Goal: Task Accomplishment & Management: Manage account settings

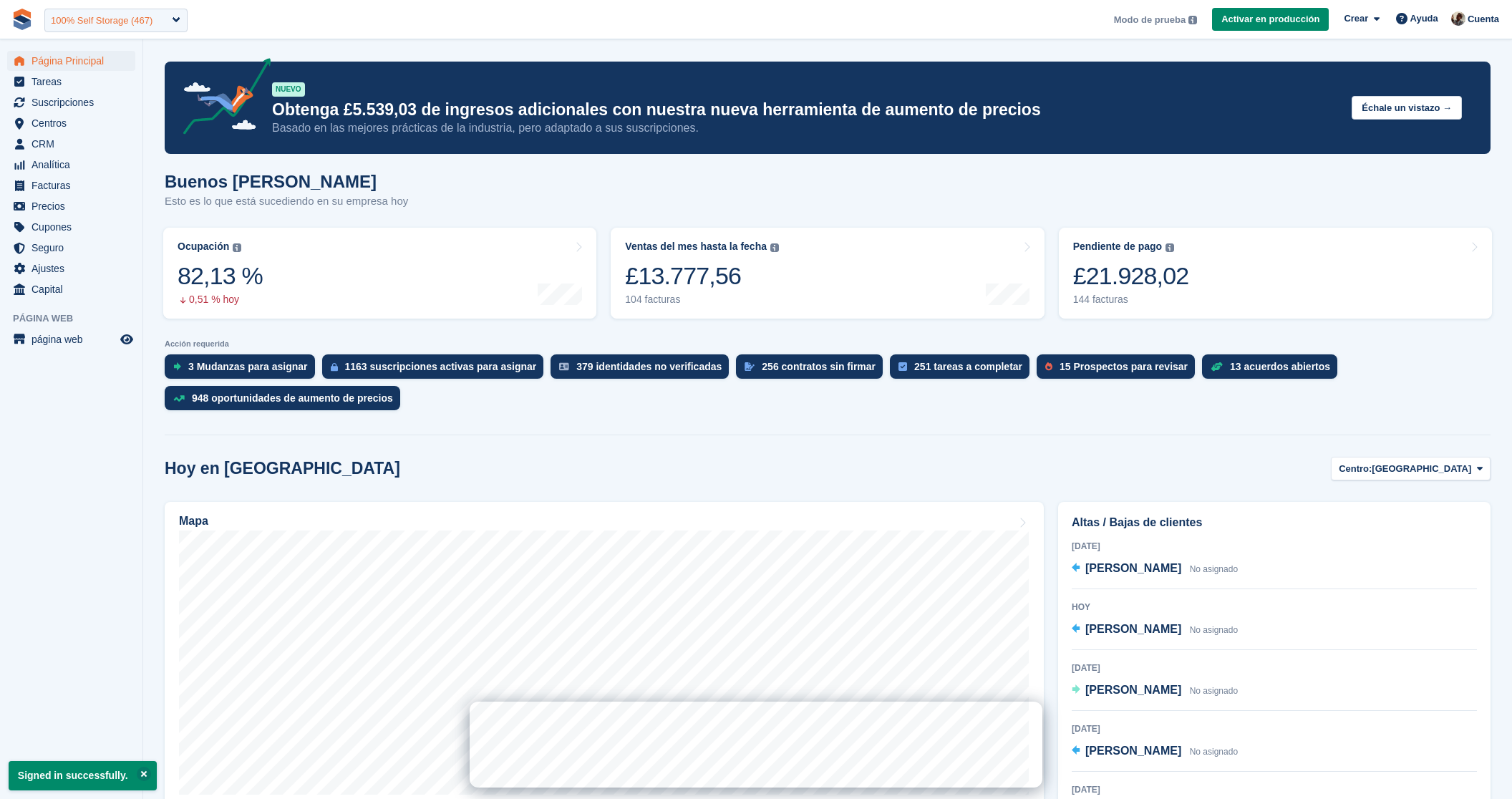
click at [133, 21] on div "100% Self Storage (467)" at bounding box center [102, 20] width 102 height 14
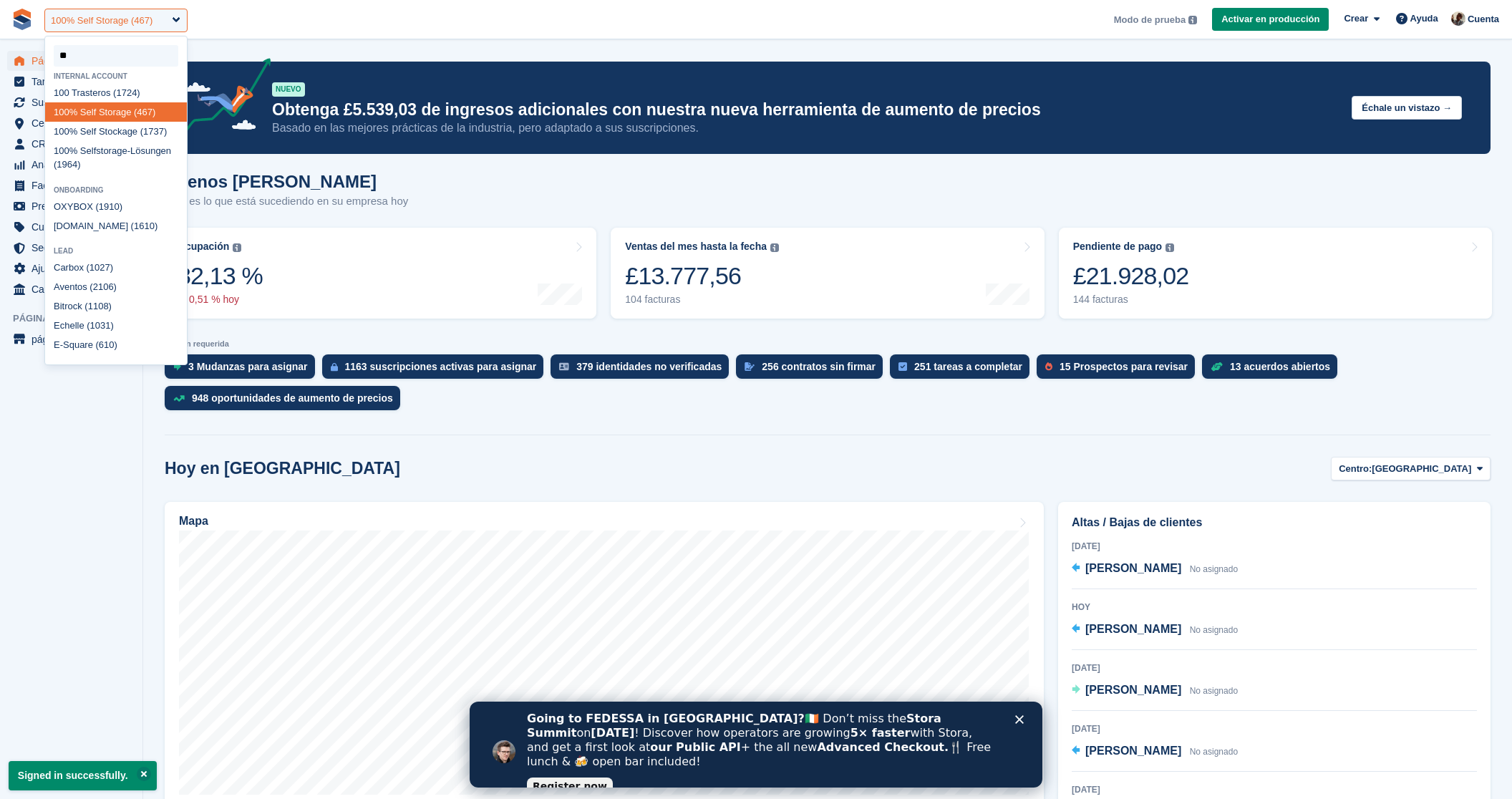
type input "***"
select select "****"
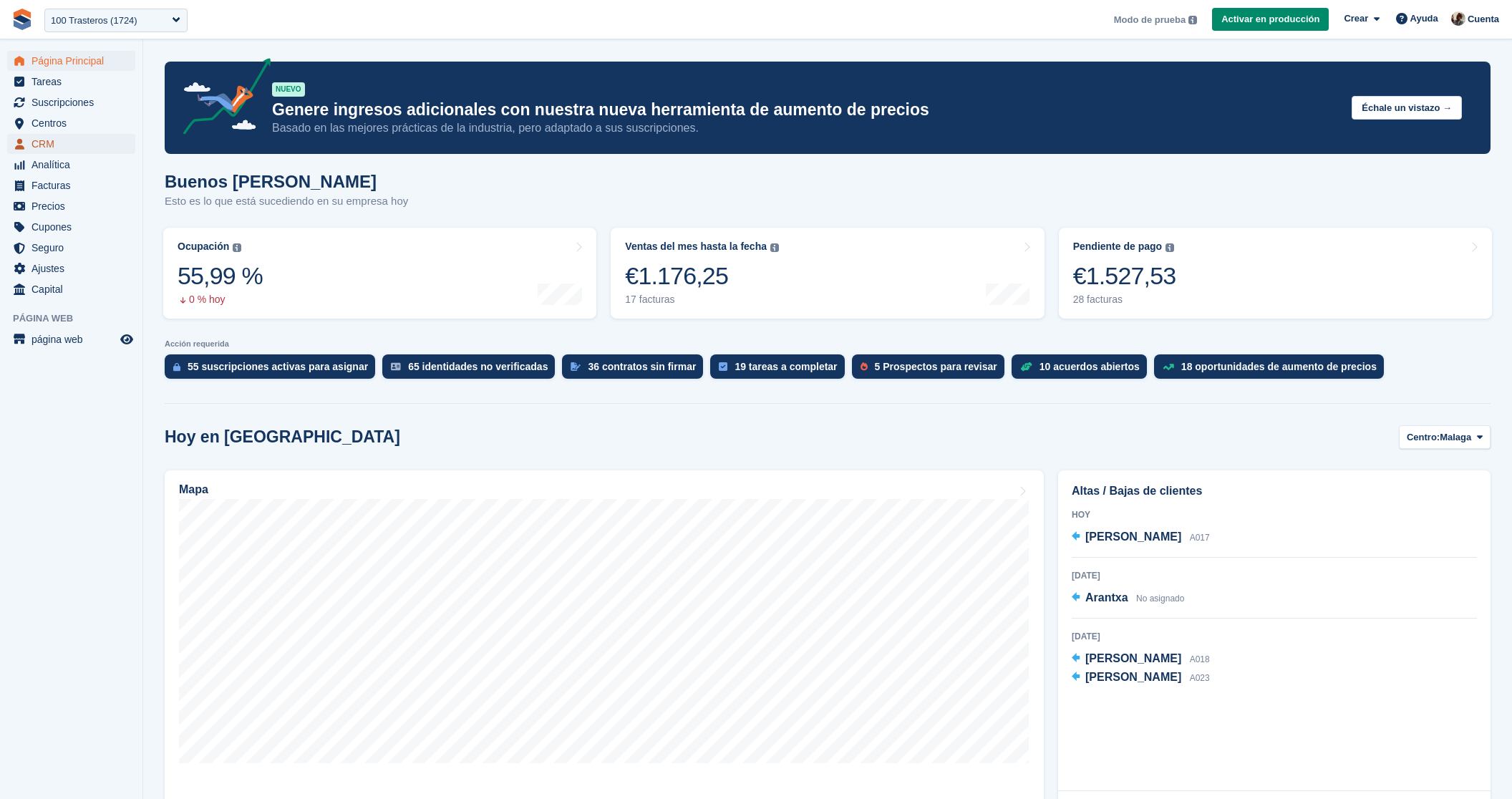
click at [67, 148] on span "CRM" at bounding box center [74, 144] width 86 height 20
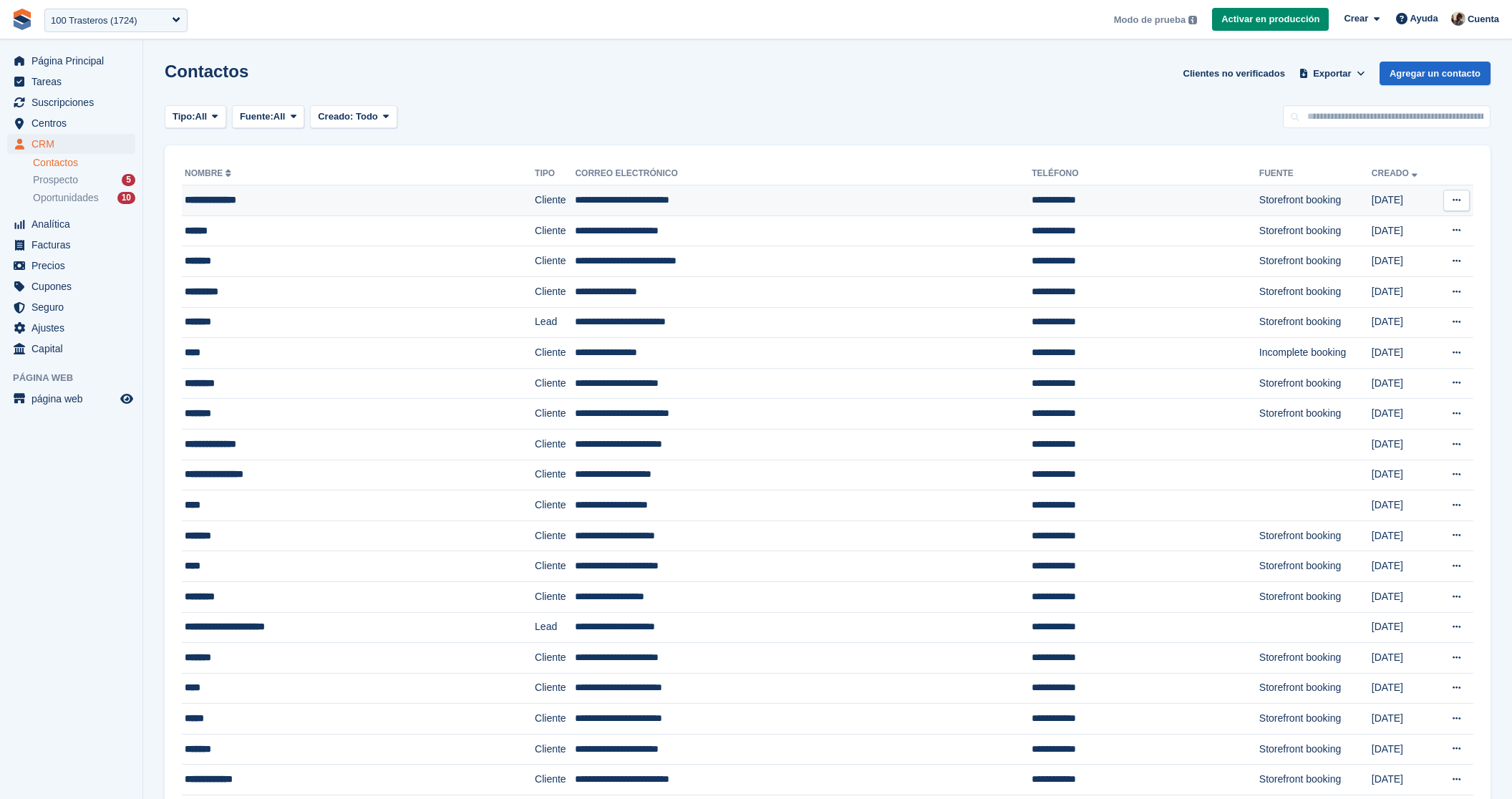
click at [354, 202] on div "**********" at bounding box center [320, 200] width 270 height 15
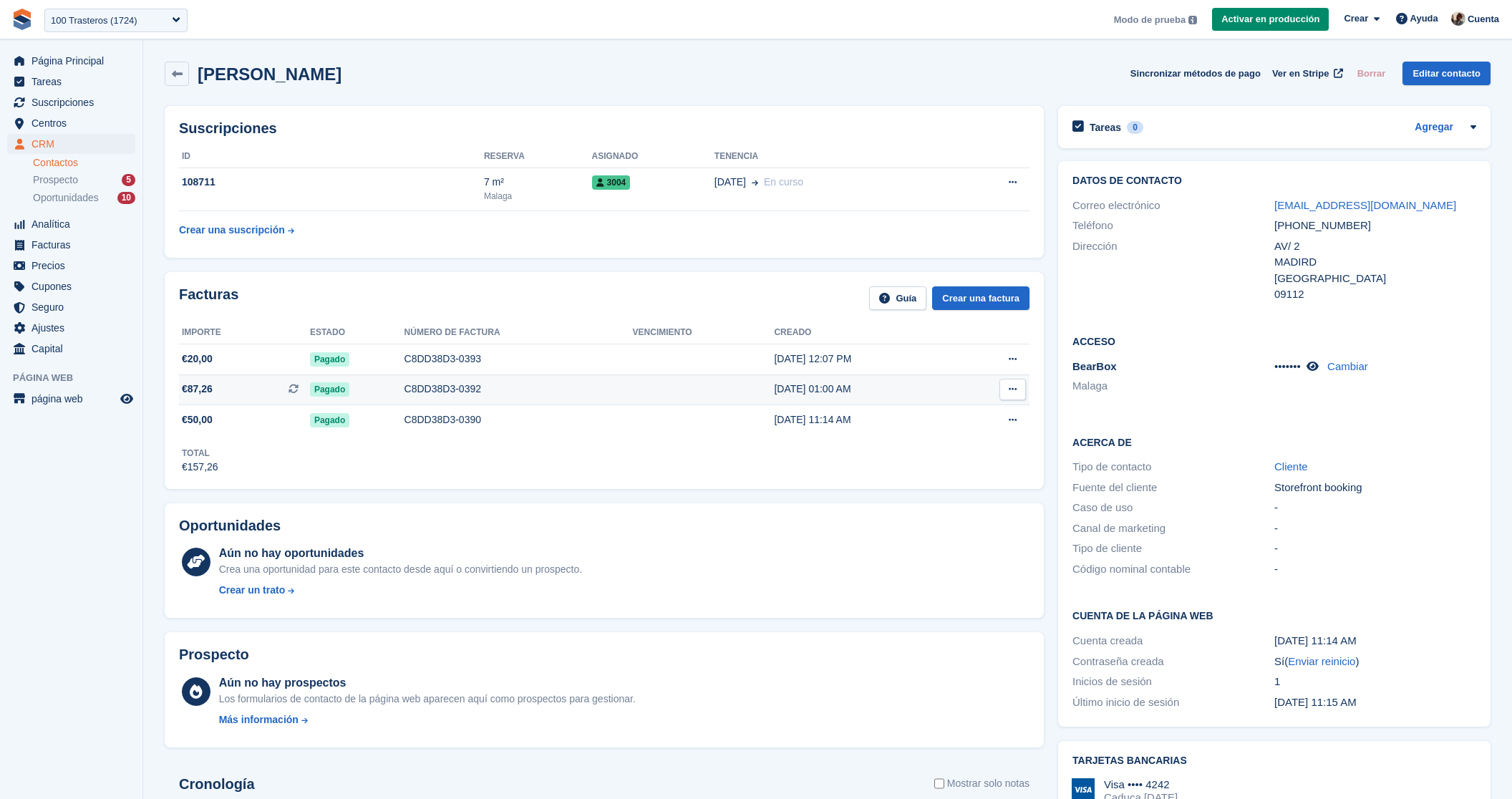
click at [513, 389] on div "C8DD38D3-0392" at bounding box center [518, 389] width 229 height 15
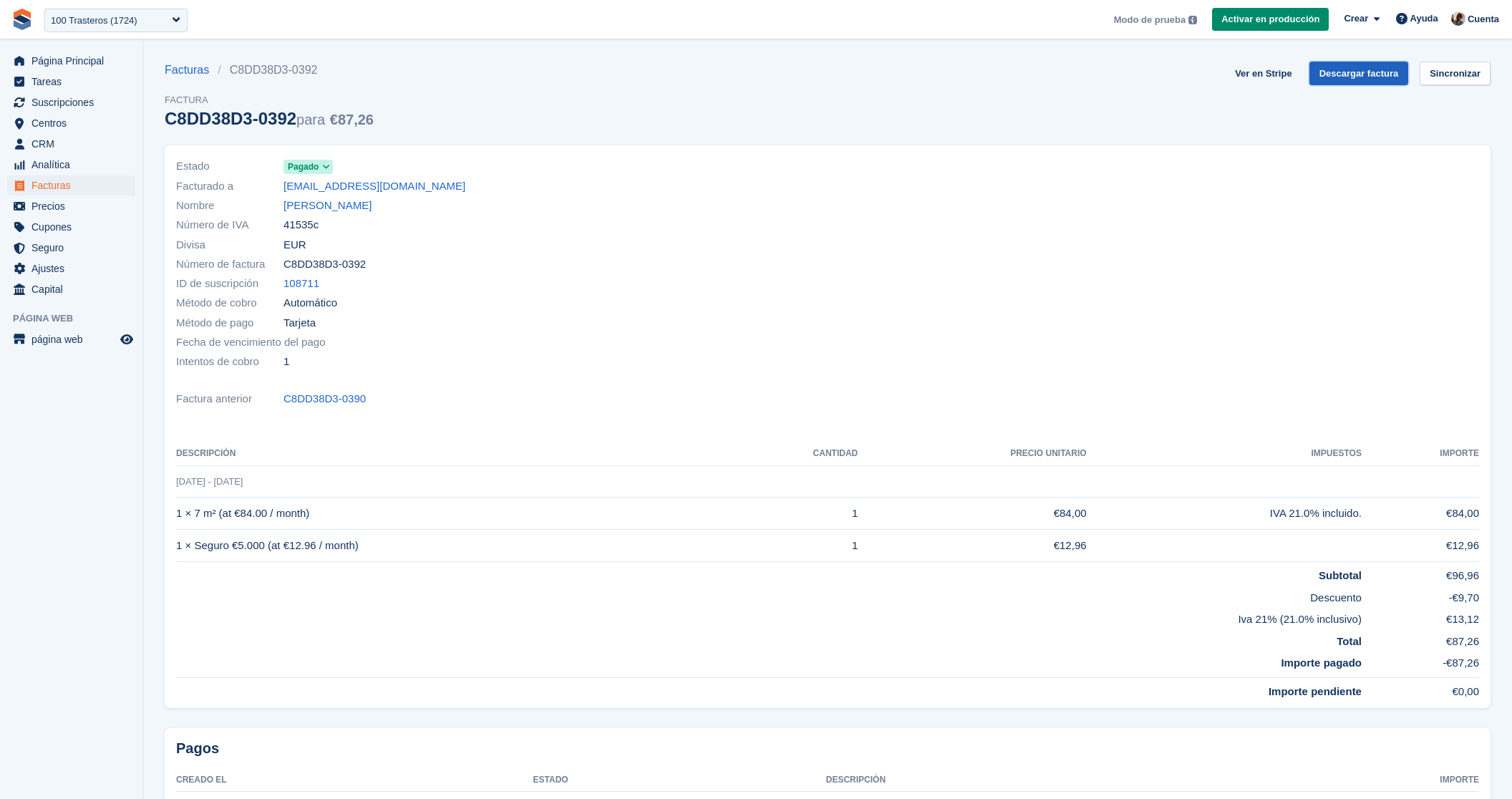
click at [1366, 68] on link "Descargar factura" at bounding box center [1359, 73] width 100 height 24
click at [76, 264] on span "Ajustes" at bounding box center [74, 268] width 86 height 20
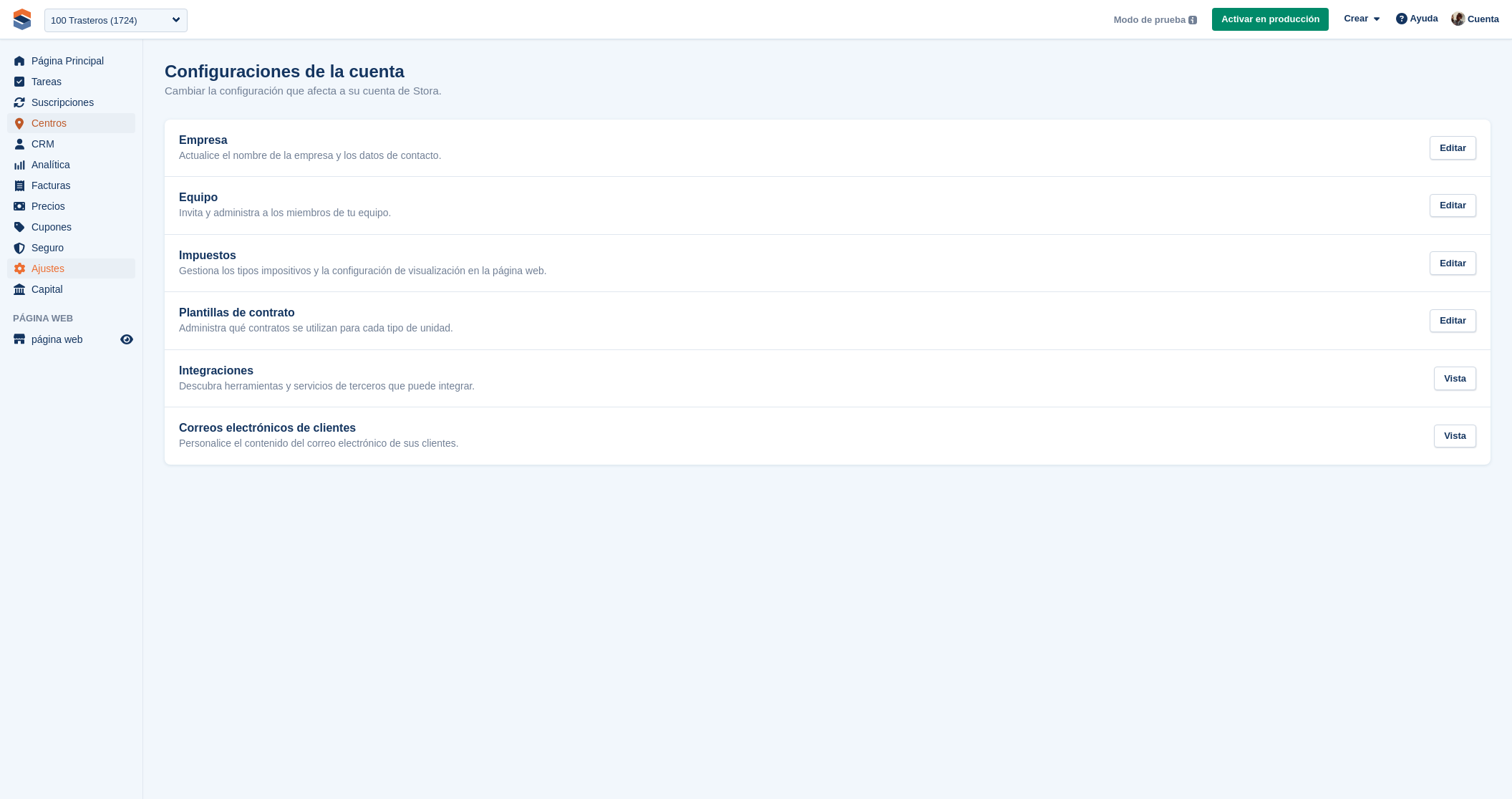
click at [109, 124] on span "Centros" at bounding box center [74, 123] width 86 height 20
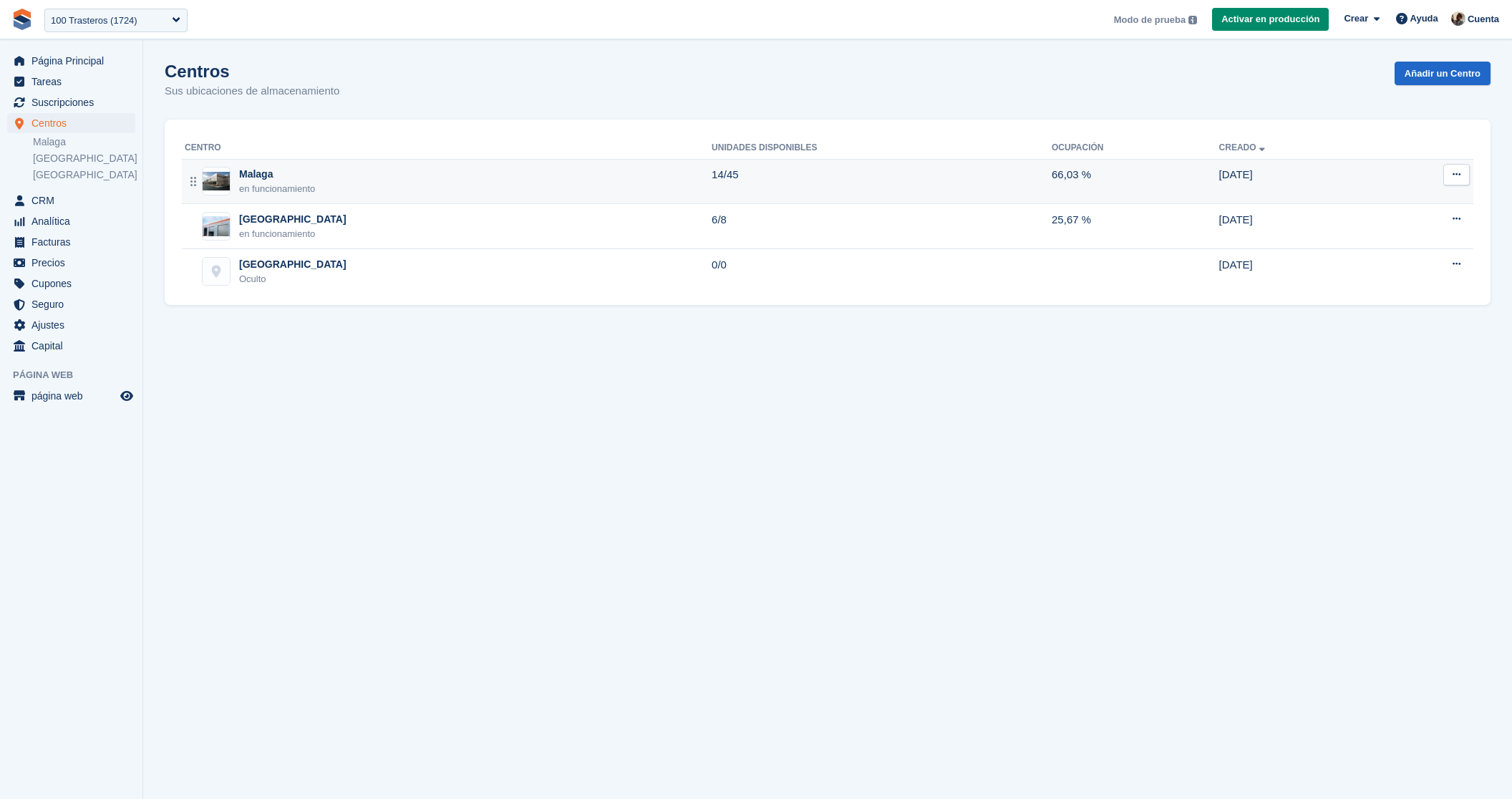
click at [1460, 175] on icon at bounding box center [1457, 174] width 8 height 9
click at [1409, 202] on p "Editar centro" at bounding box center [1401, 202] width 124 height 19
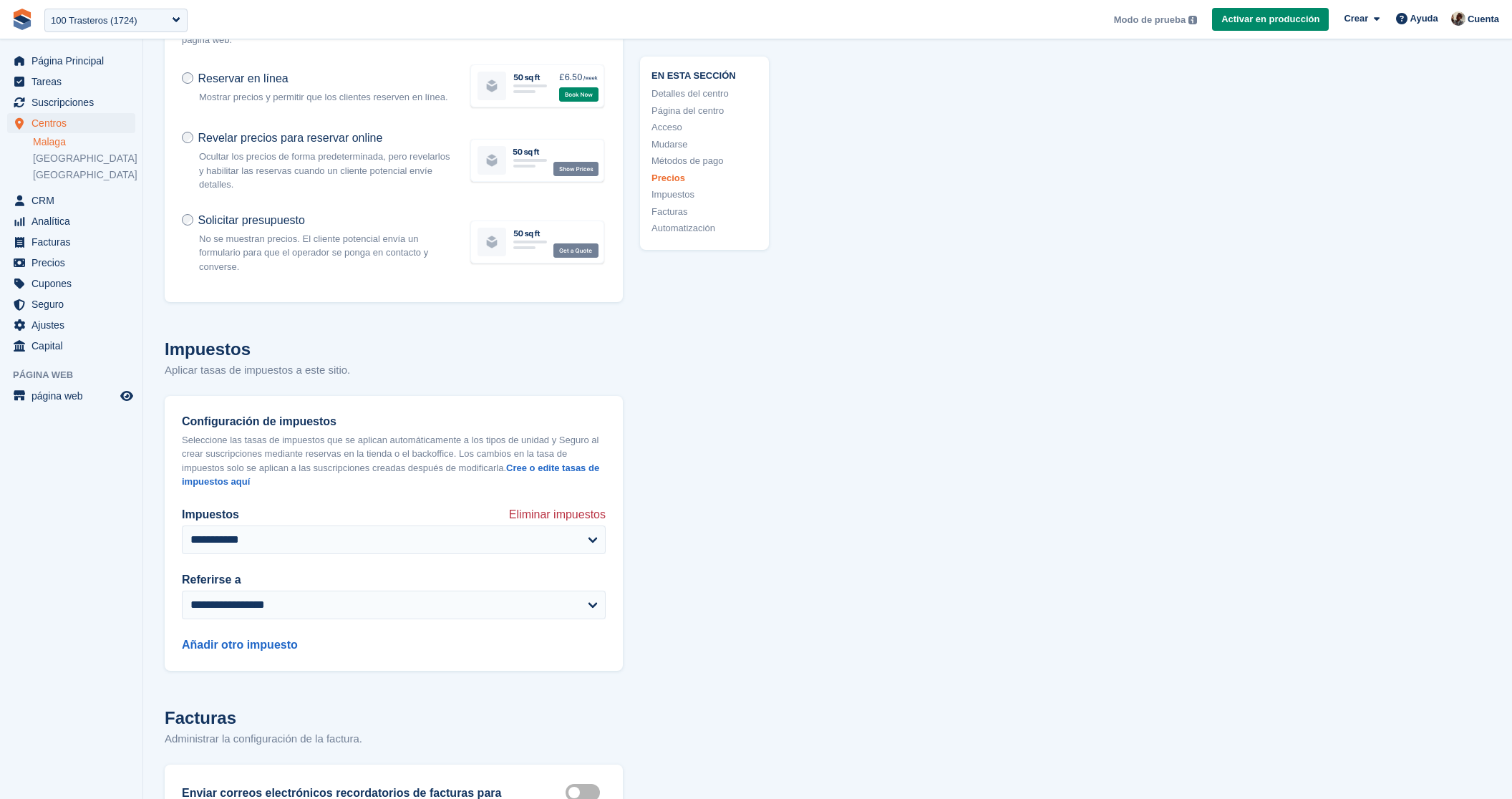
scroll to position [6407, 0]
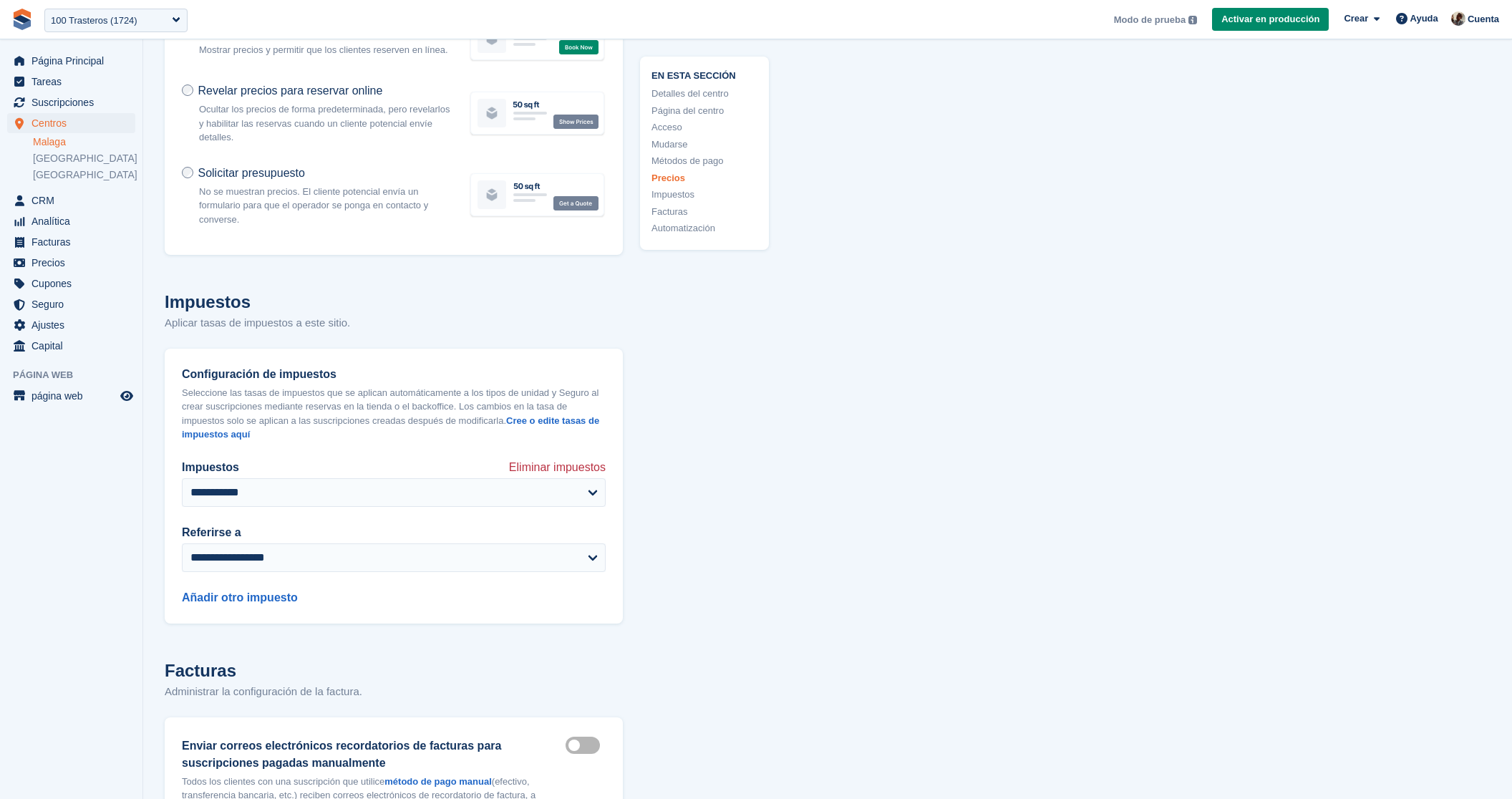
click at [285, 606] on div "Añadir otro impuesto" at bounding box center [394, 589] width 424 height 34
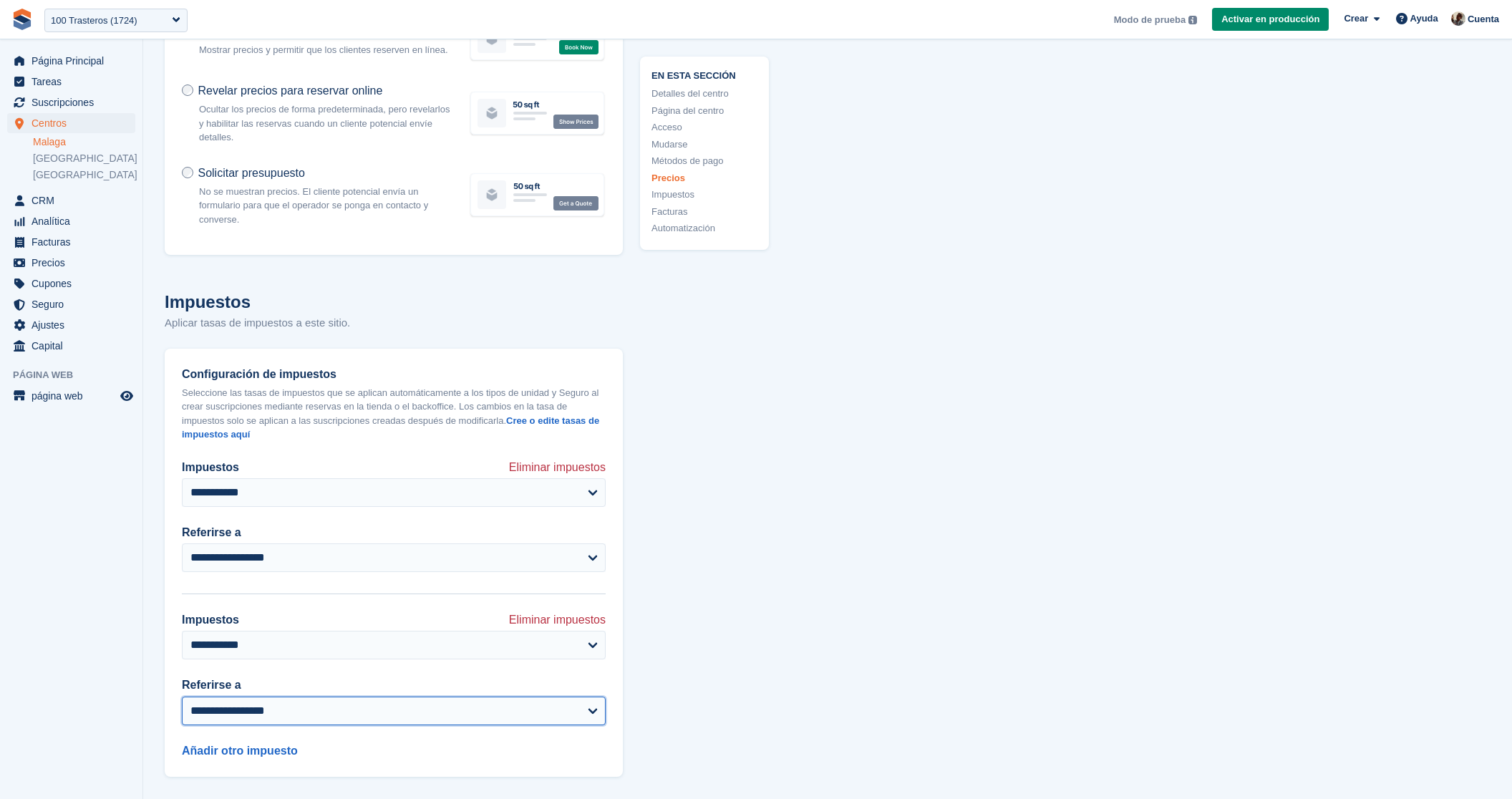
select select "*********"
click option "******" at bounding box center [0, 0] width 0 height 0
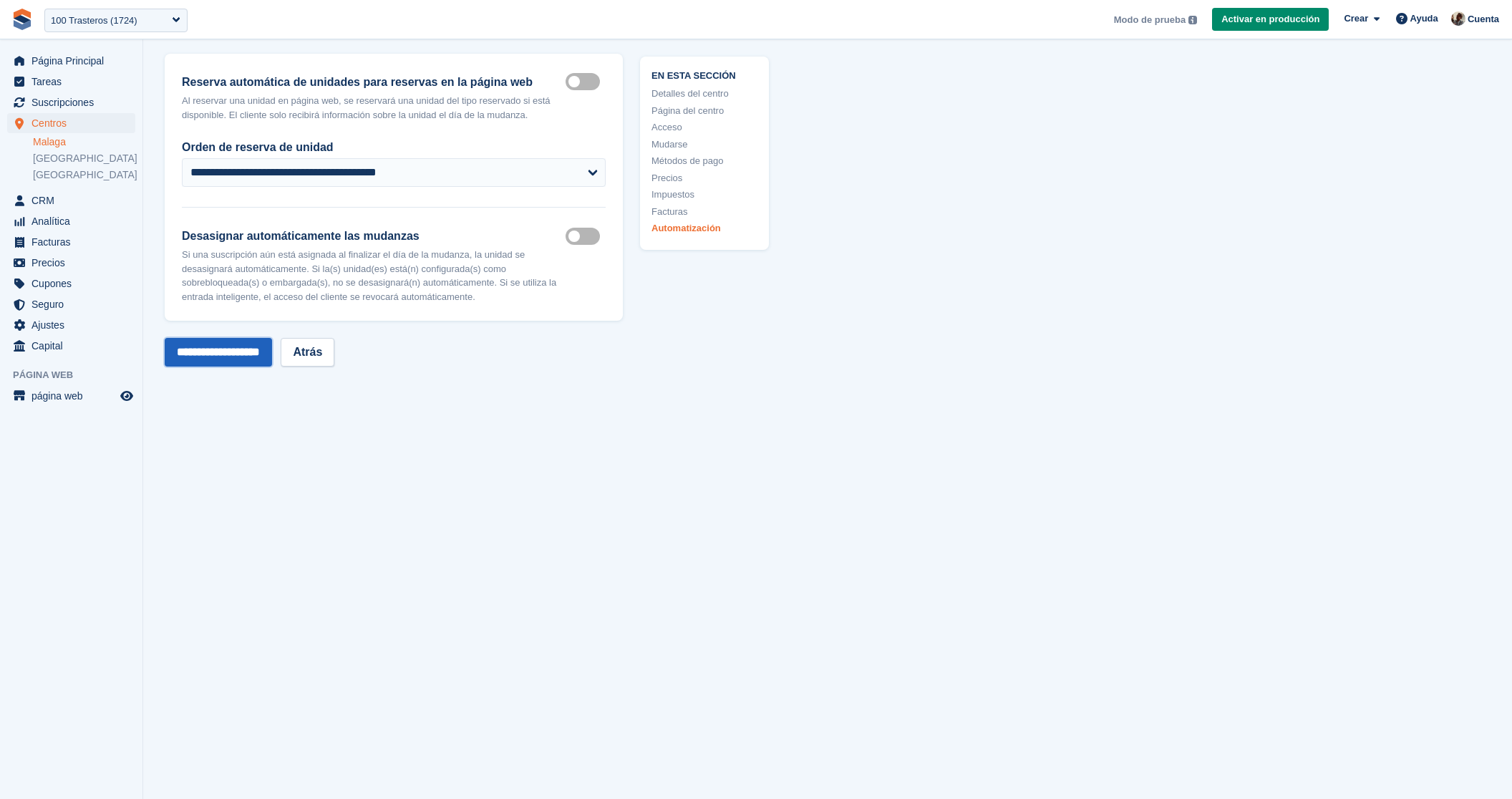
click at [259, 355] on input "**********" at bounding box center [218, 352] width 107 height 28
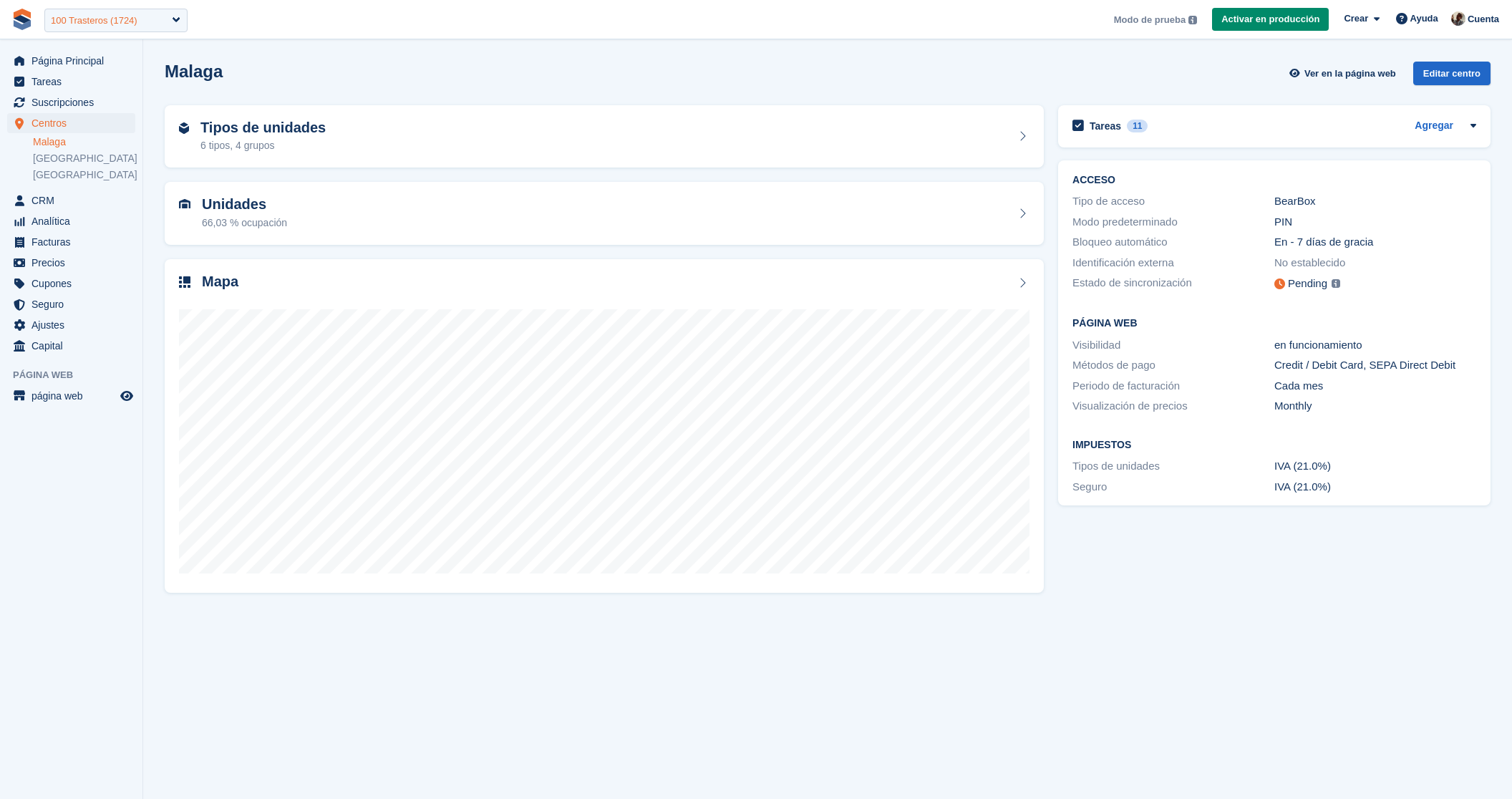
click at [137, 16] on div "100 Trasteros (1724)" at bounding box center [94, 20] width 87 height 14
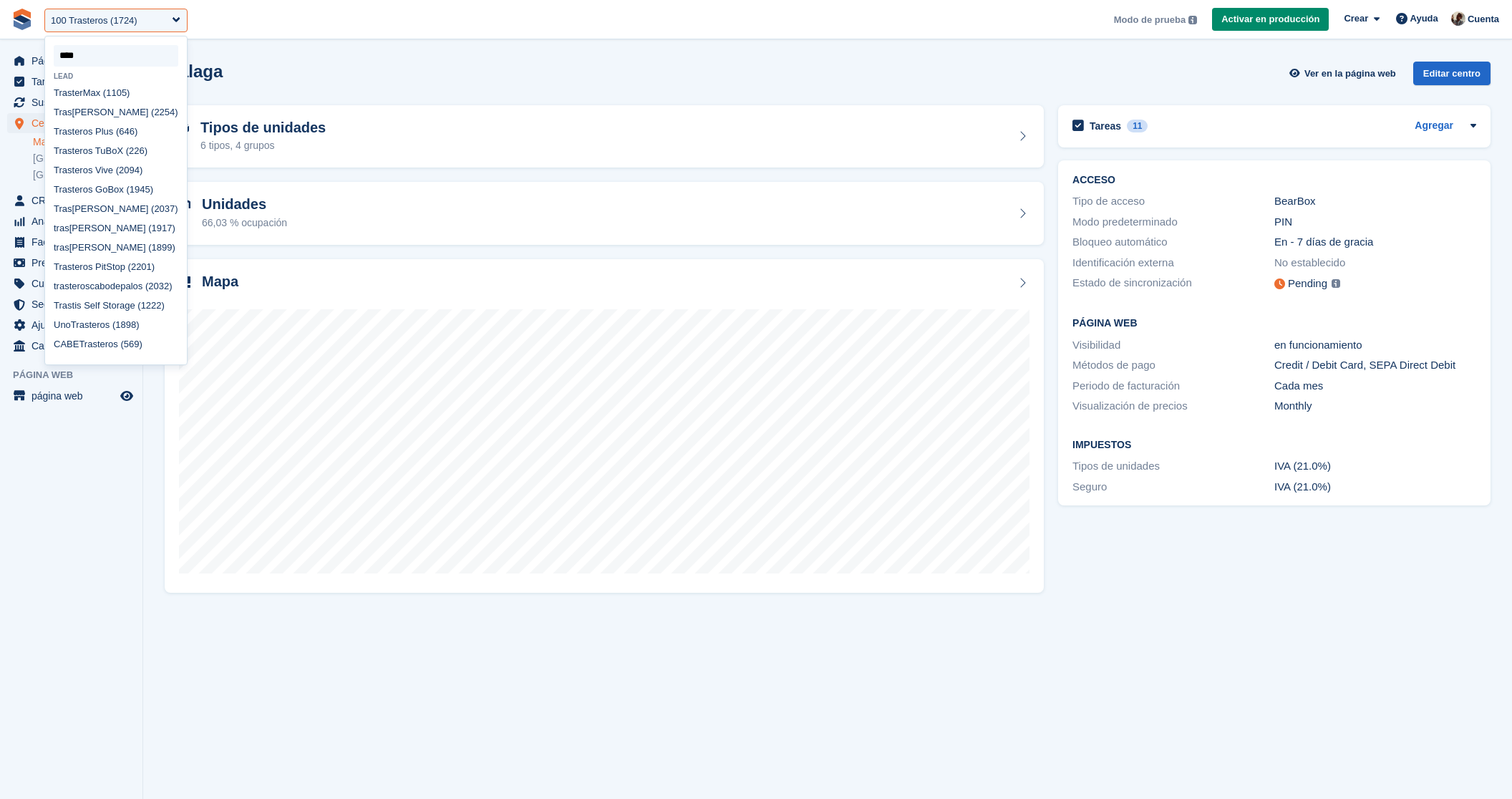
scroll to position [406, 0]
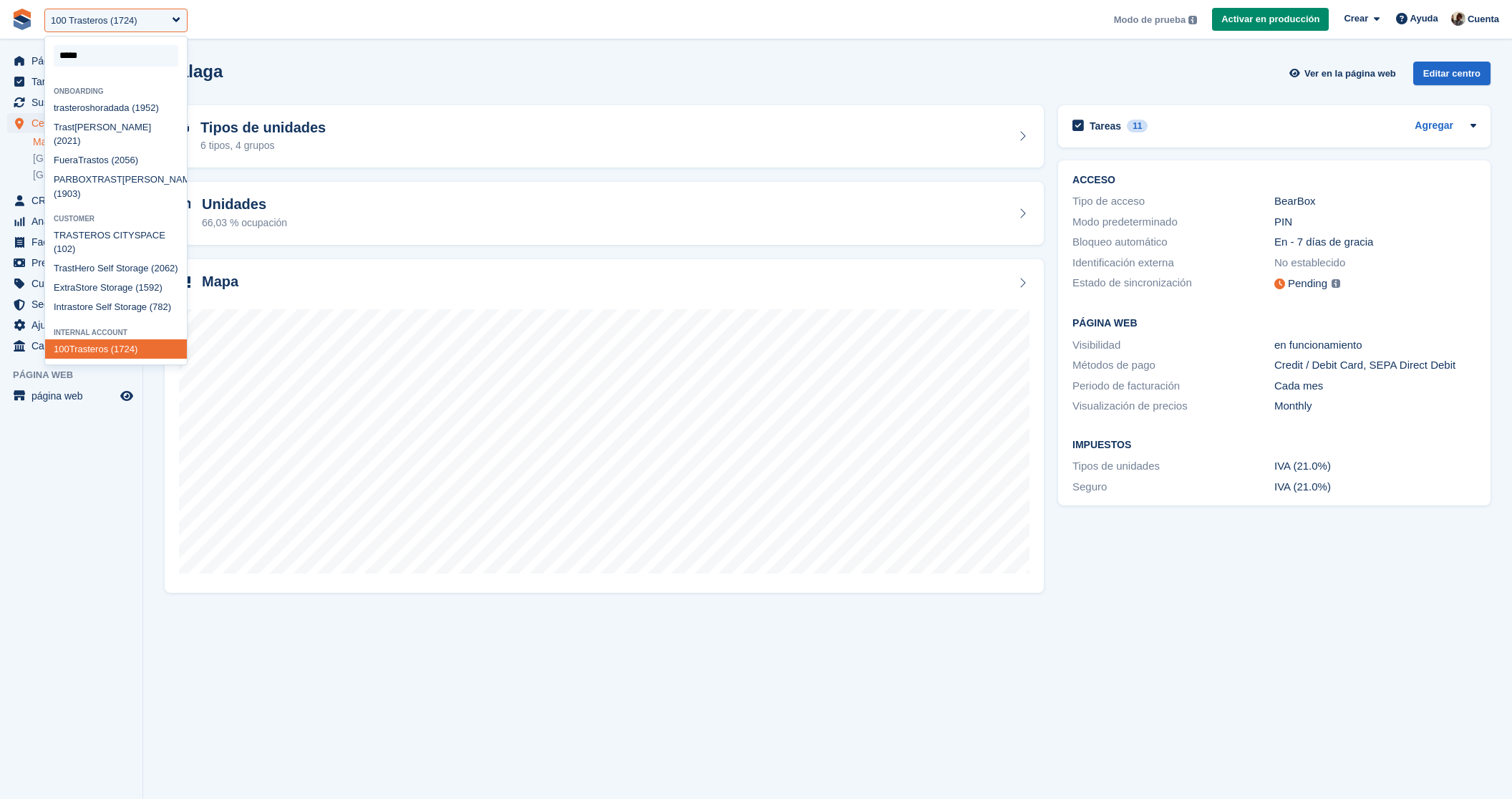
type input "******"
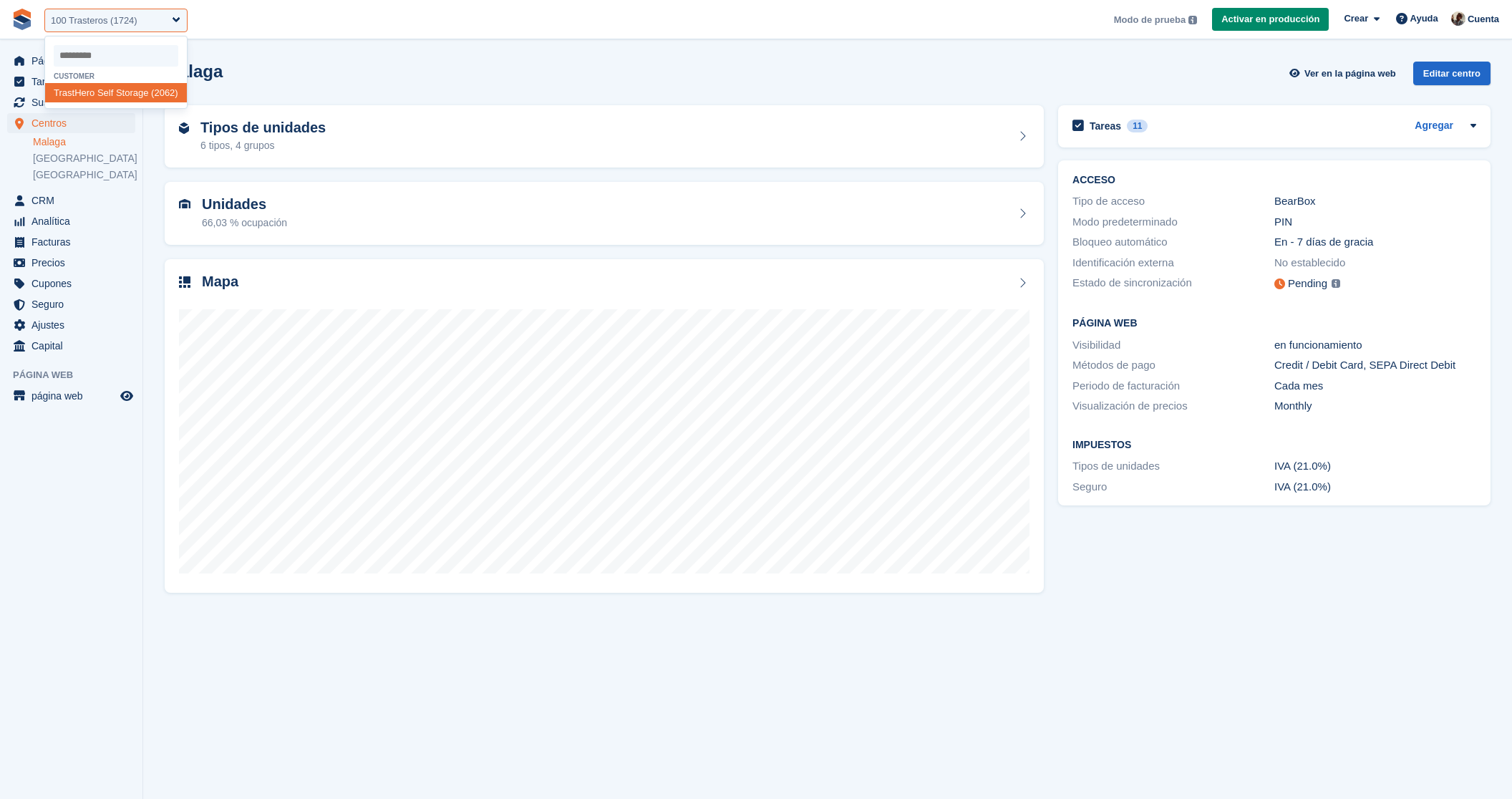
select select "****"
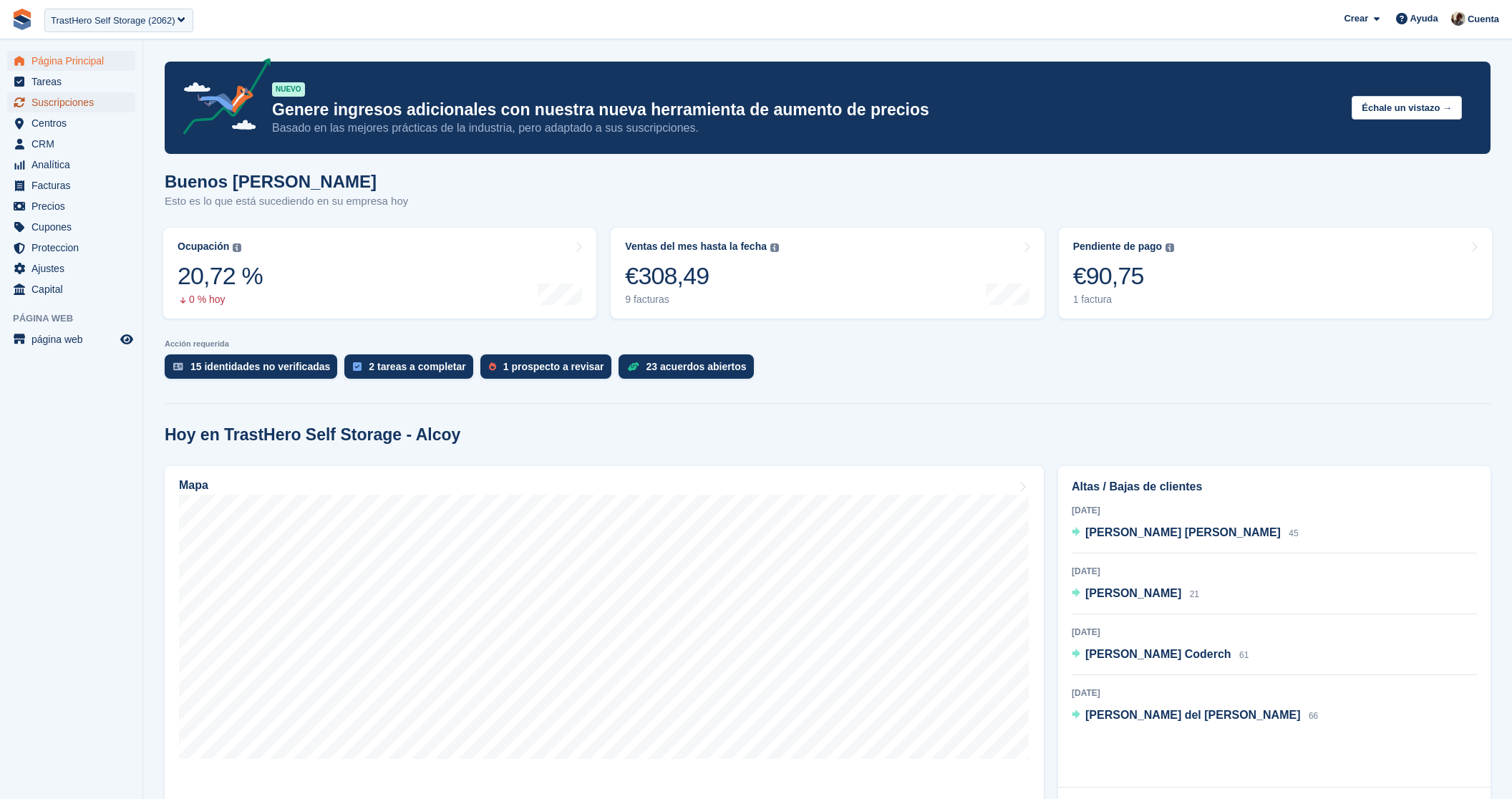
click at [84, 98] on span "Suscripciones" at bounding box center [74, 102] width 86 height 20
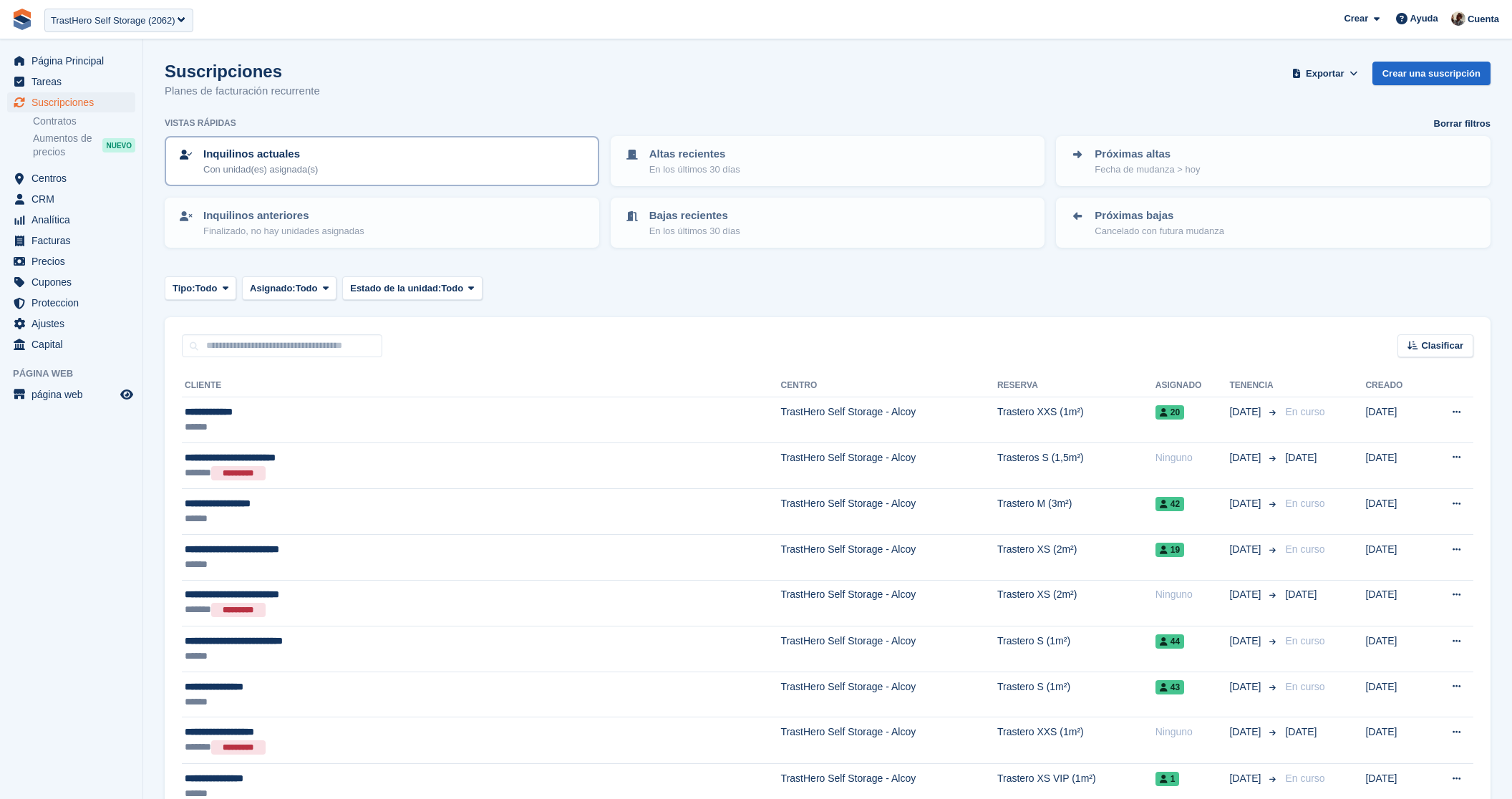
click at [372, 159] on div "Inquilinos actuales Con unidad(es) asignada(s)" at bounding box center [382, 161] width 409 height 30
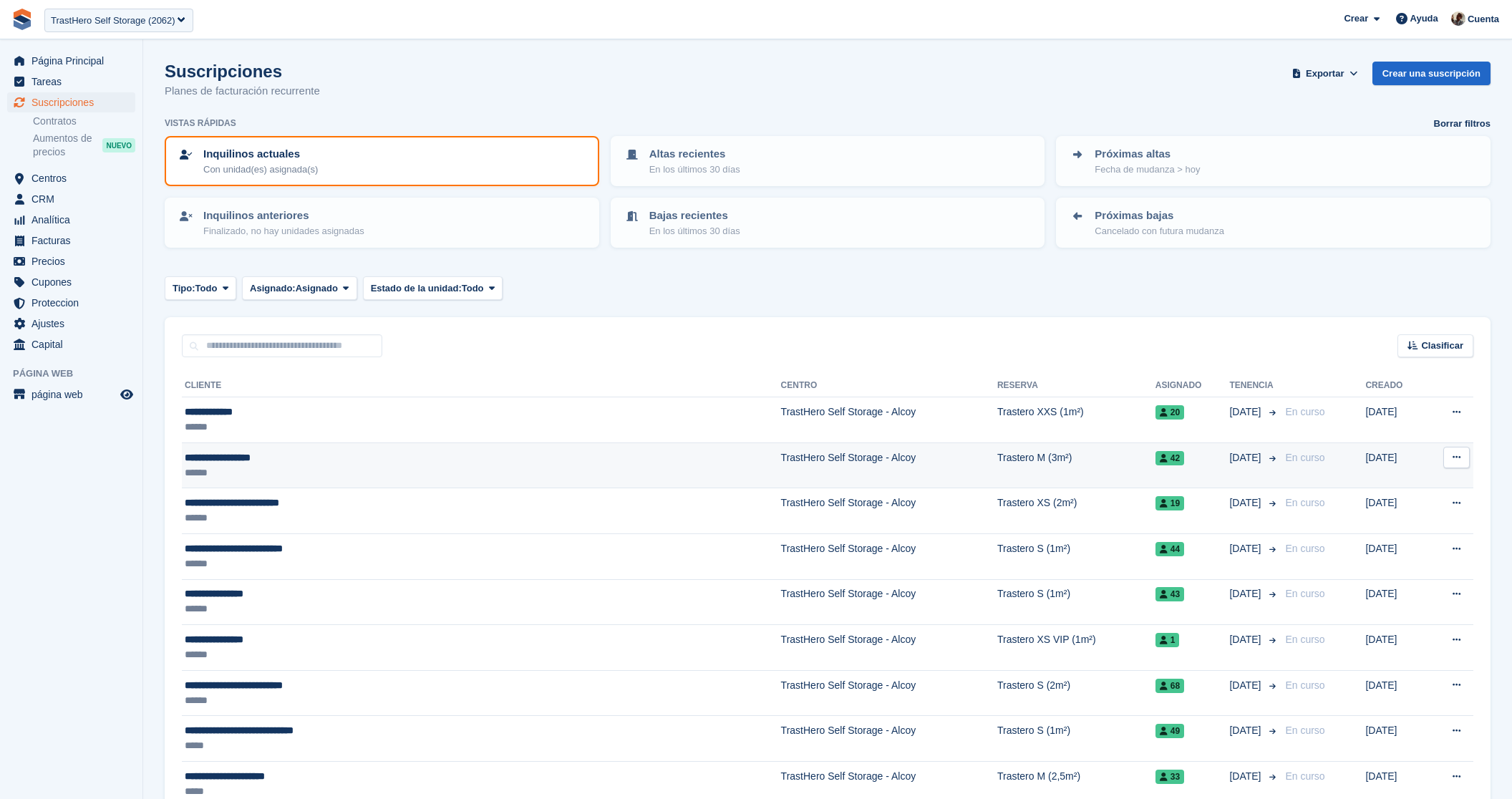
click at [253, 459] on div "**********" at bounding box center [370, 458] width 371 height 15
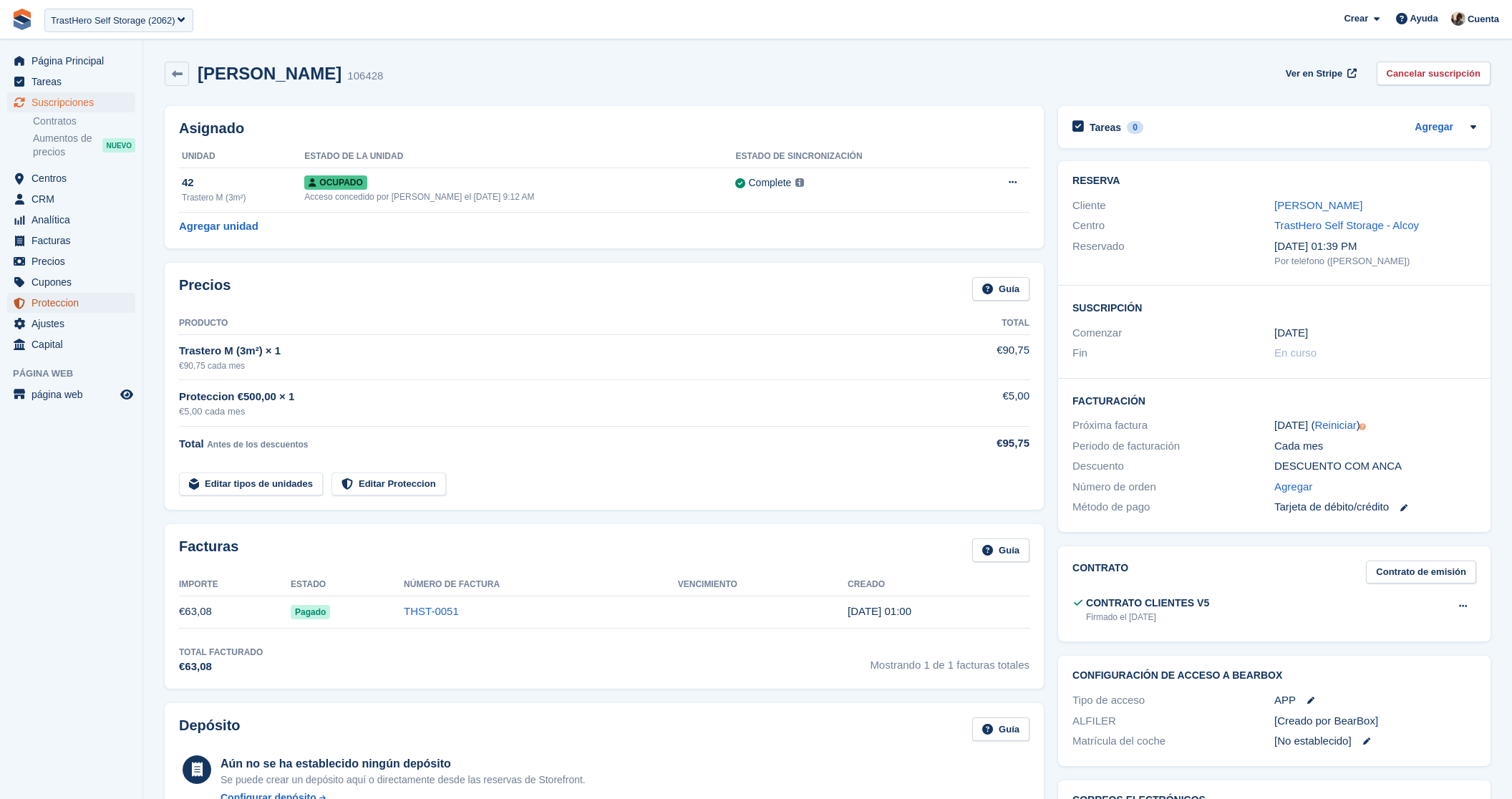
click at [70, 307] on span "Proteccion" at bounding box center [74, 303] width 86 height 20
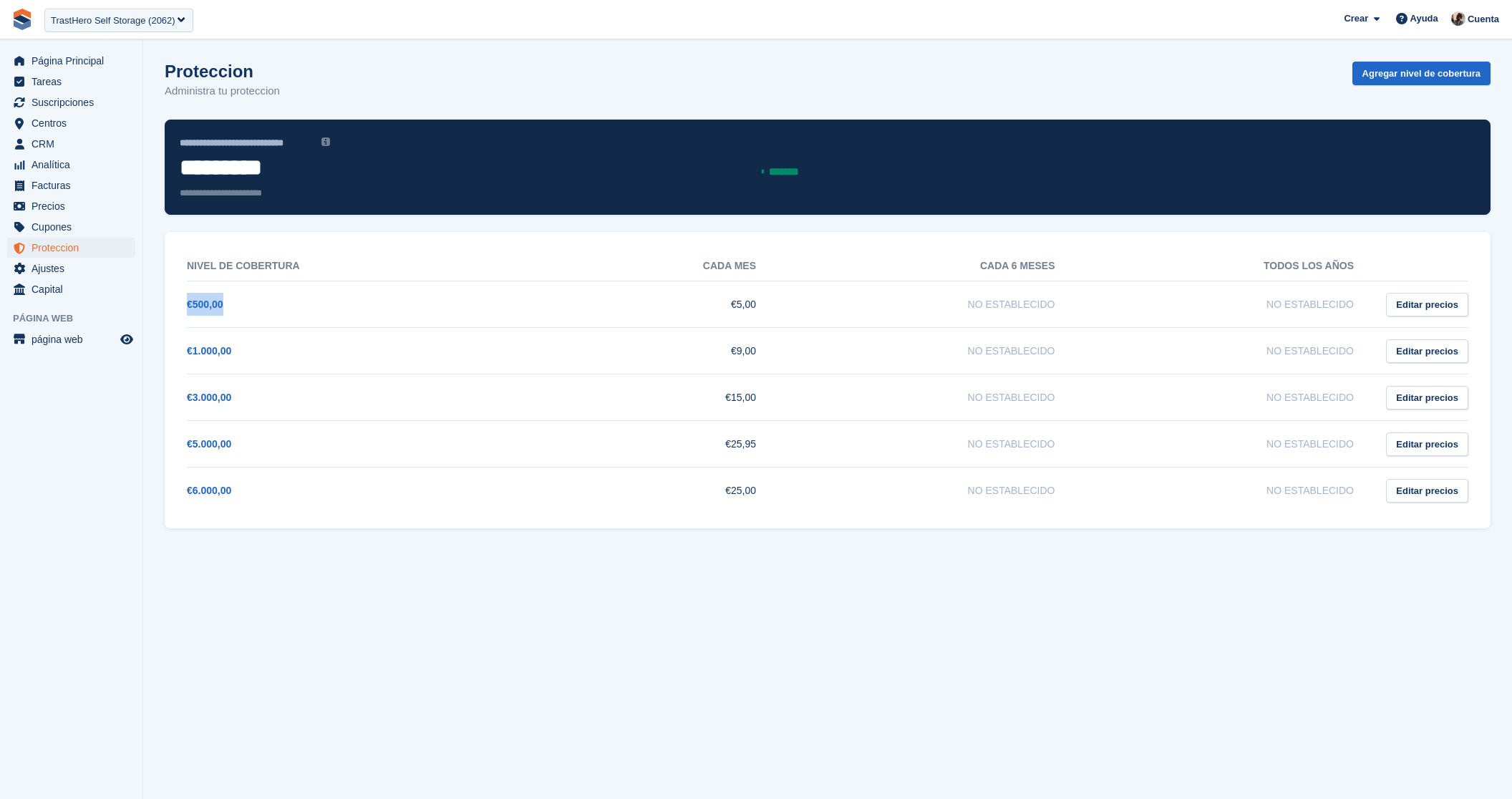
drag, startPoint x: 268, startPoint y: 295, endPoint x: 168, endPoint y: 312, distance: 101.4
click at [168, 312] on div "Nivel de cobertura Cada mes Cada 6 meses Todos los años €500,00 €5,00 No establ…" at bounding box center [828, 381] width 1326 height 297
drag, startPoint x: 689, startPoint y: 309, endPoint x: 790, endPoint y: 307, distance: 101.0
click at [792, 307] on tr "€500,00 €5,00 No establecido No establecido Editar precios" at bounding box center [827, 305] width 1281 height 46
click at [77, 98] on span "Suscripciones" at bounding box center [74, 102] width 86 height 20
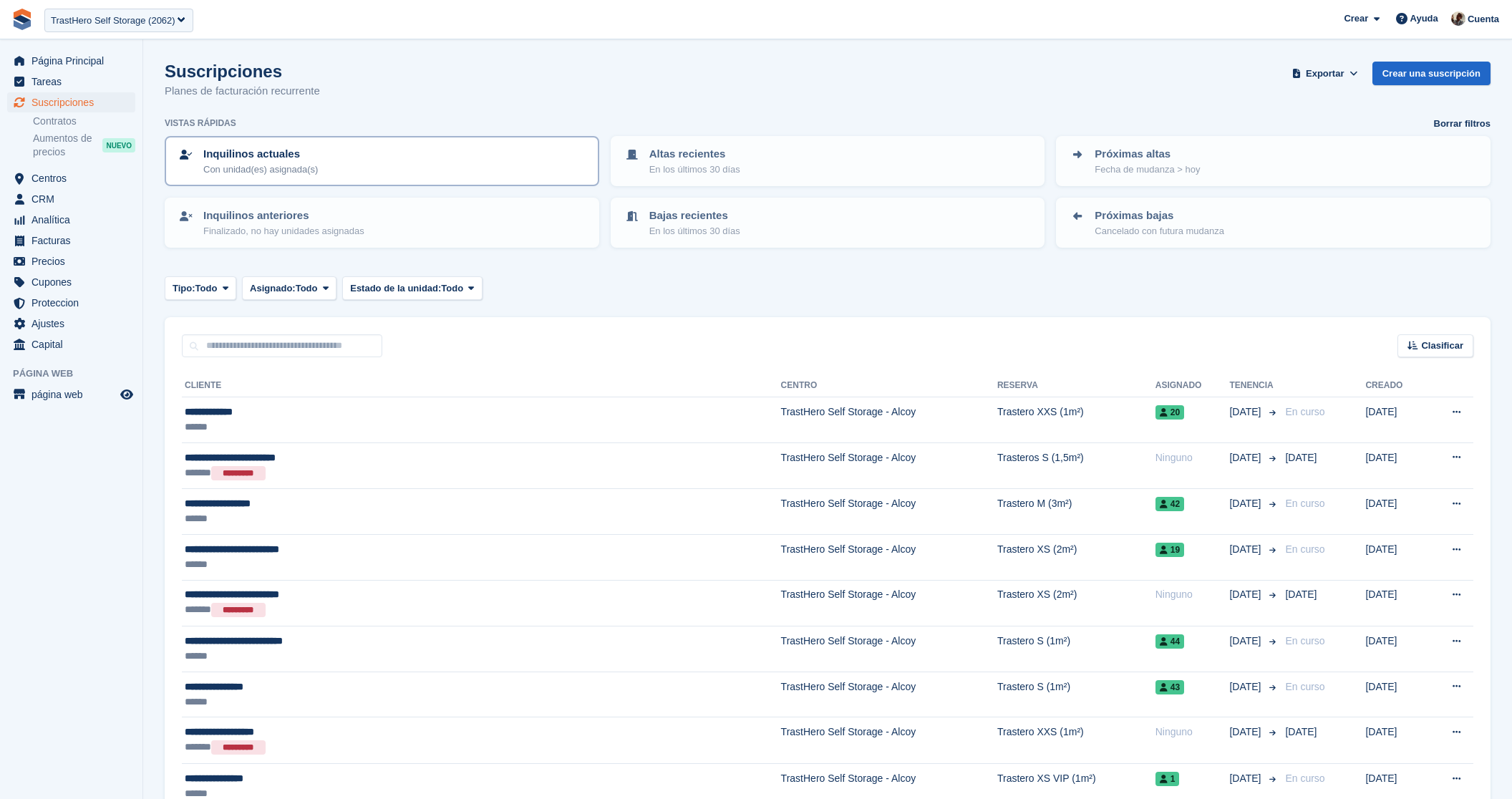
click at [251, 168] on p "Con unidad(es) asignada(s)" at bounding box center [260, 169] width 115 height 14
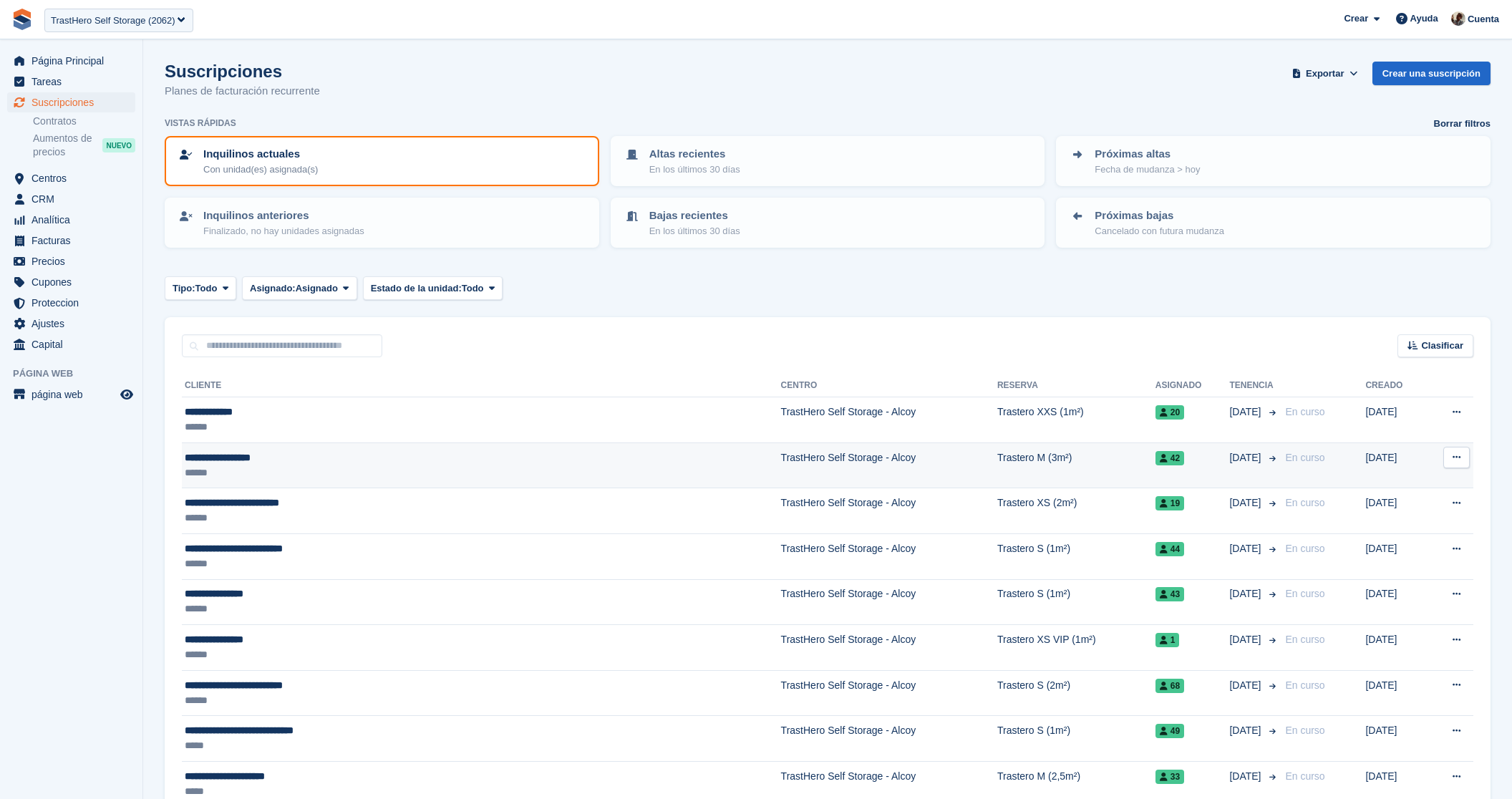
click at [327, 471] on div "******" at bounding box center [370, 473] width 371 height 15
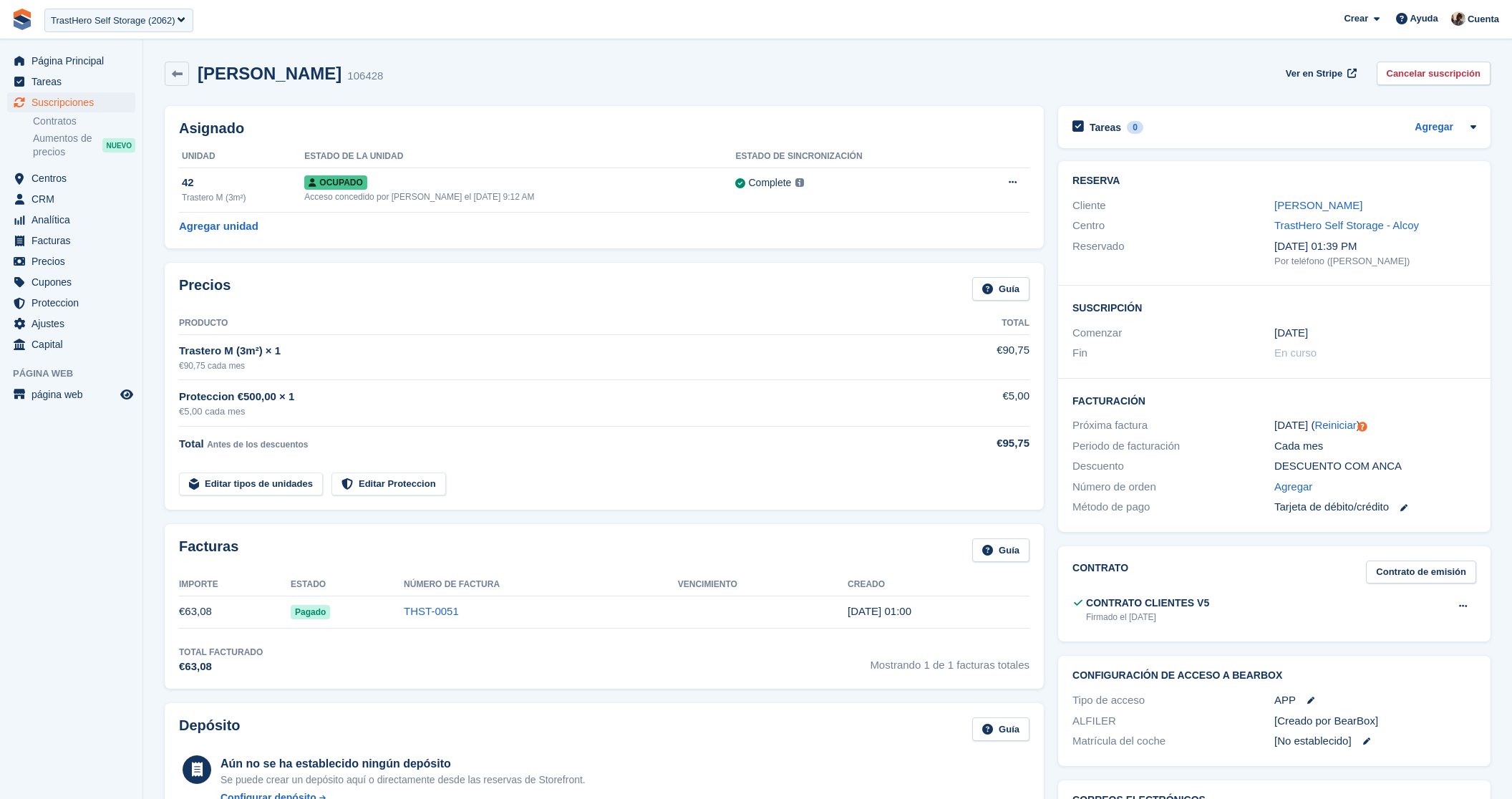
drag, startPoint x: 175, startPoint y: 610, endPoint x: 227, endPoint y: 609, distance: 52.0
click at [228, 609] on div "Facturas Guía Importe Estado Número de factura Vencimiento Creado €63,08 Pagado…" at bounding box center [604, 606] width 879 height 165
click at [124, 601] on aside "Página Principal Tareas Suscripciones Suscripciones Suscripciones Contratos Aum…" at bounding box center [71, 403] width 142 height 728
click at [81, 257] on span "Precios" at bounding box center [74, 261] width 86 height 20
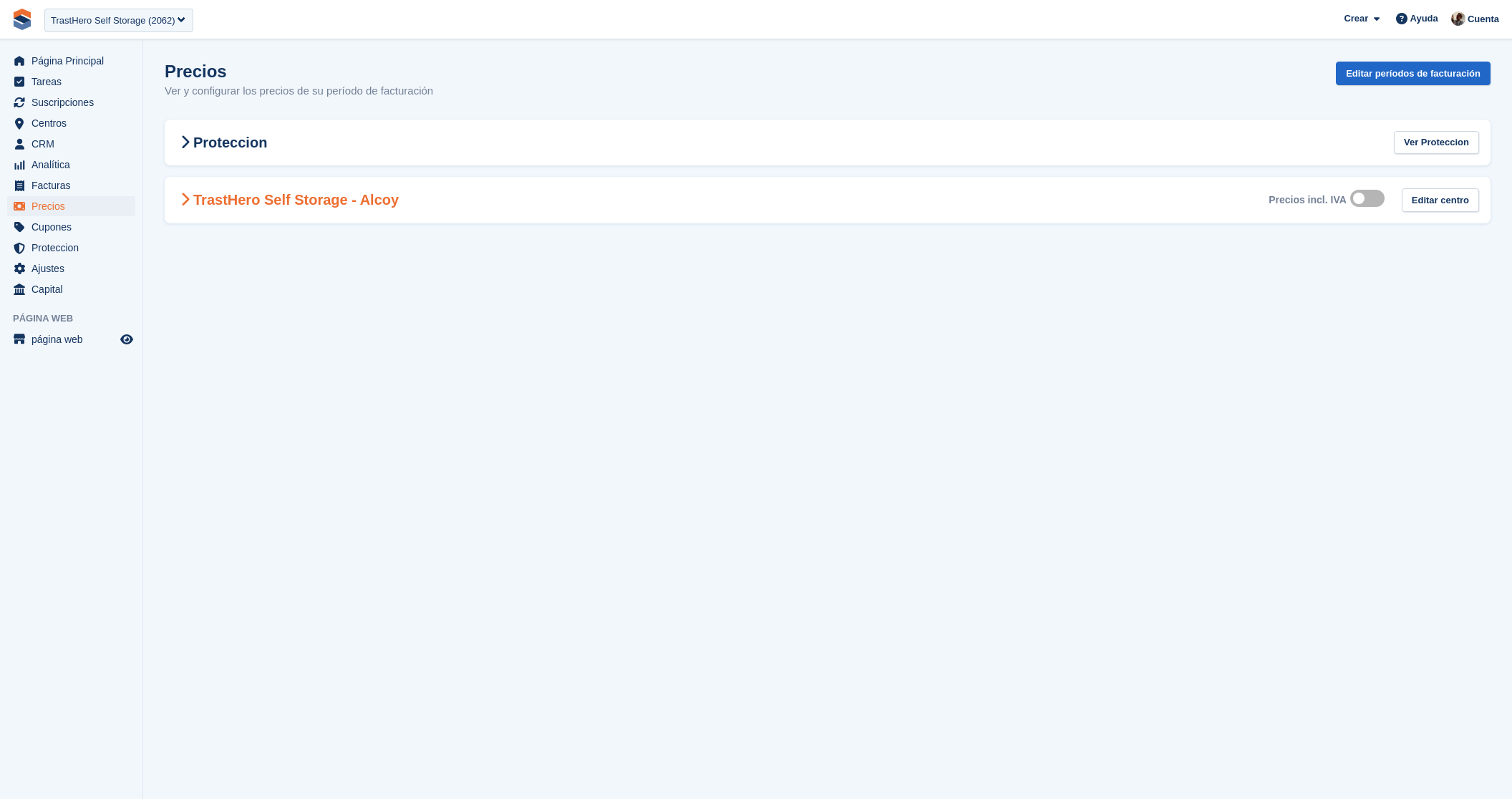
click at [397, 218] on Alcoy-2593 "TrastHero Self Storage - Alcoy Precios incl. IVA Editar centro" at bounding box center [828, 200] width 1326 height 46
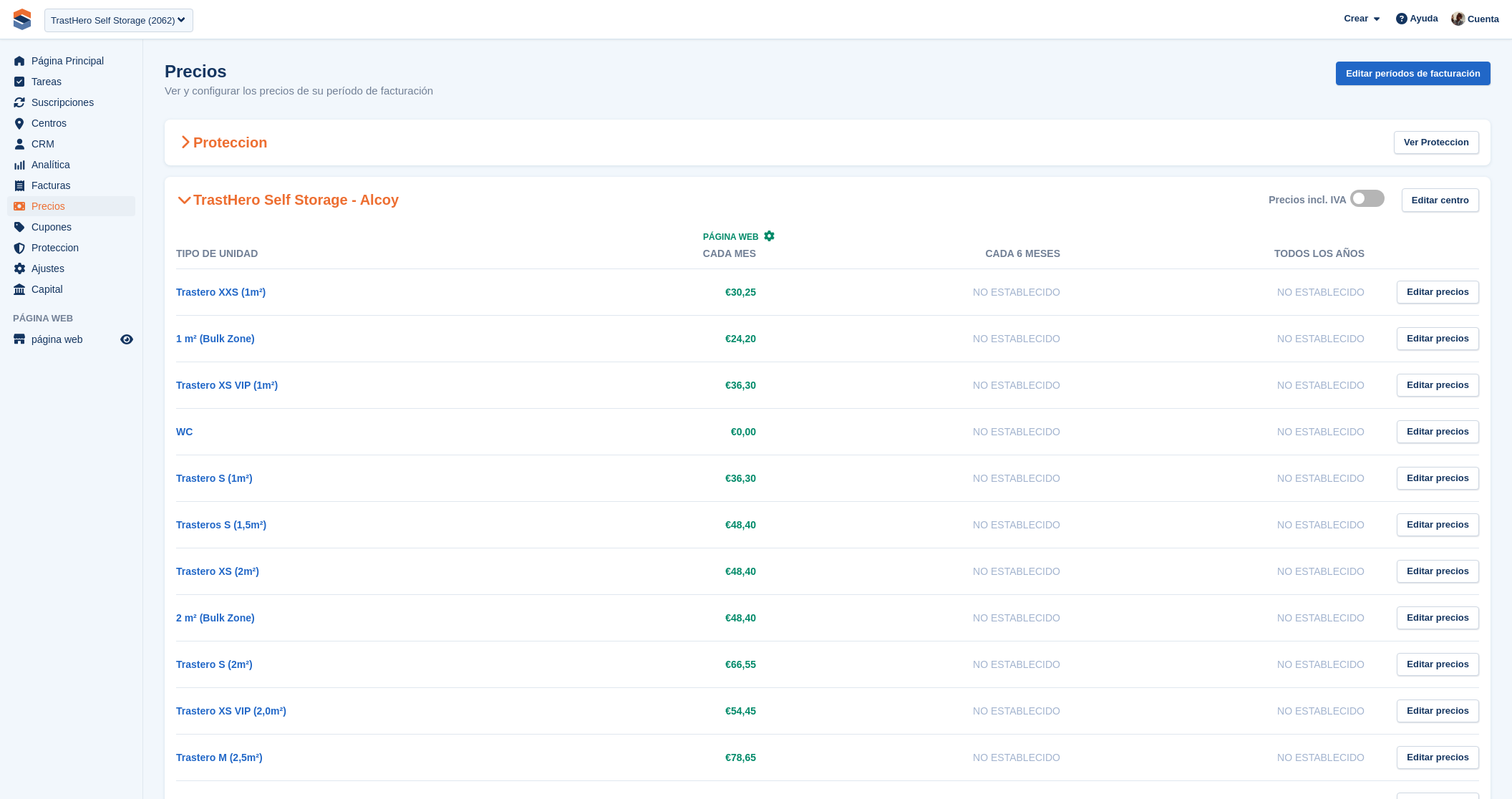
click at [326, 150] on div "Proteccion Ver Proteccion" at bounding box center [828, 143] width 1326 height 46
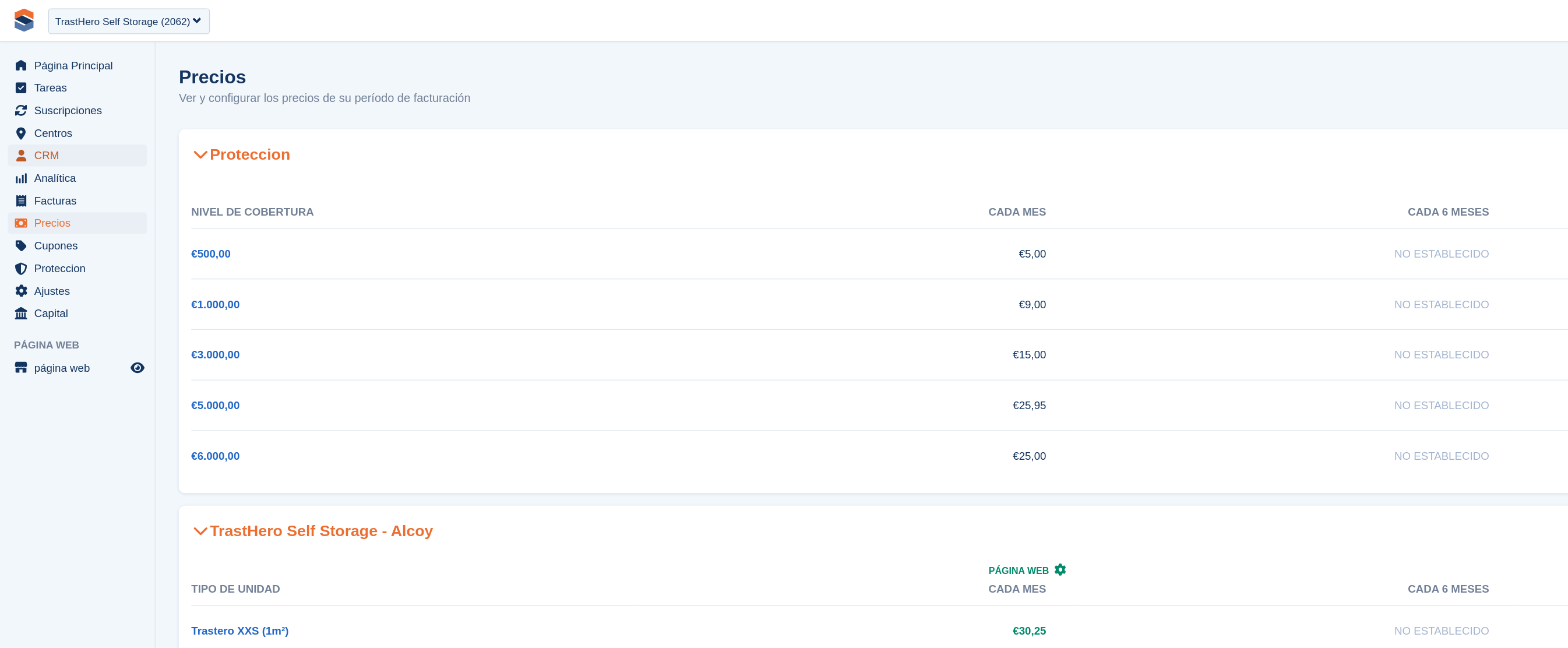
click at [54, 115] on span "CRM" at bounding box center [60, 117] width 70 height 16
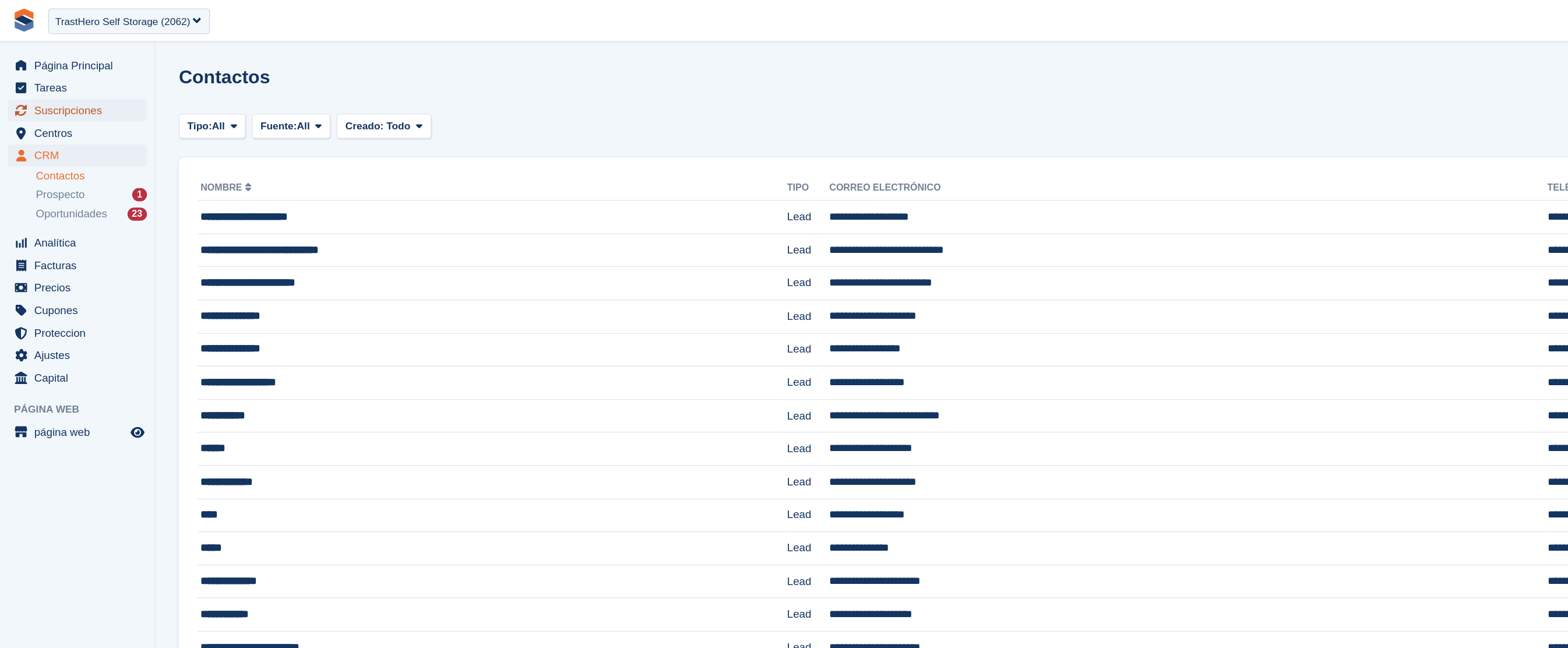
click at [59, 85] on span "Suscripciones" at bounding box center [60, 83] width 70 height 16
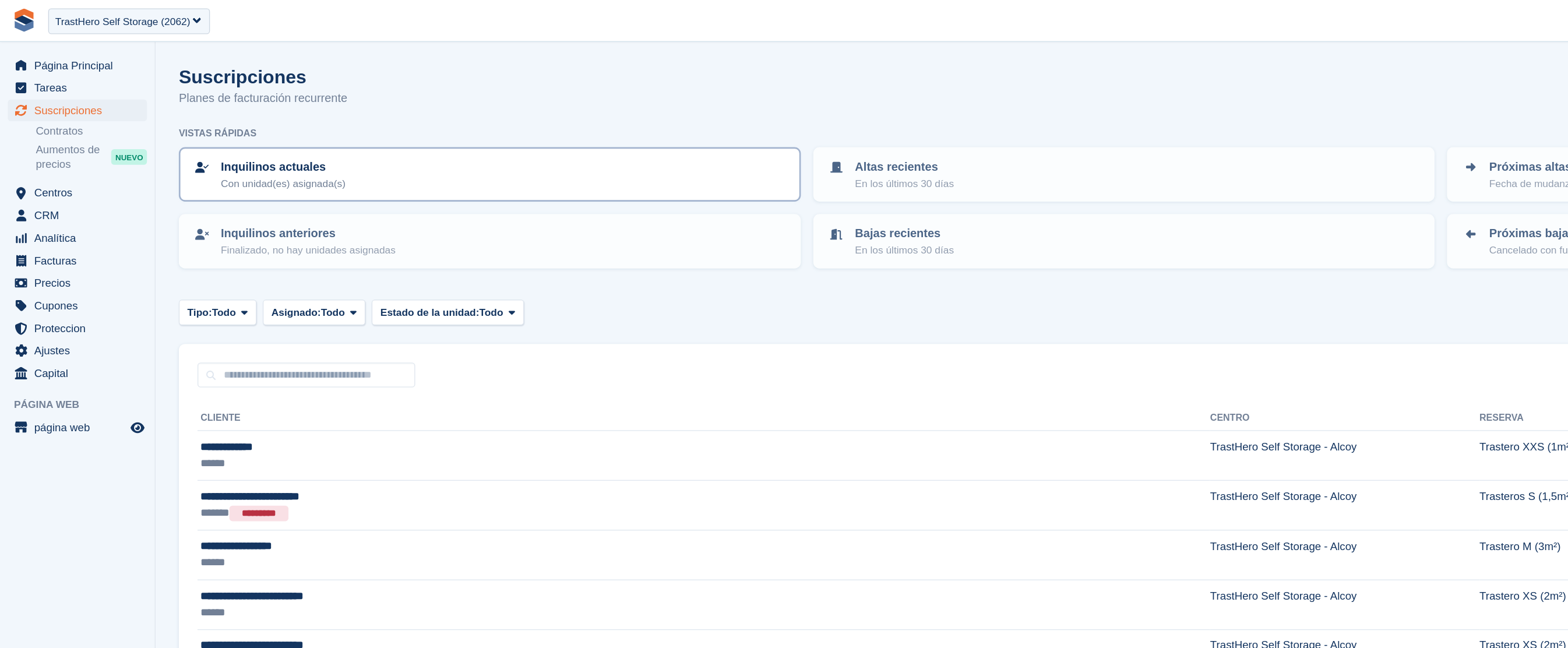
click at [199, 126] on p "Inquilinos actuales" at bounding box center [212, 126] width 93 height 13
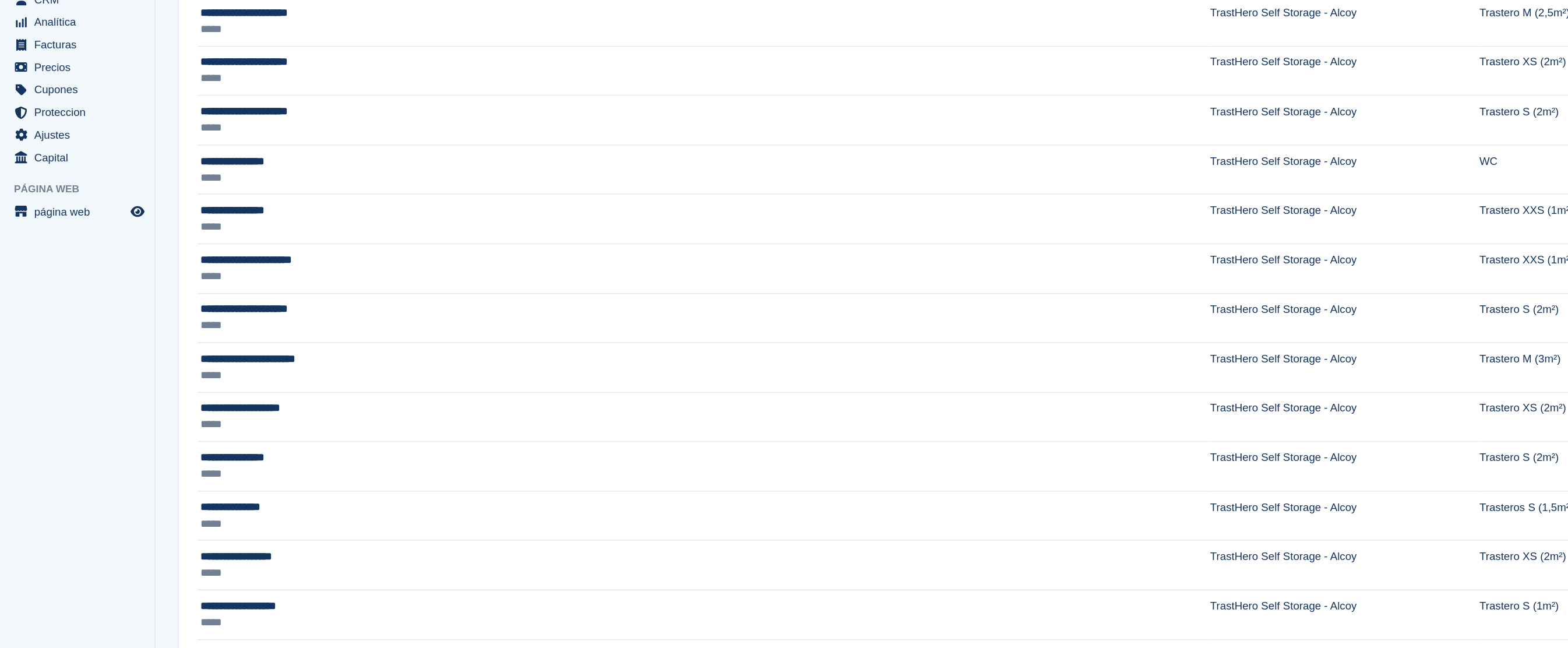
scroll to position [554, 0]
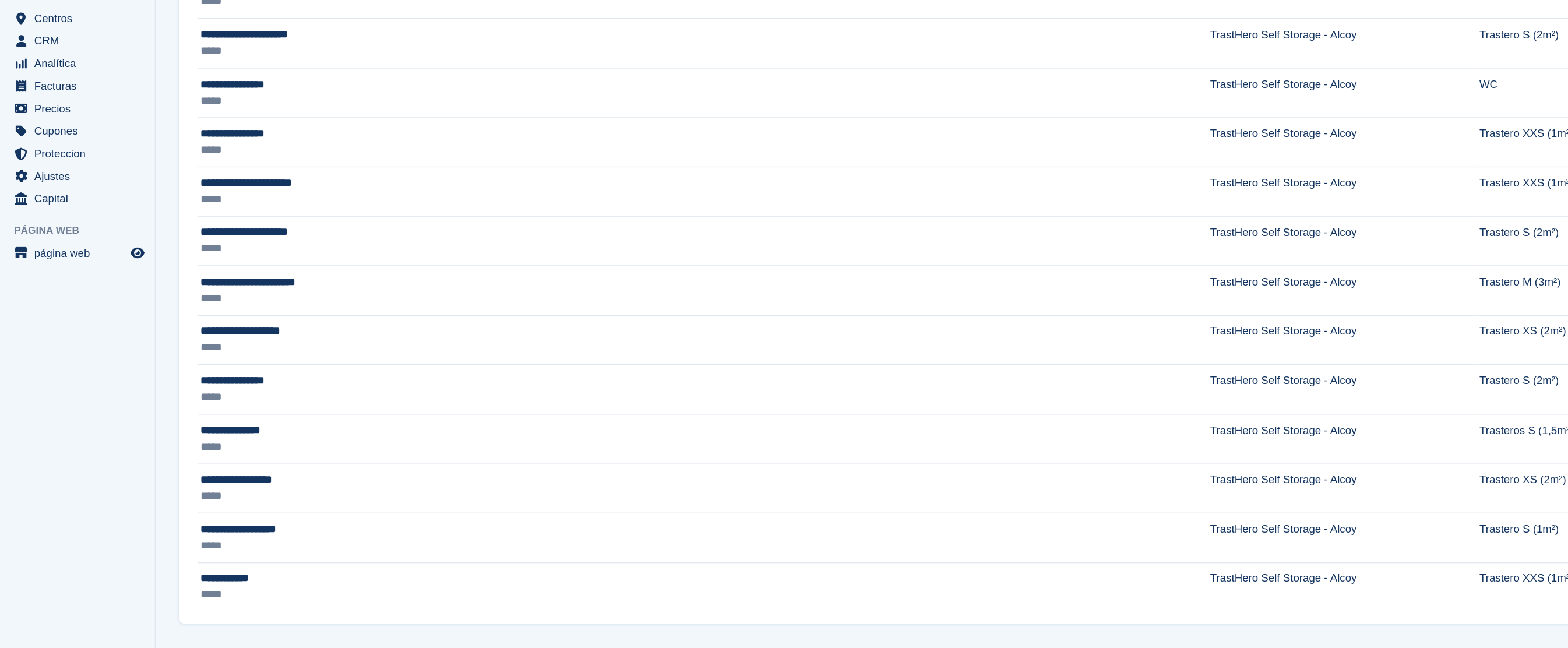
click at [107, 454] on aside "Página Principal Tareas Suscripciones Suscripciones Suscripciones Contratos Aum…" at bounding box center [58, 327] width 116 height 589
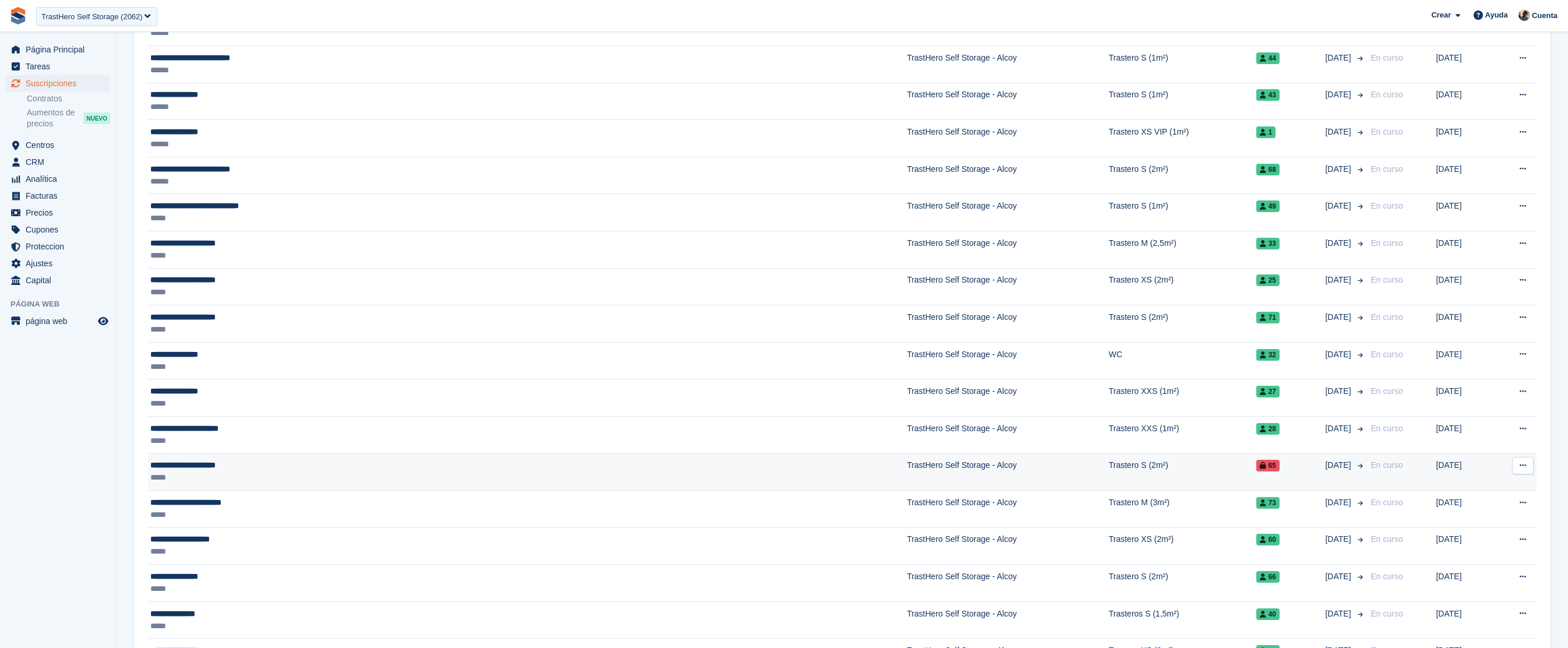
scroll to position [0, 0]
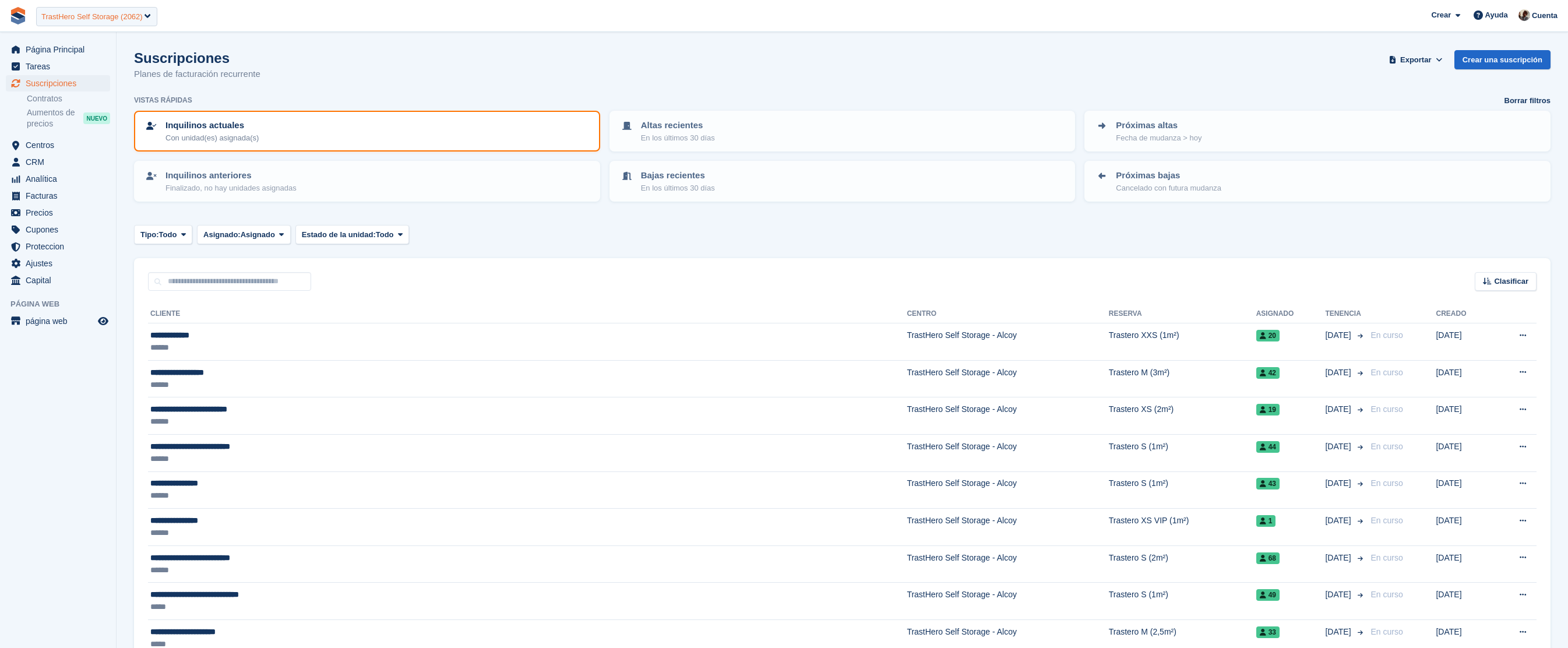
click at [110, 20] on div "TrastHero Self Storage (2062)" at bounding box center [92, 16] width 101 height 12
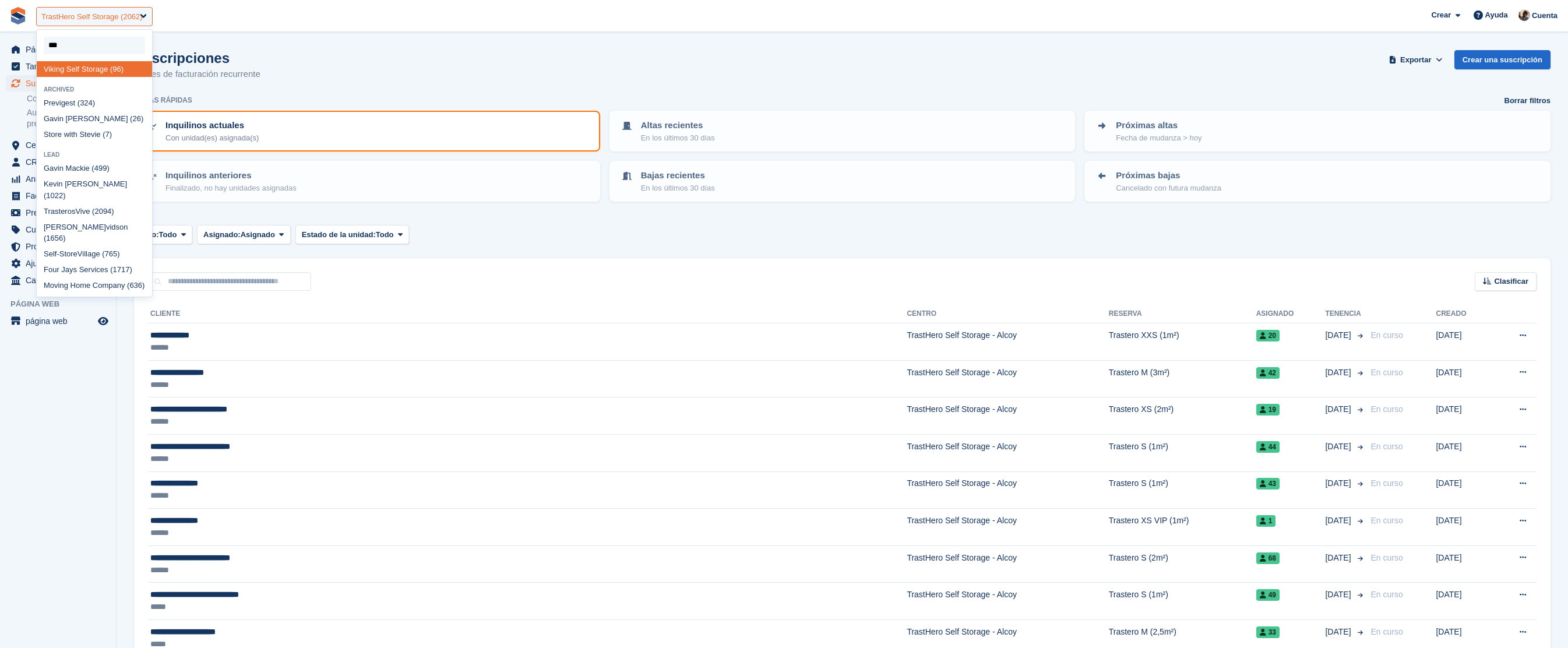
type input "****"
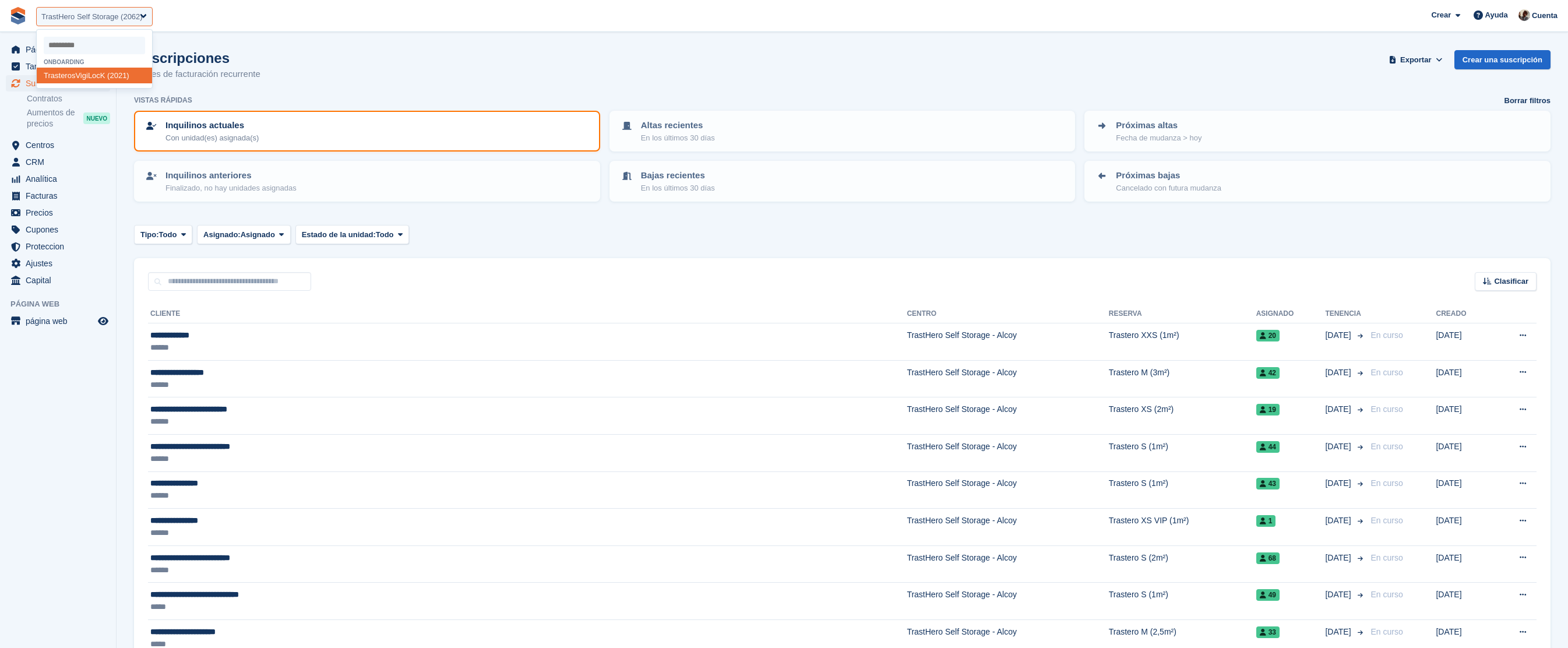
select select "****"
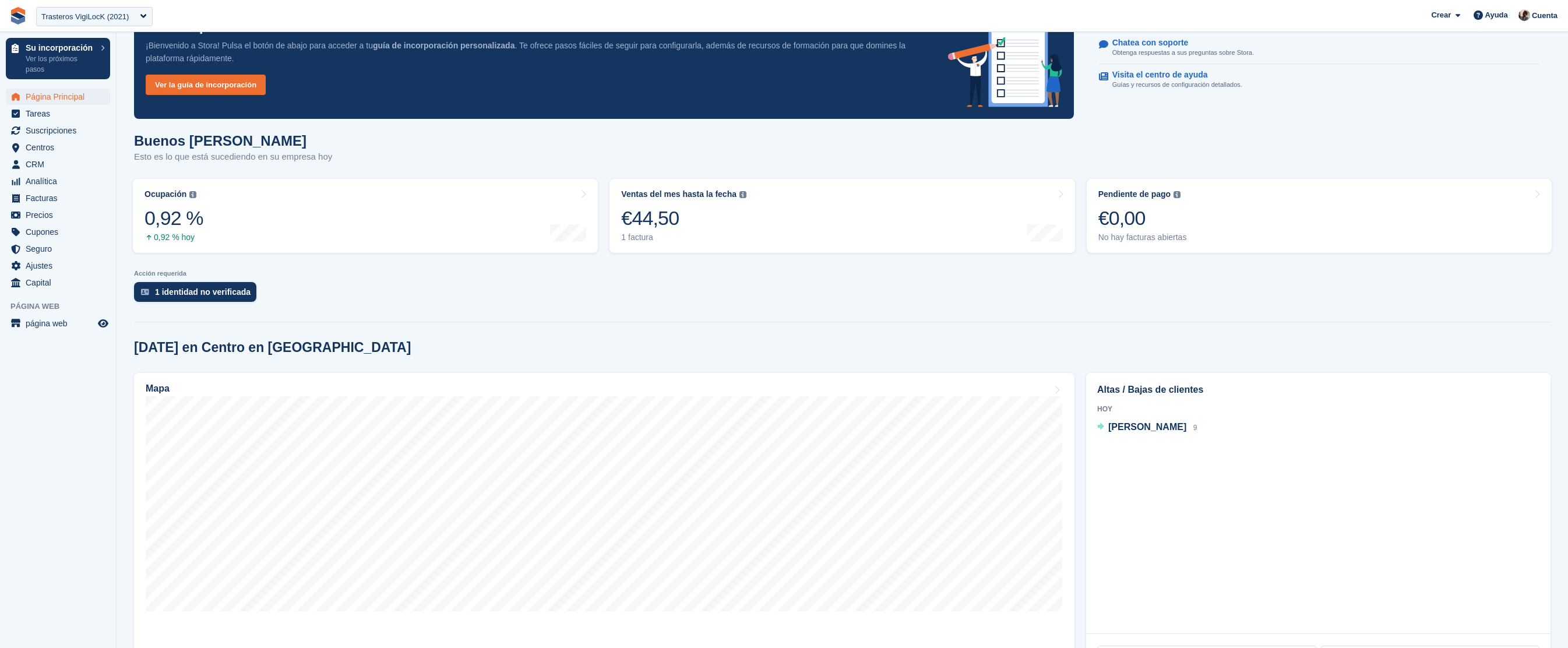
scroll to position [254, 0]
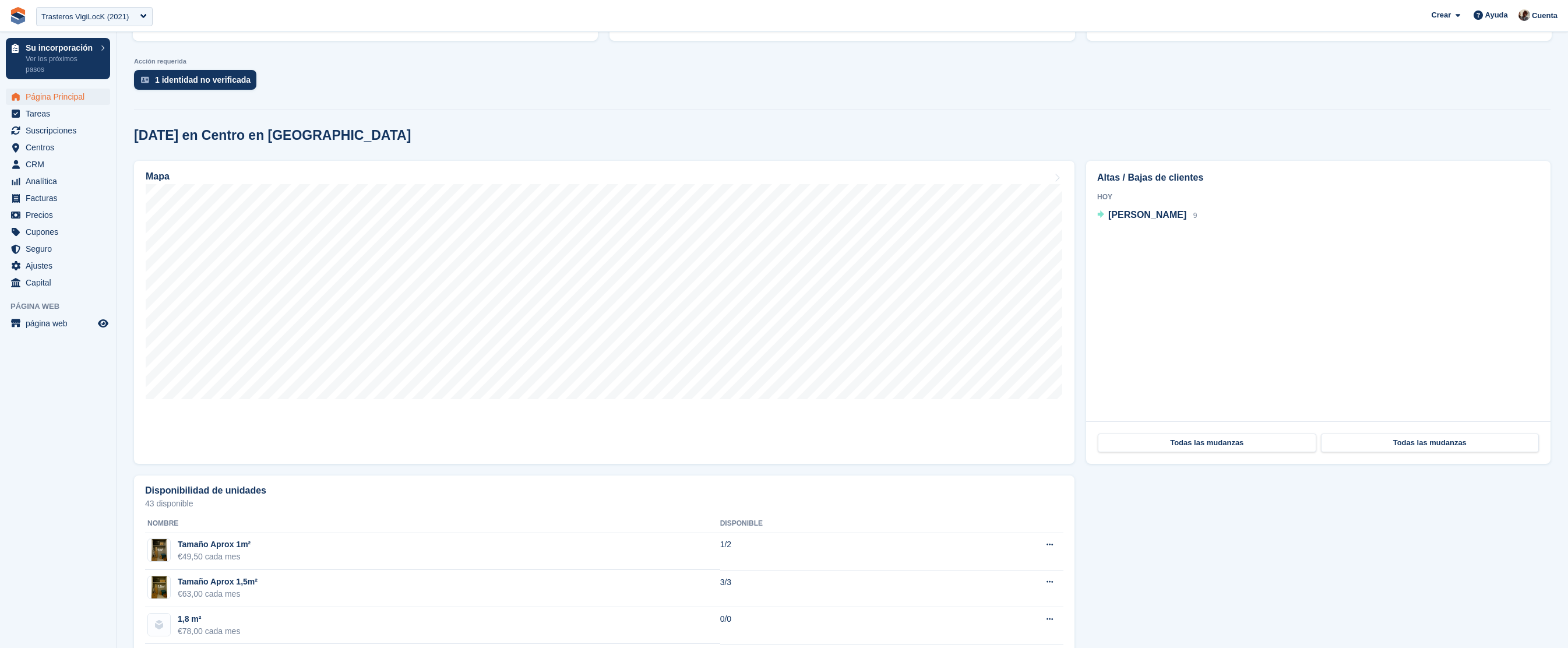
click at [1159, 224] on div "[DATE] [PERSON_NAME] 9" at bounding box center [1318, 210] width 442 height 41
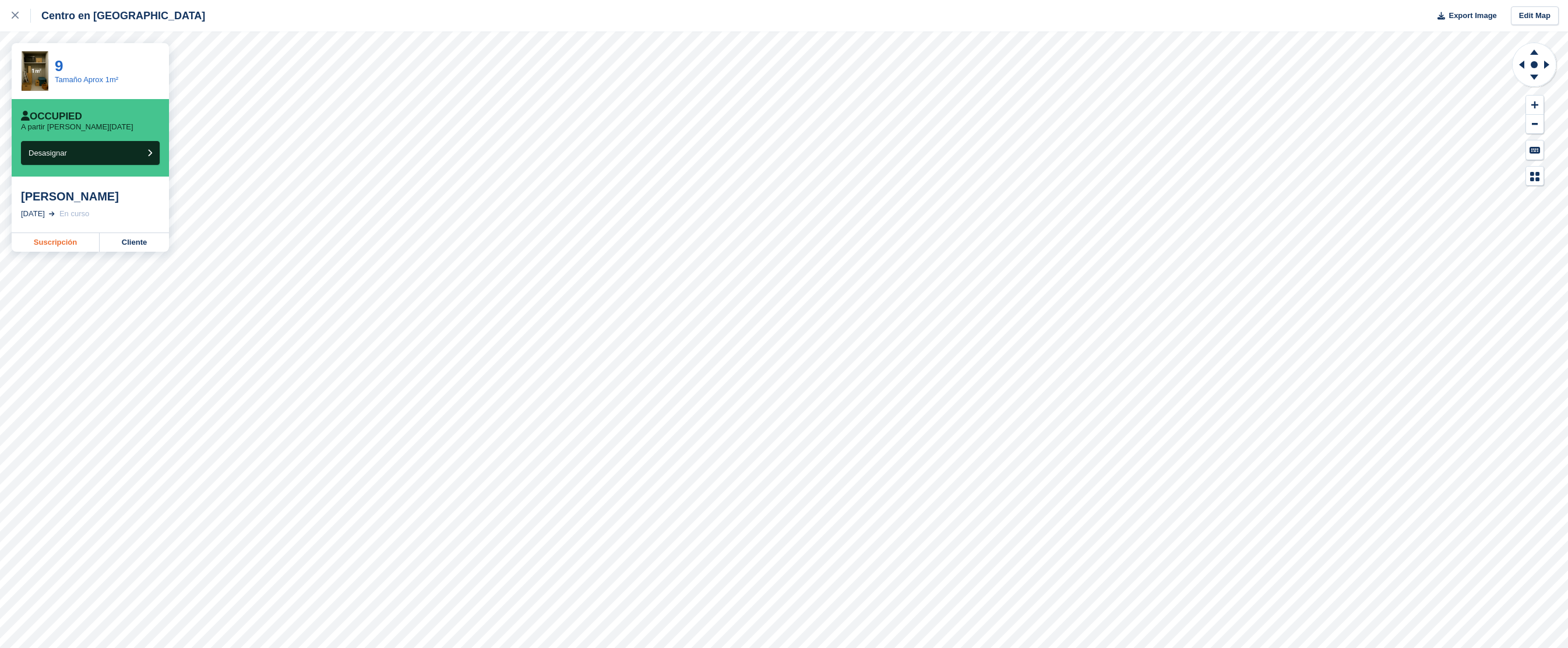
click at [70, 241] on link "Suscripción" at bounding box center [55, 242] width 88 height 19
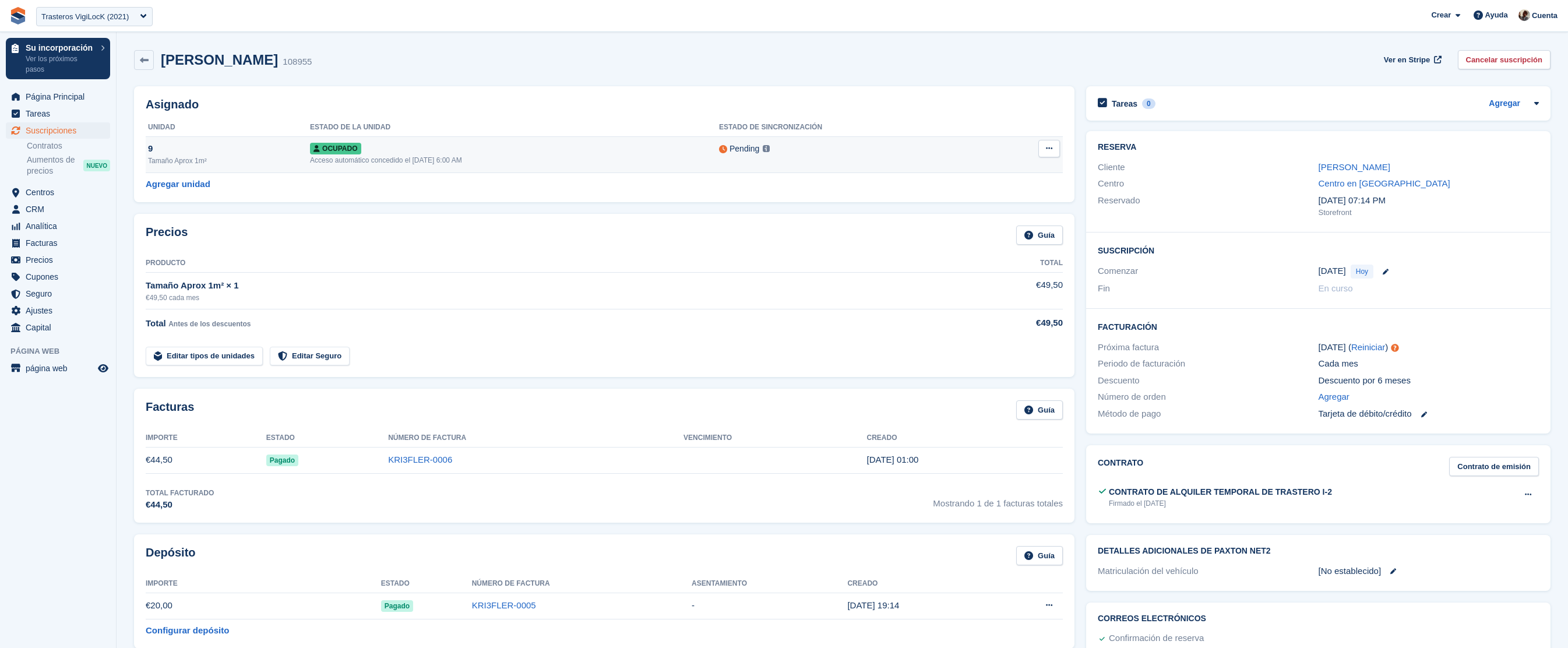
click at [514, 154] on div "Ocupado" at bounding box center [514, 148] width 409 height 12
click at [1059, 155] on button at bounding box center [1049, 148] width 21 height 18
click at [772, 151] on div "Esta unidad no se sincronizará hasta que se agregue un Paxton Número. Aprende m…" at bounding box center [686, 150] width 179 height 53
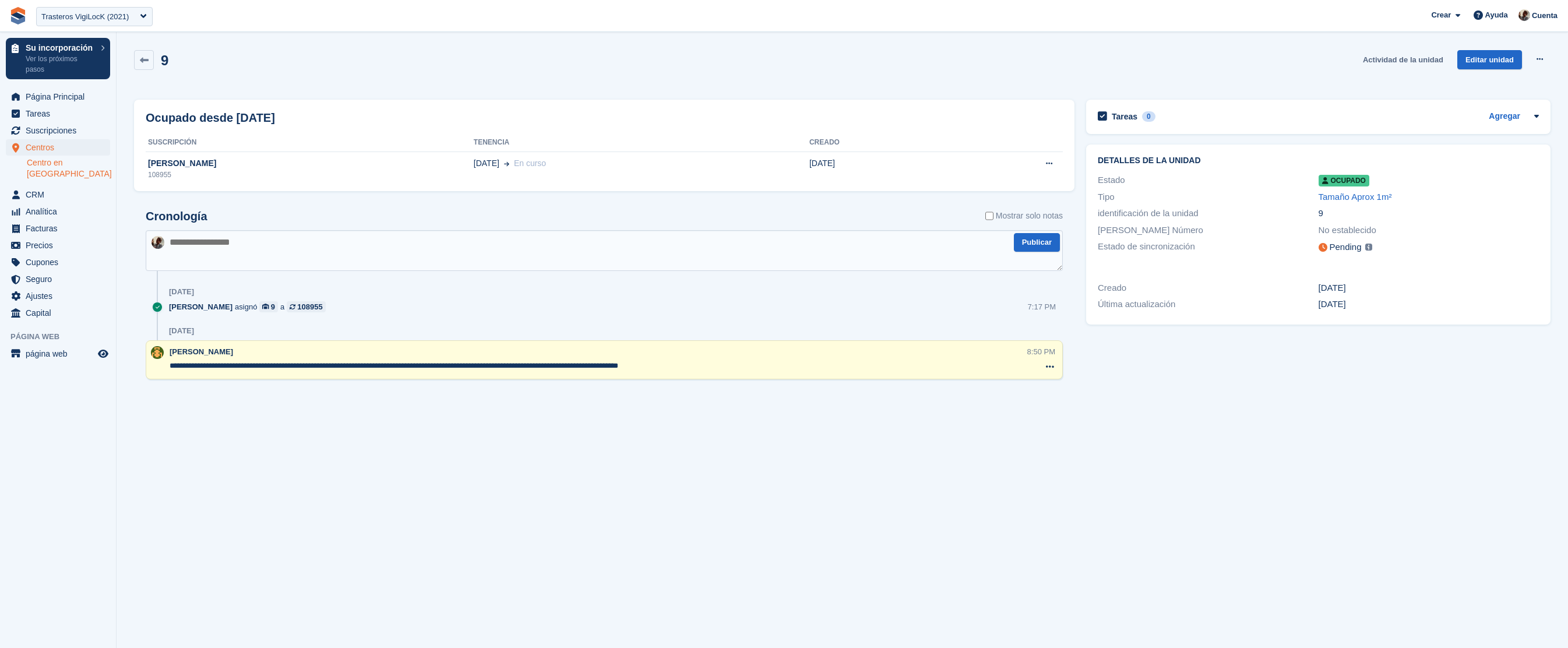
click at [1418, 62] on link "Actividad de la unidad" at bounding box center [1403, 60] width 90 height 20
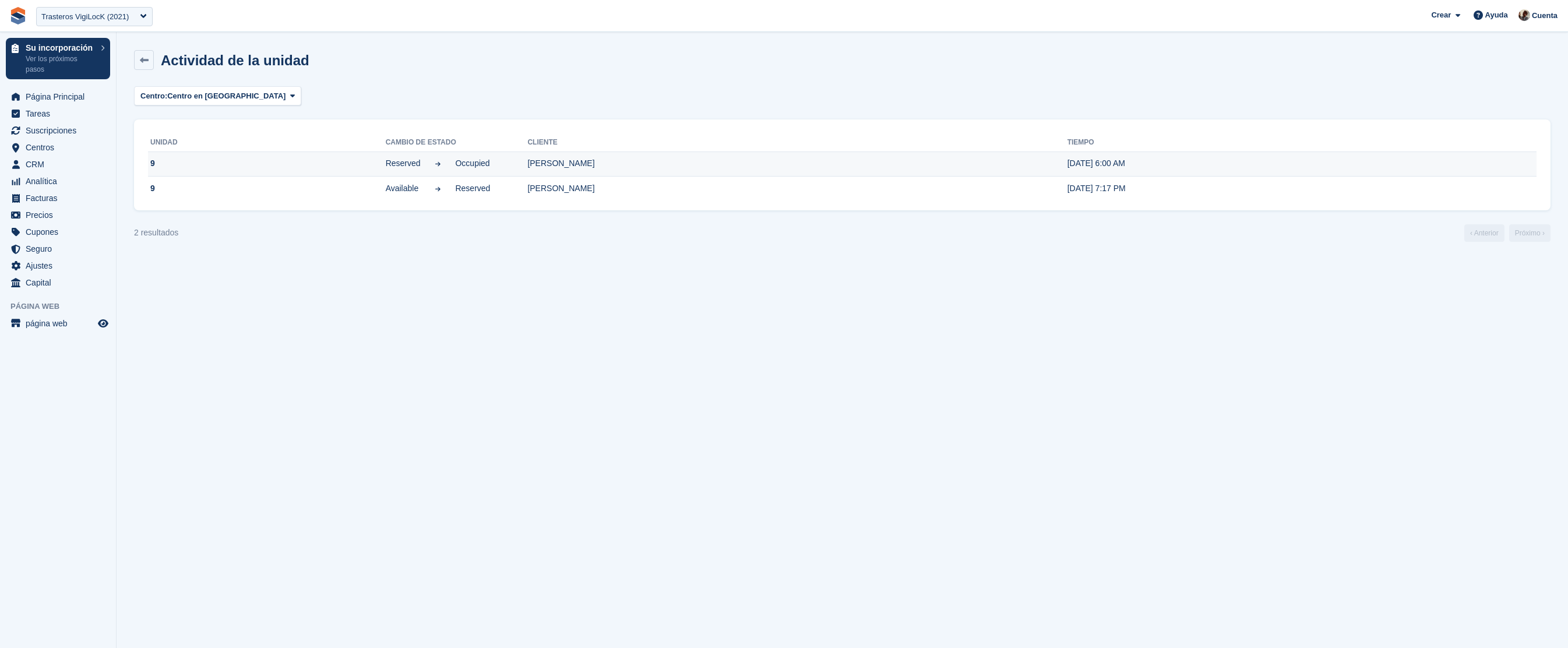
click at [1404, 165] on td "22 Sep, 6:00 AM" at bounding box center [1302, 163] width 469 height 25
click at [169, 61] on h1 "Actividad de la unidad" at bounding box center [235, 60] width 149 height 16
click at [138, 60] on link at bounding box center [144, 60] width 20 height 20
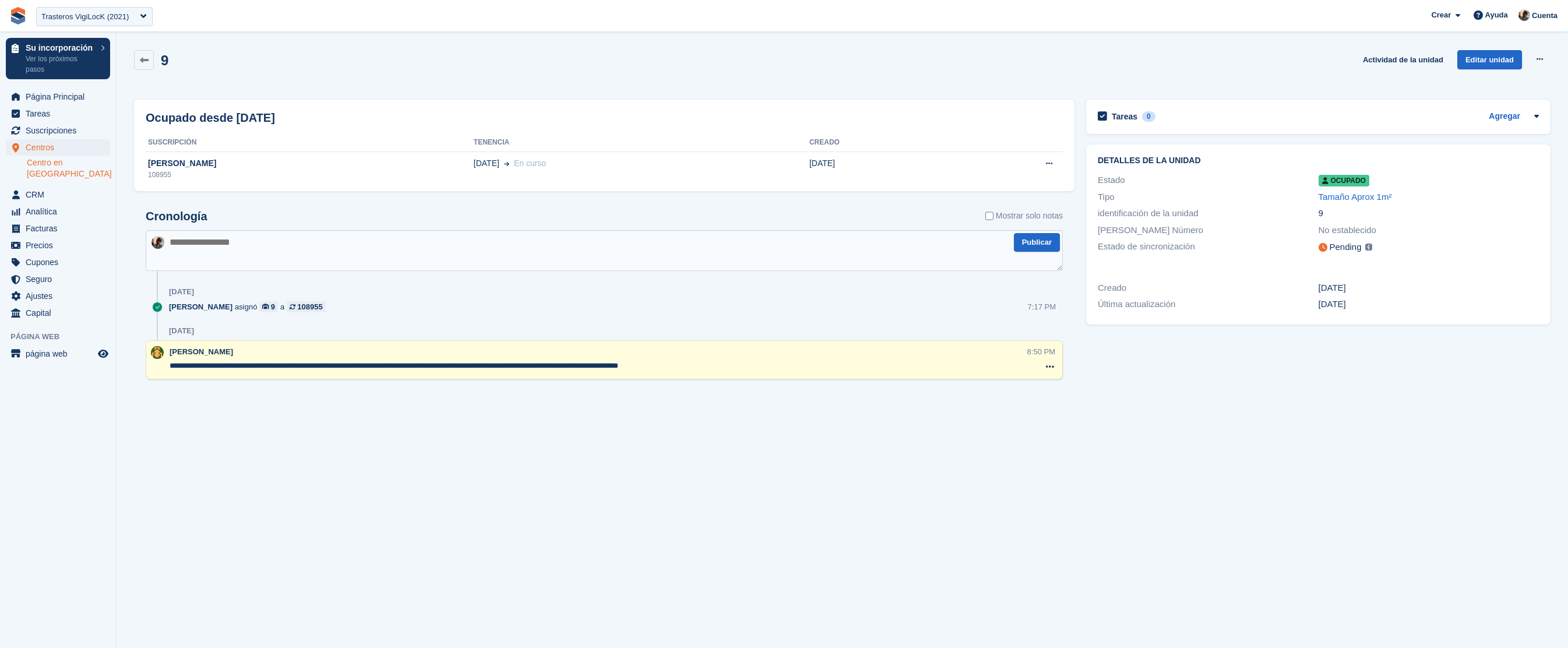
click at [138, 60] on link at bounding box center [144, 60] width 20 height 20
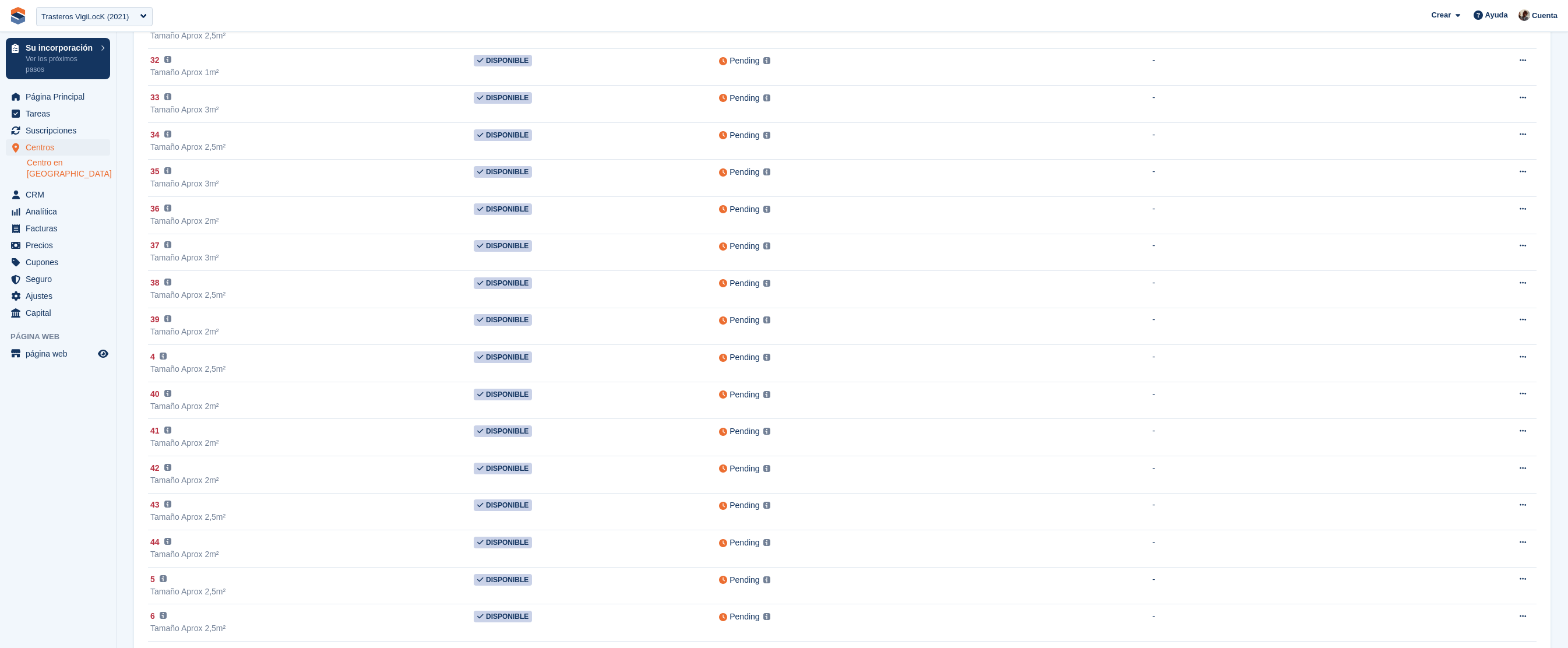
scroll to position [1169, 0]
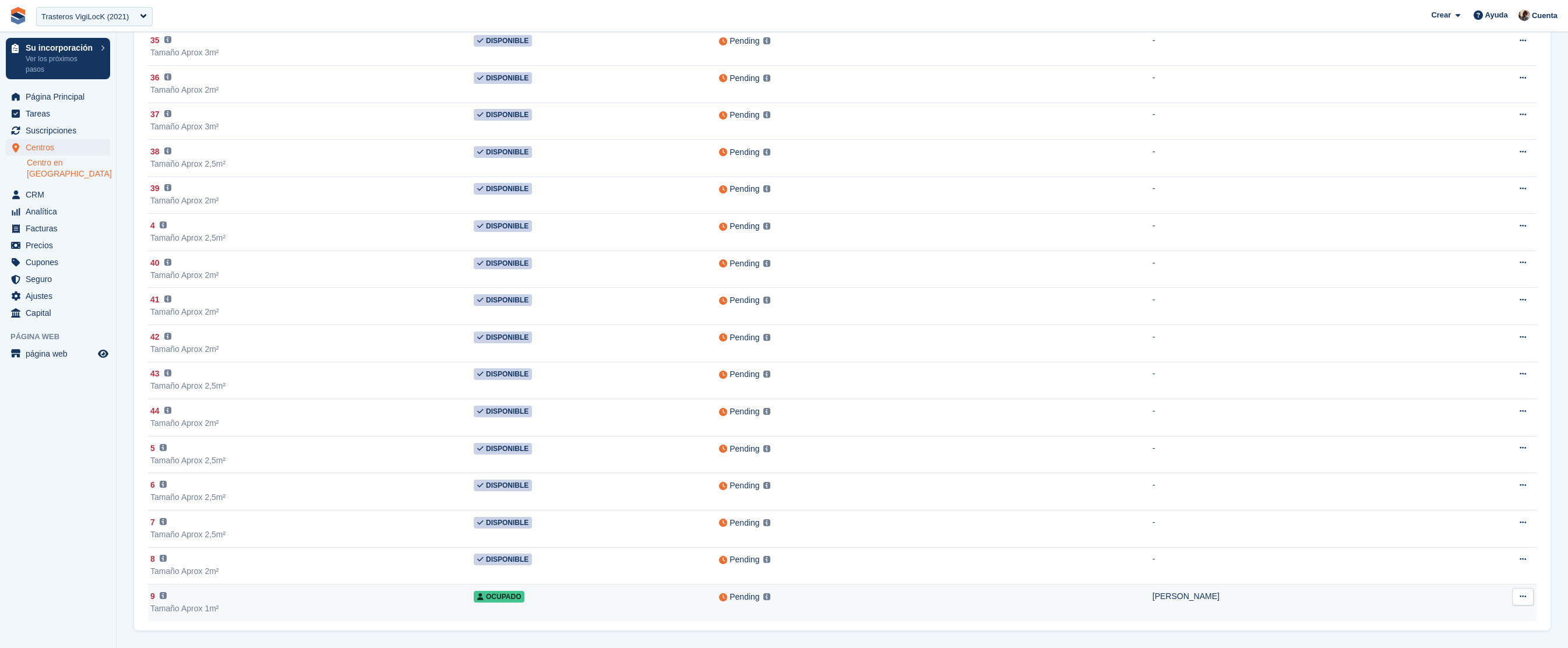
click at [1524, 599] on icon at bounding box center [1523, 596] width 7 height 7
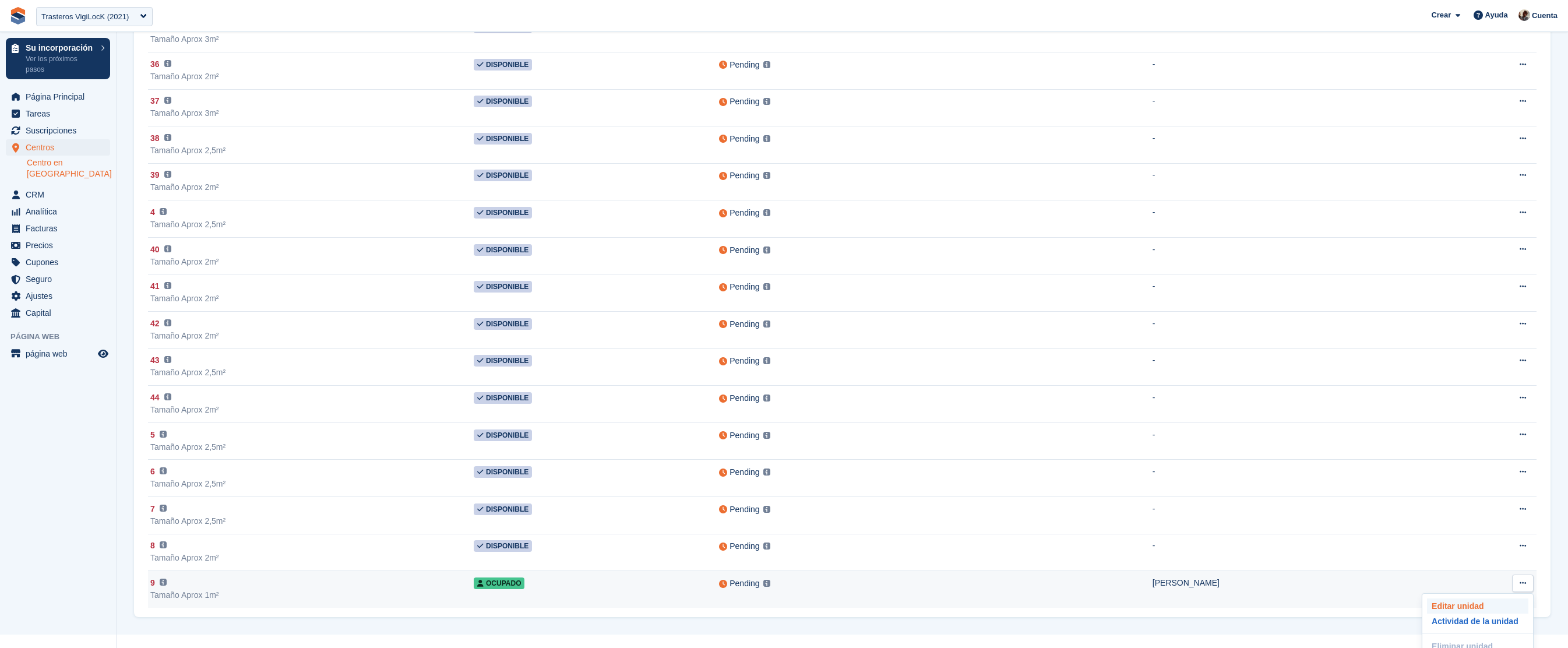
scroll to position [1194, 0]
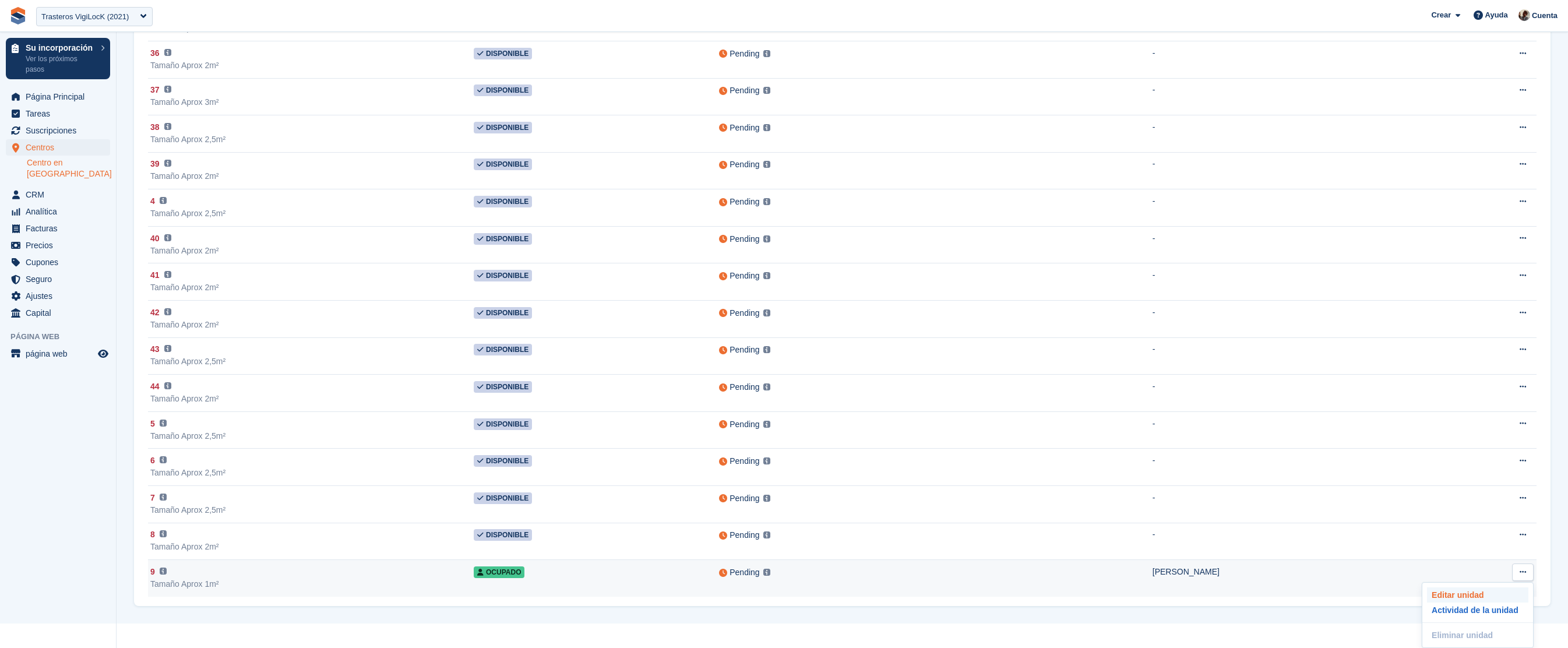
click at [1491, 593] on p "Editar unidad" at bounding box center [1478, 594] width 101 height 15
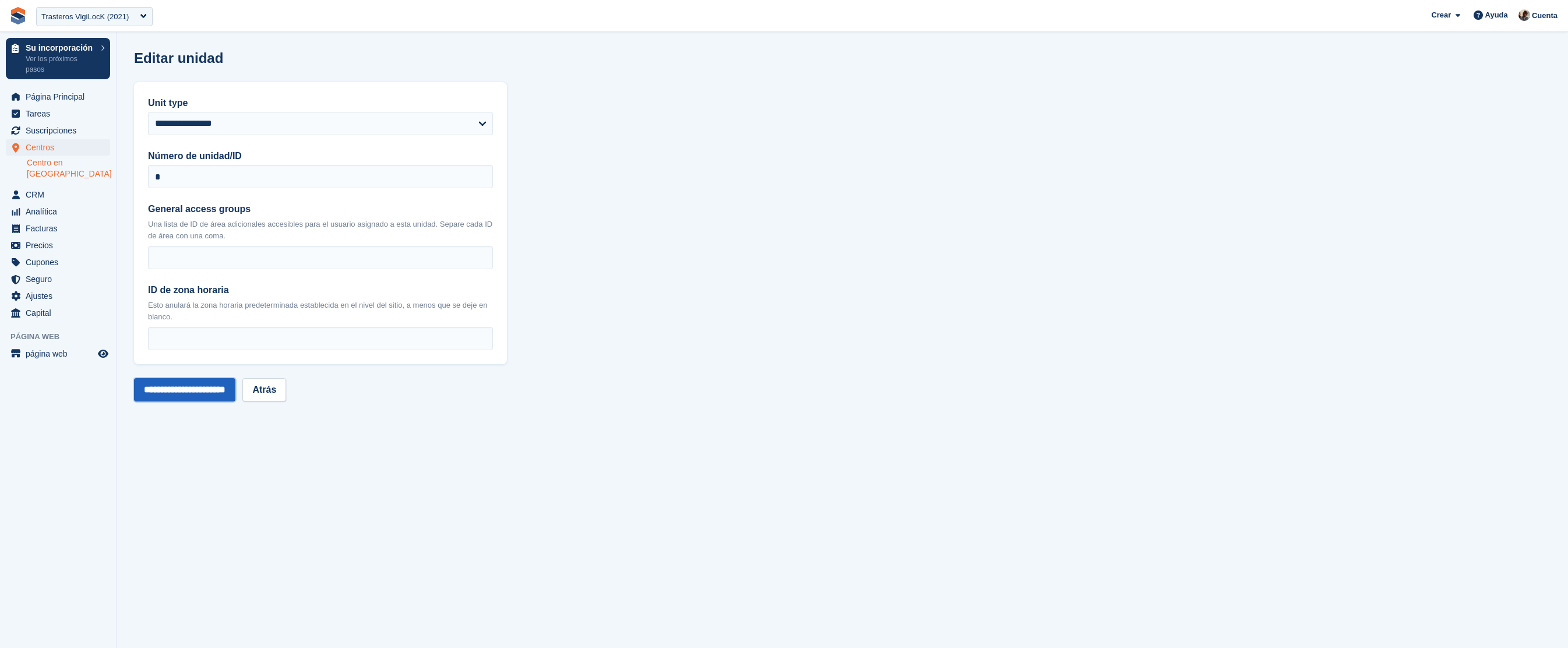
click at [217, 398] on input "**********" at bounding box center [185, 390] width 101 height 23
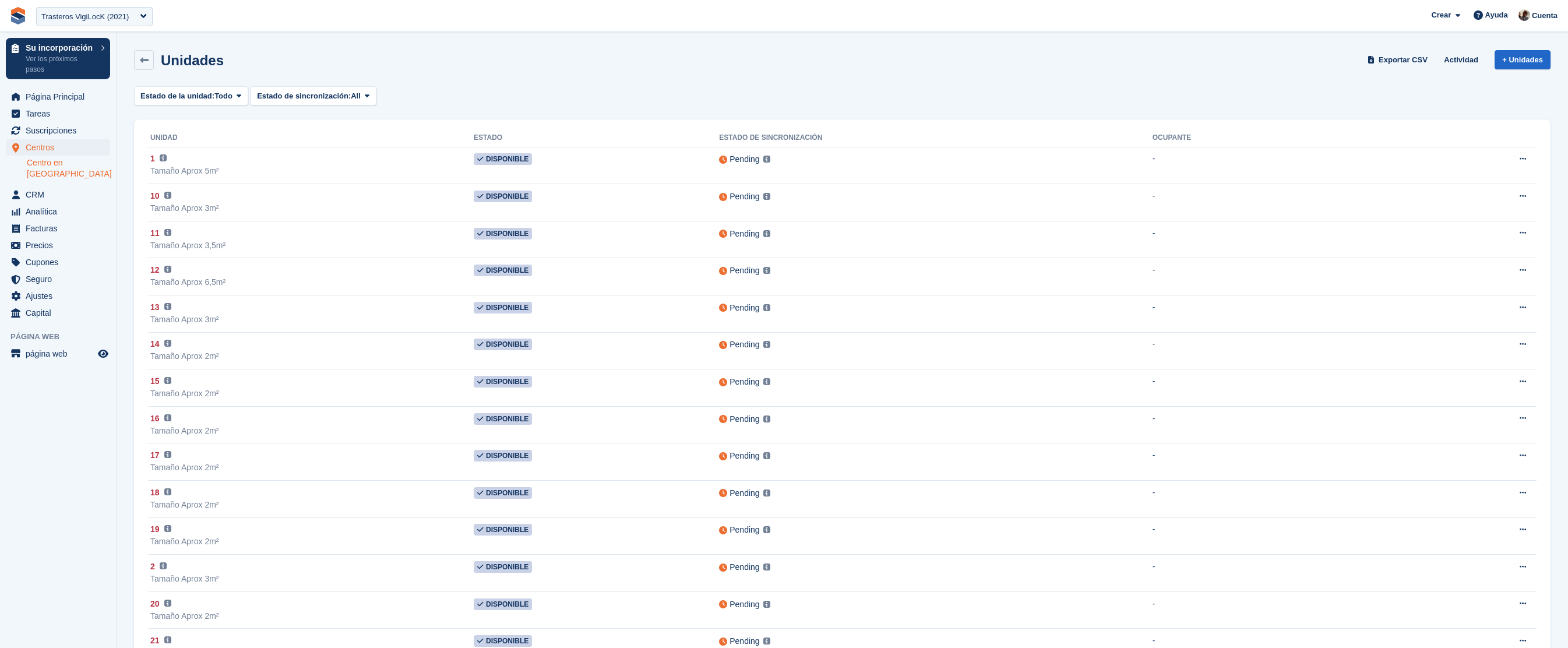
click at [79, 160] on link "Centro en [GEOGRAPHIC_DATA]" at bounding box center [68, 168] width 84 height 22
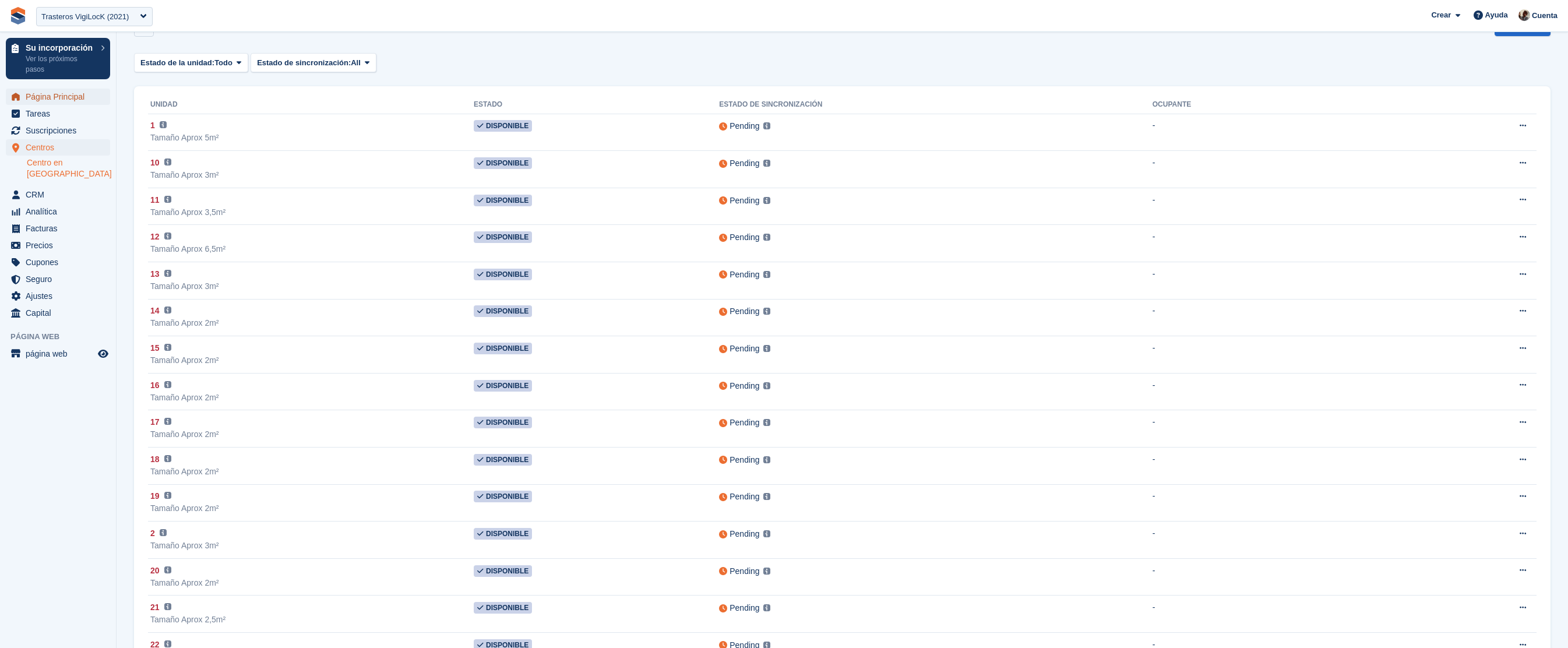
click at [54, 98] on span "Página Principal" at bounding box center [60, 96] width 70 height 16
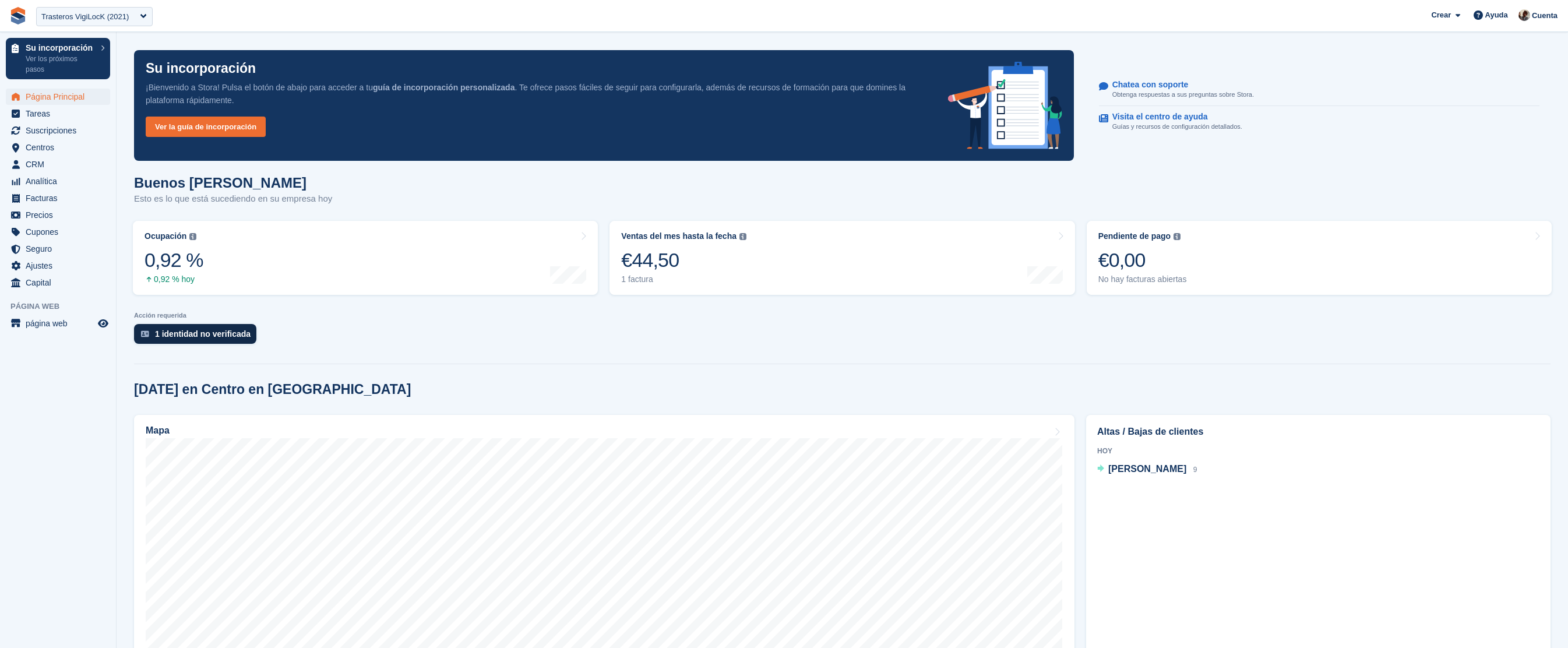
click at [249, 336] on div "1 identidad no verificada" at bounding box center [202, 333] width 96 height 9
click at [82, 148] on span "Centros" at bounding box center [60, 147] width 70 height 16
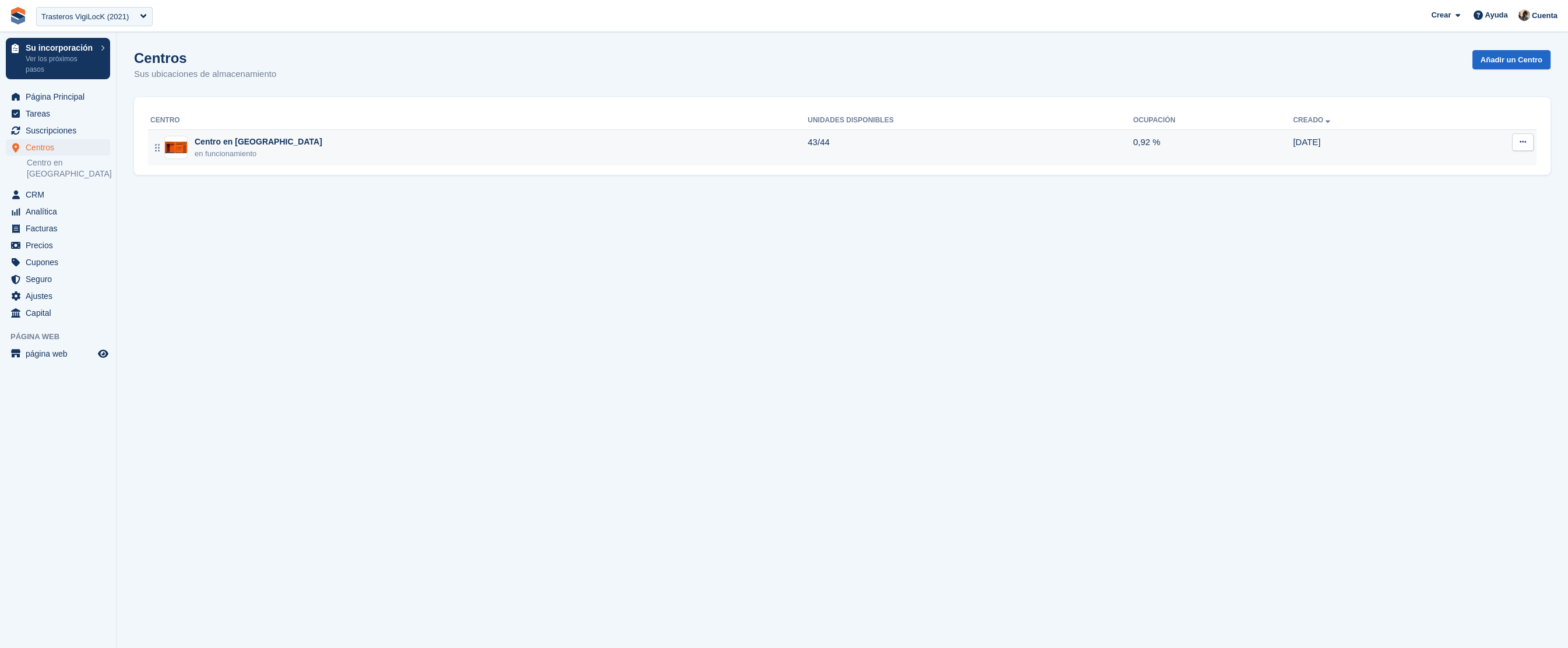
click at [1536, 140] on td "Editar centro Ver en la página web Tipos de unidades Unidades Mapa" at bounding box center [1490, 147] width 93 height 36
click at [1525, 143] on icon at bounding box center [1523, 141] width 7 height 7
click at [1481, 165] on p "Editar centro" at bounding box center [1478, 165] width 101 height 15
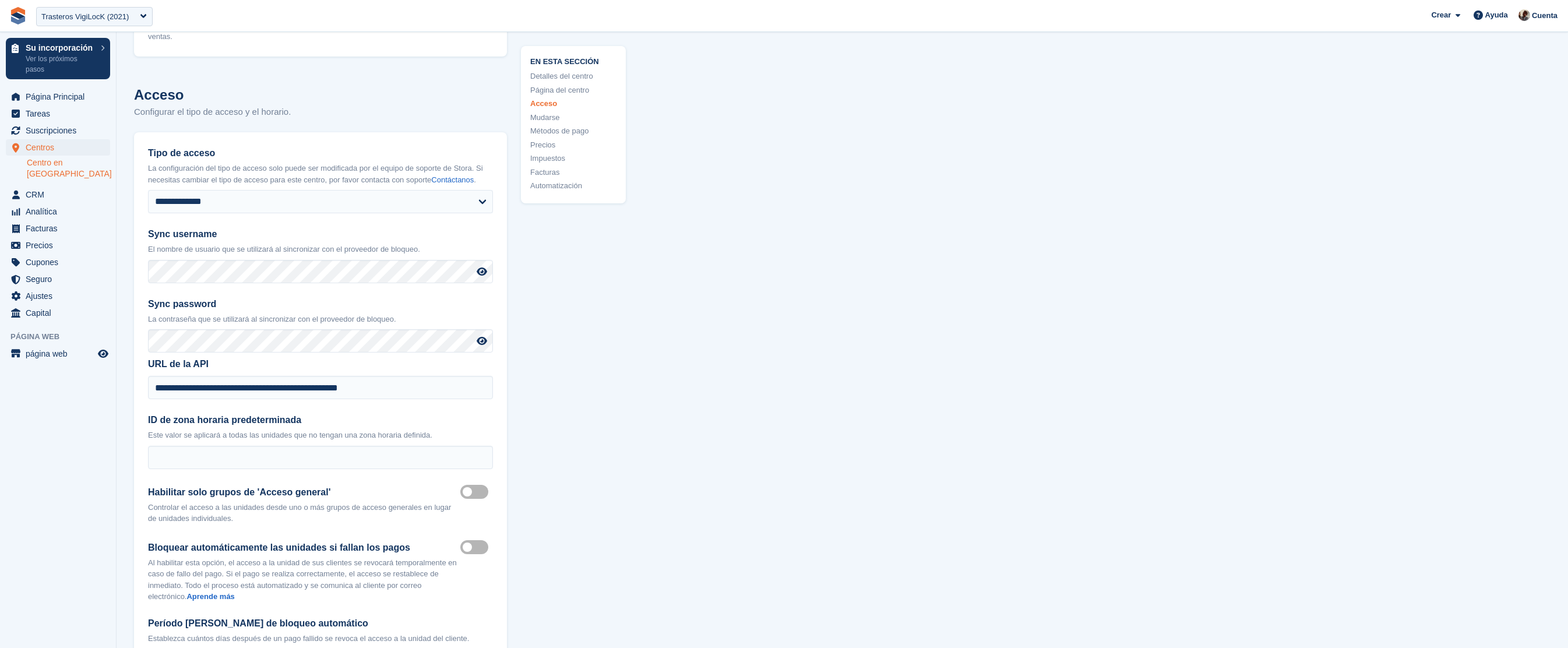
scroll to position [2559, 0]
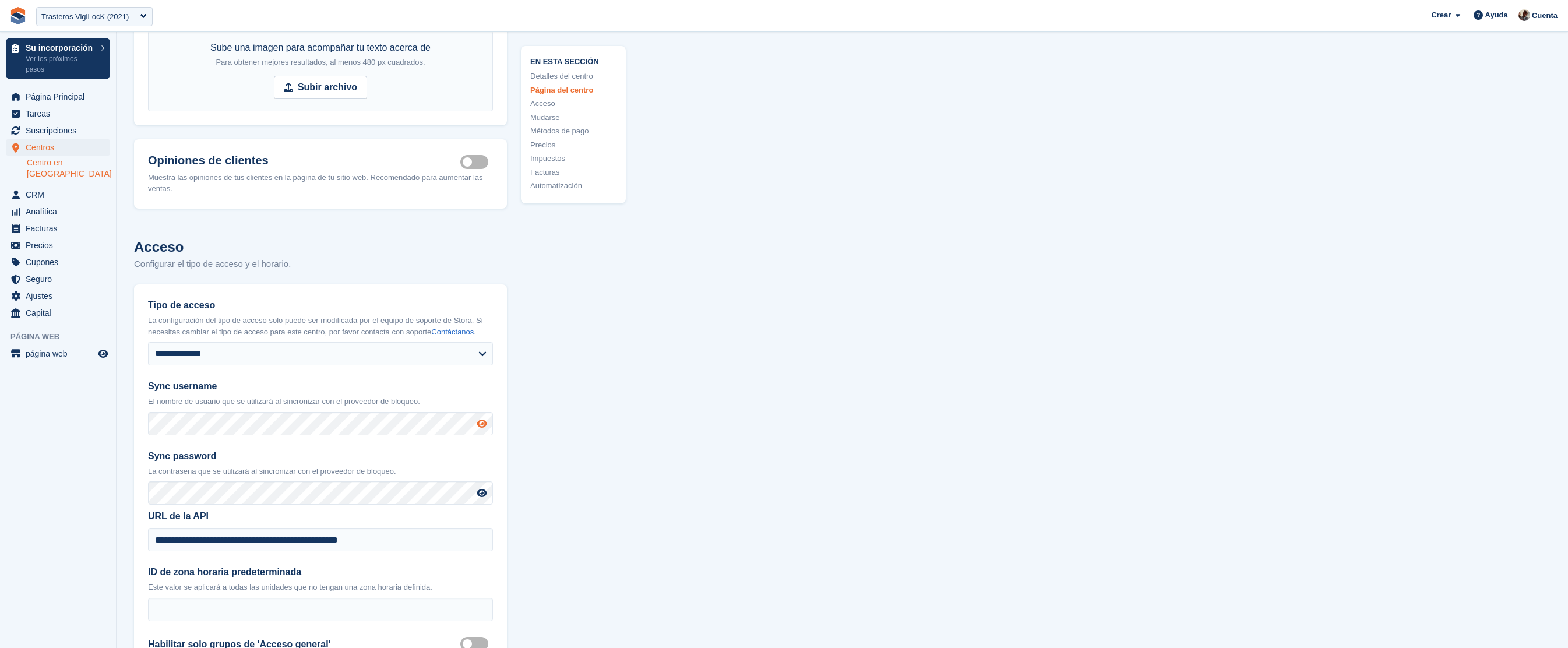
click at [482, 424] on icon at bounding box center [482, 423] width 10 height 9
click at [480, 492] on icon at bounding box center [482, 493] width 10 height 9
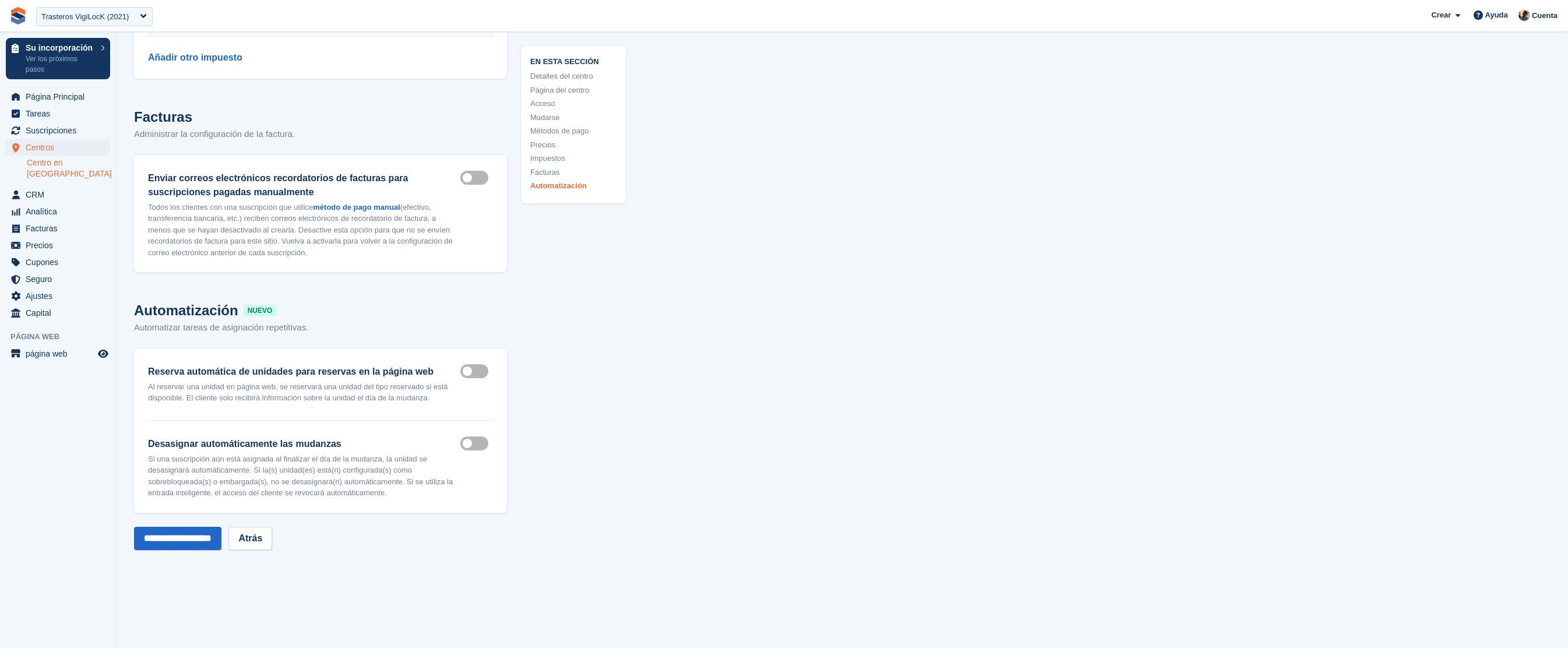
scroll to position [5982, 0]
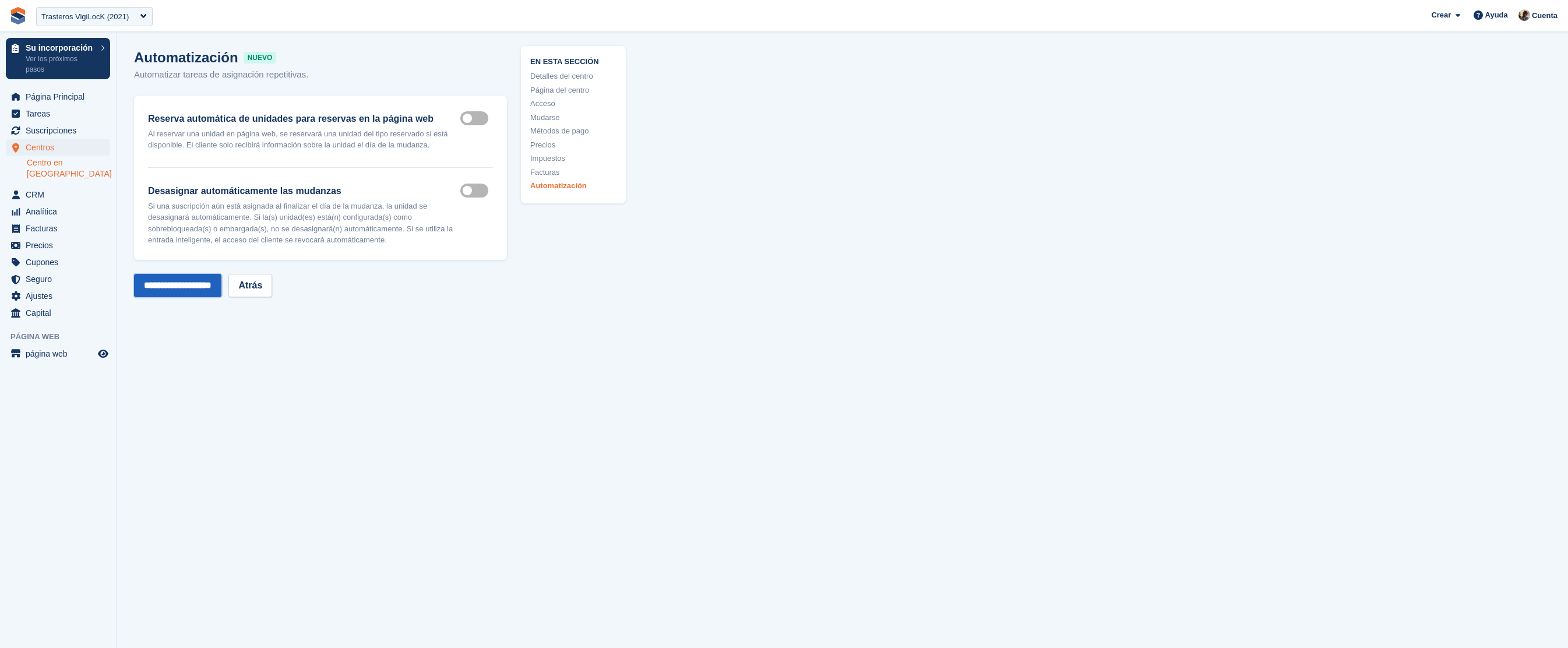
click at [167, 286] on input "**********" at bounding box center [177, 285] width 87 height 23
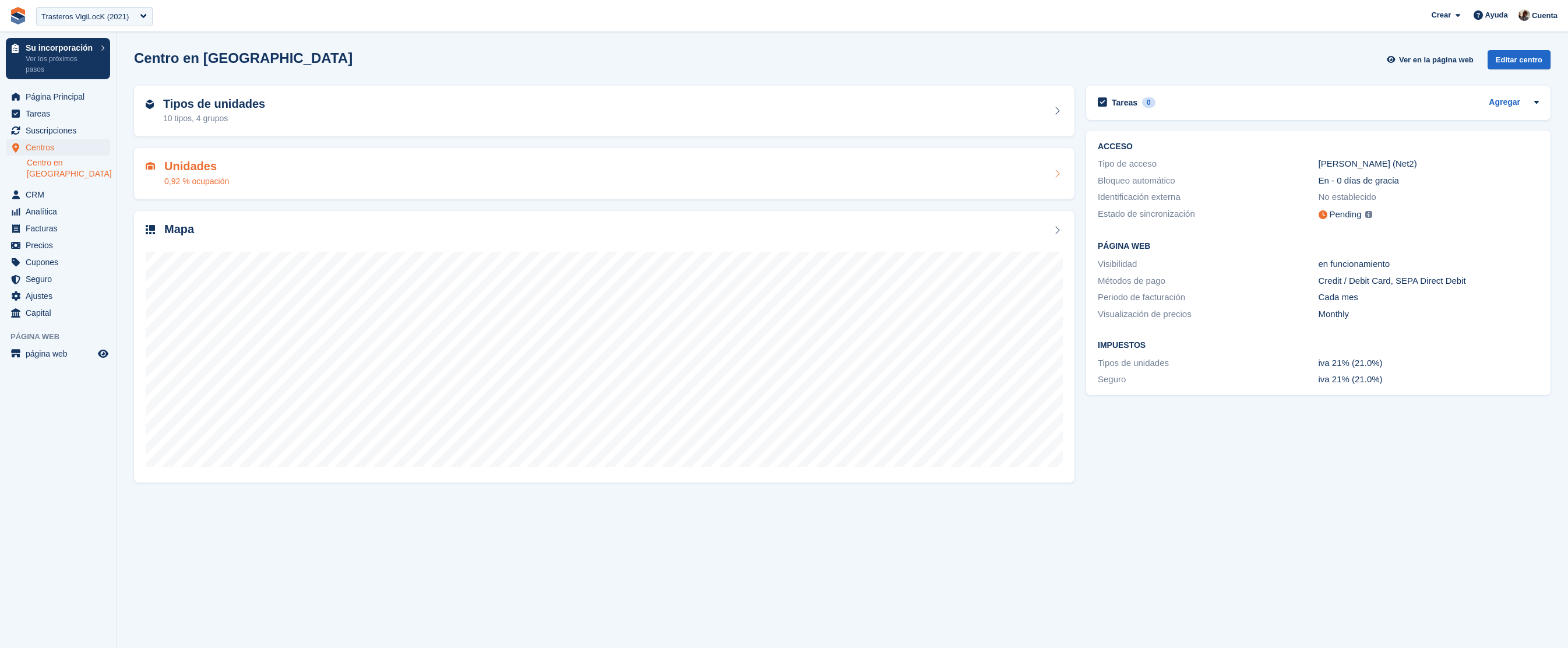
click at [279, 173] on div "Unidades 0,92 % ocupación" at bounding box center [604, 174] width 917 height 28
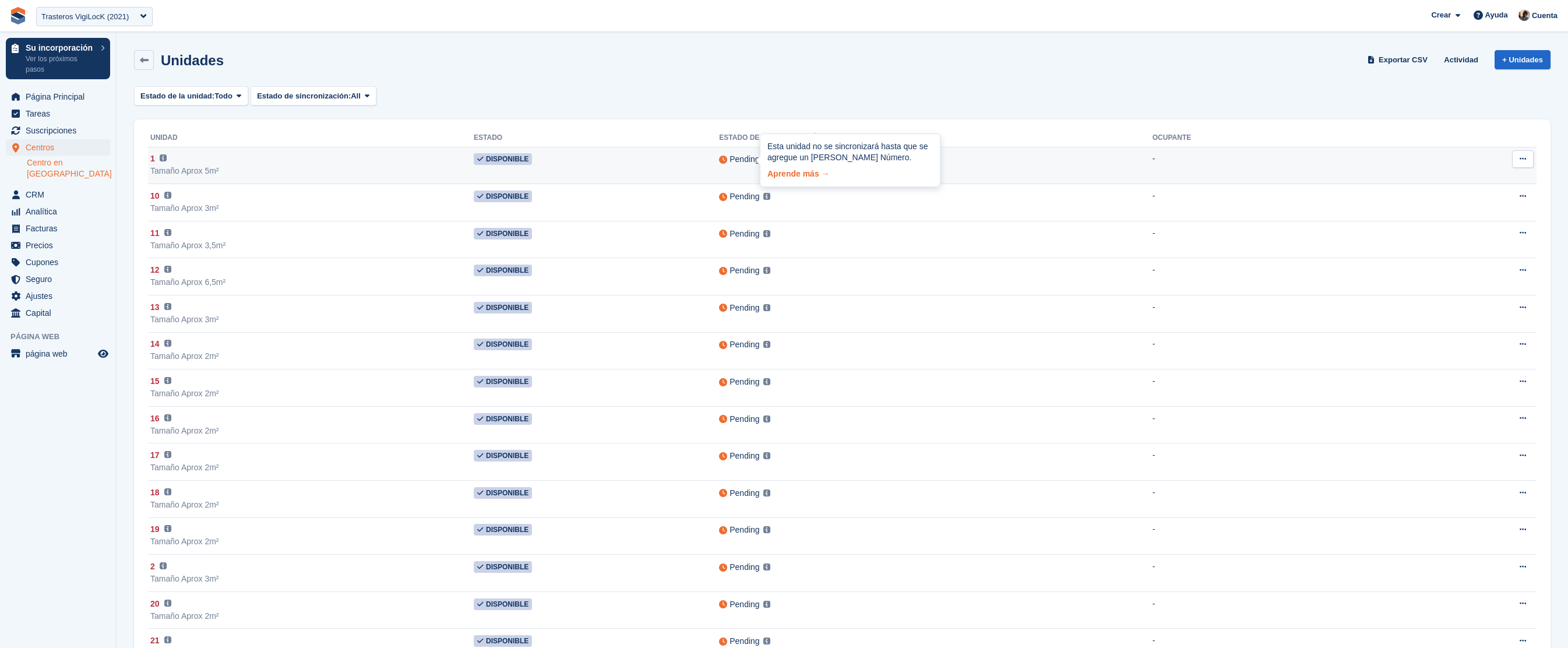
click at [787, 176] on link "Aprende más →" at bounding box center [850, 172] width 165 height 16
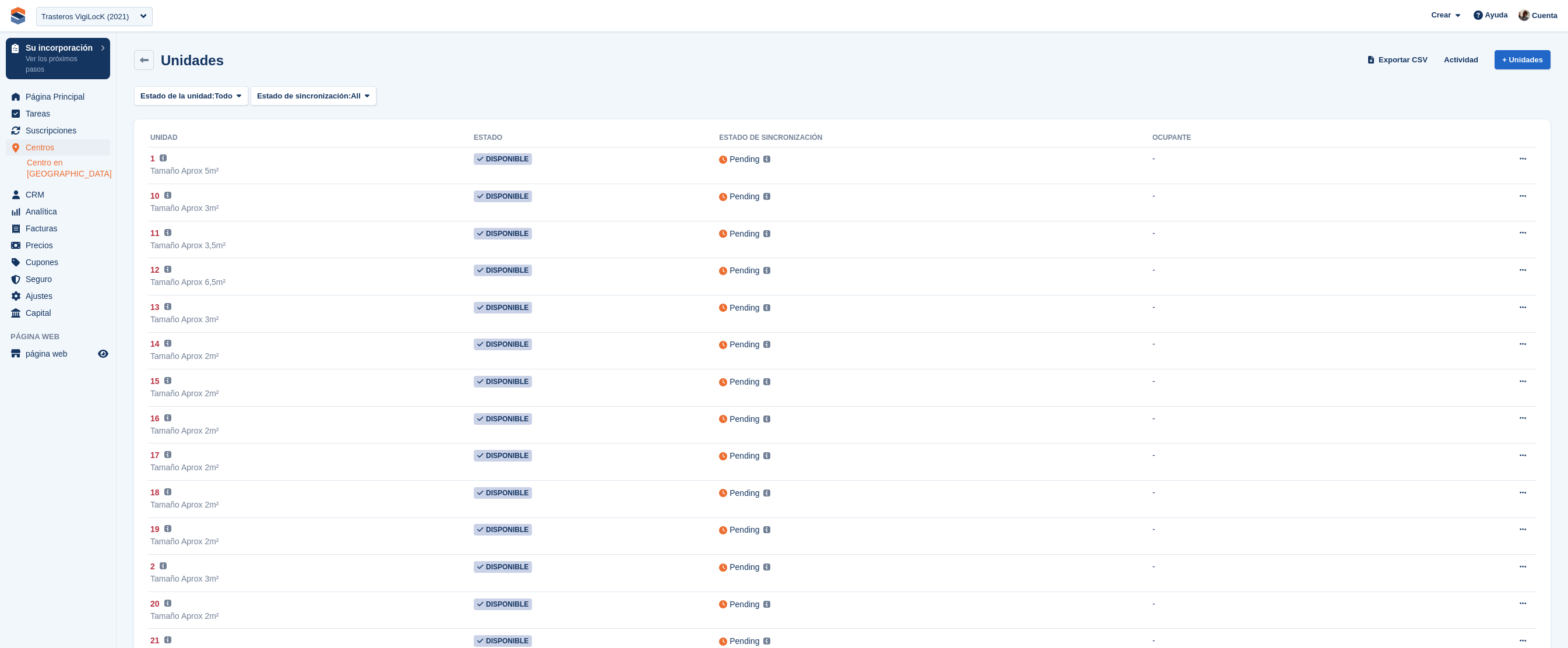
scroll to position [1169, 0]
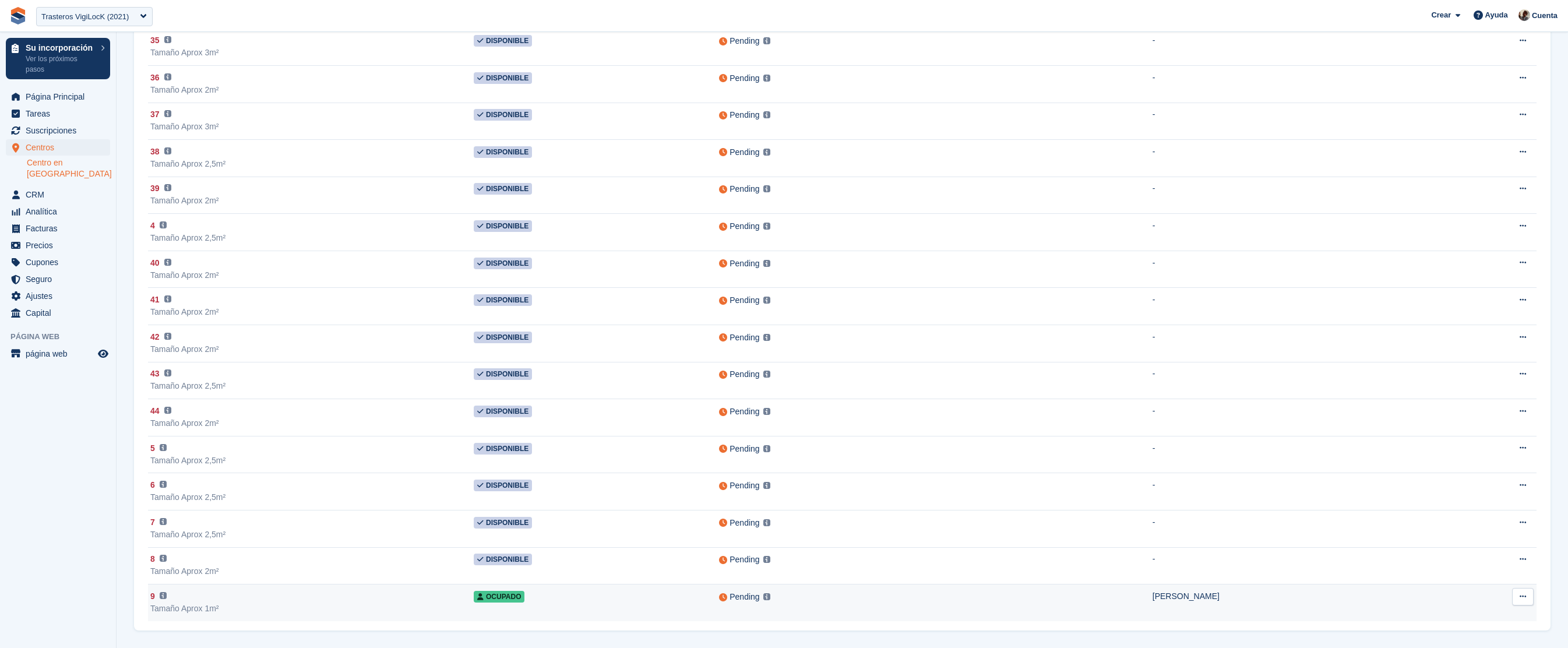
click at [553, 594] on td "Ocupado" at bounding box center [596, 602] width 245 height 37
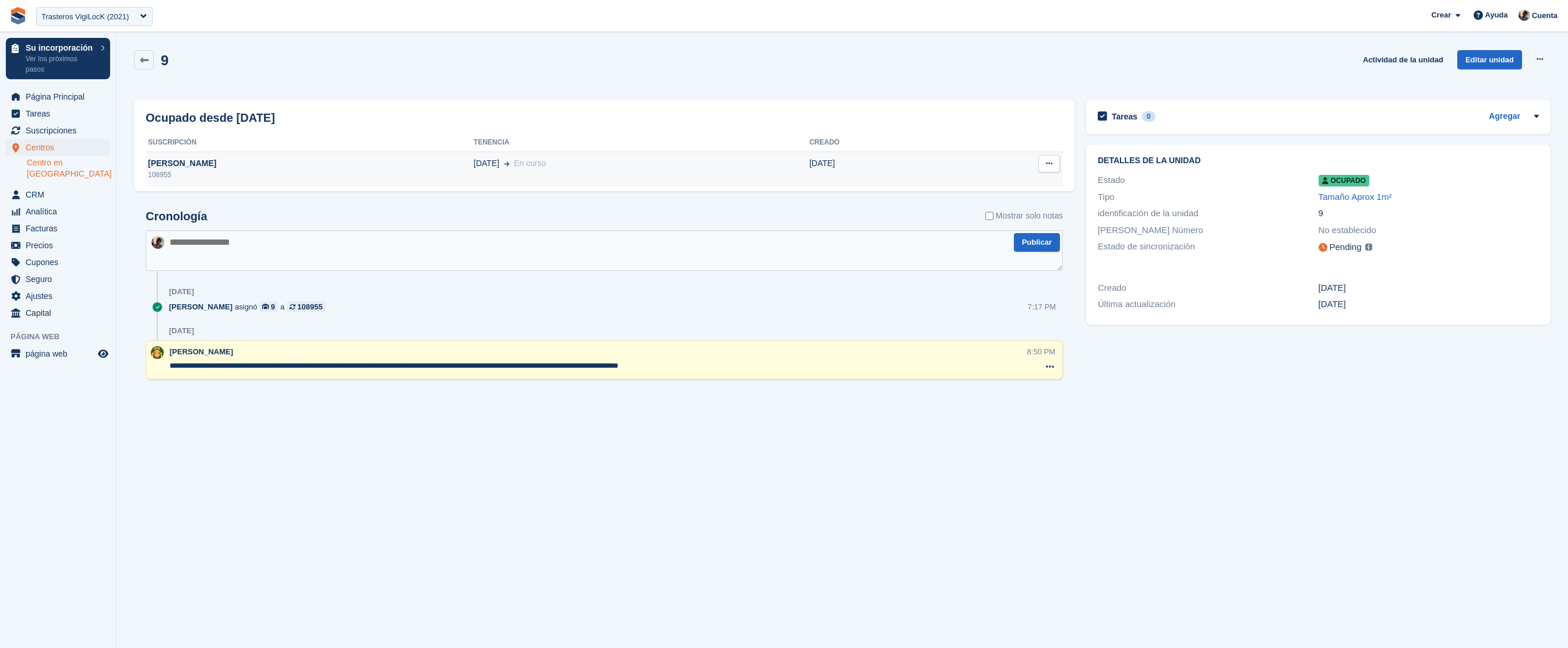
click at [232, 168] on div "[PERSON_NAME]" at bounding box center [310, 163] width 328 height 12
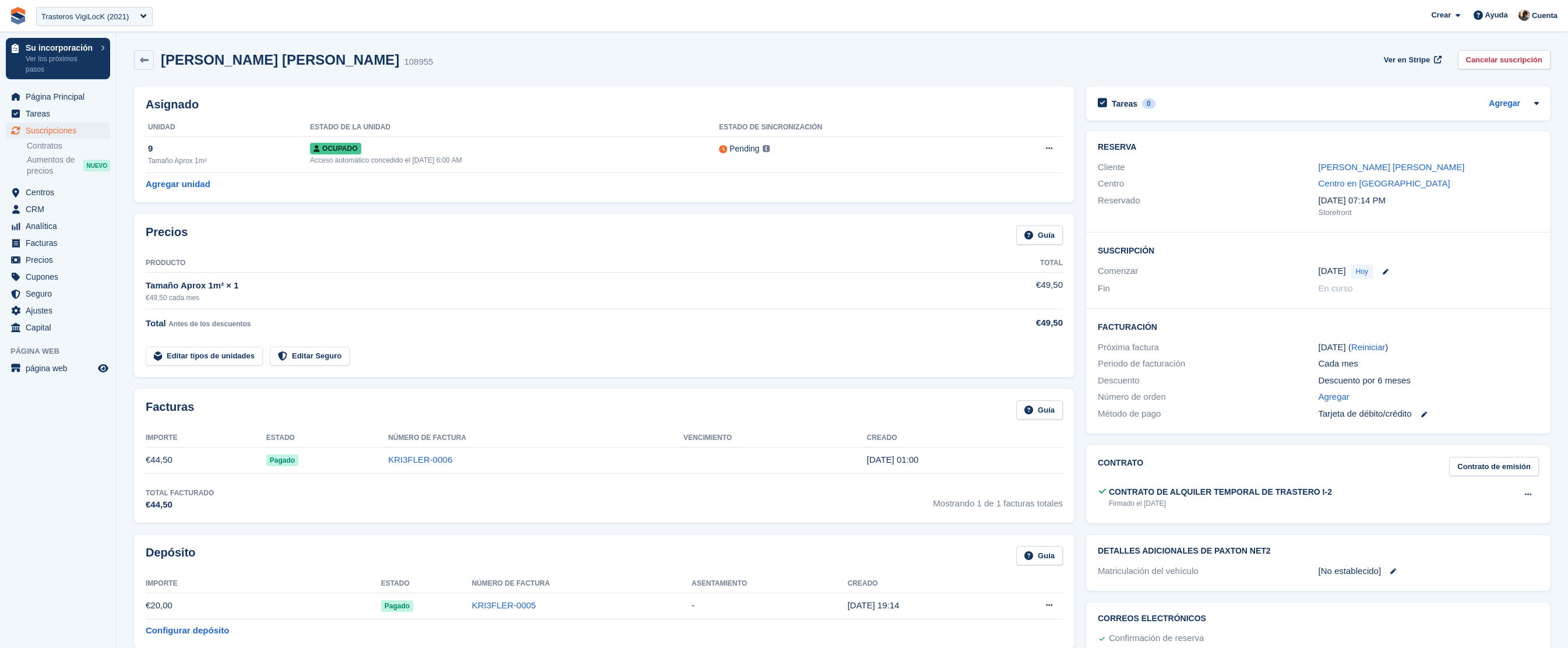
scroll to position [558, 0]
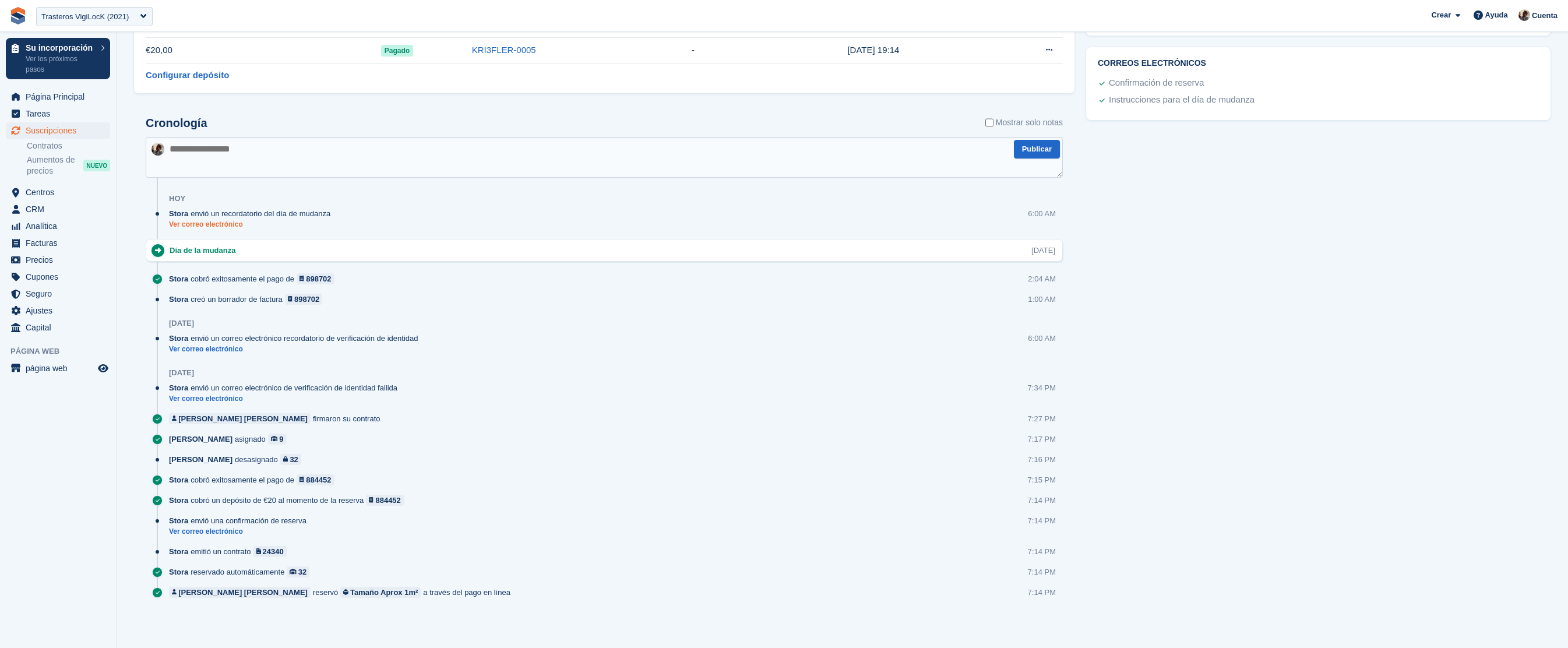
click at [210, 225] on link "Ver correo electrónico" at bounding box center [252, 224] width 167 height 10
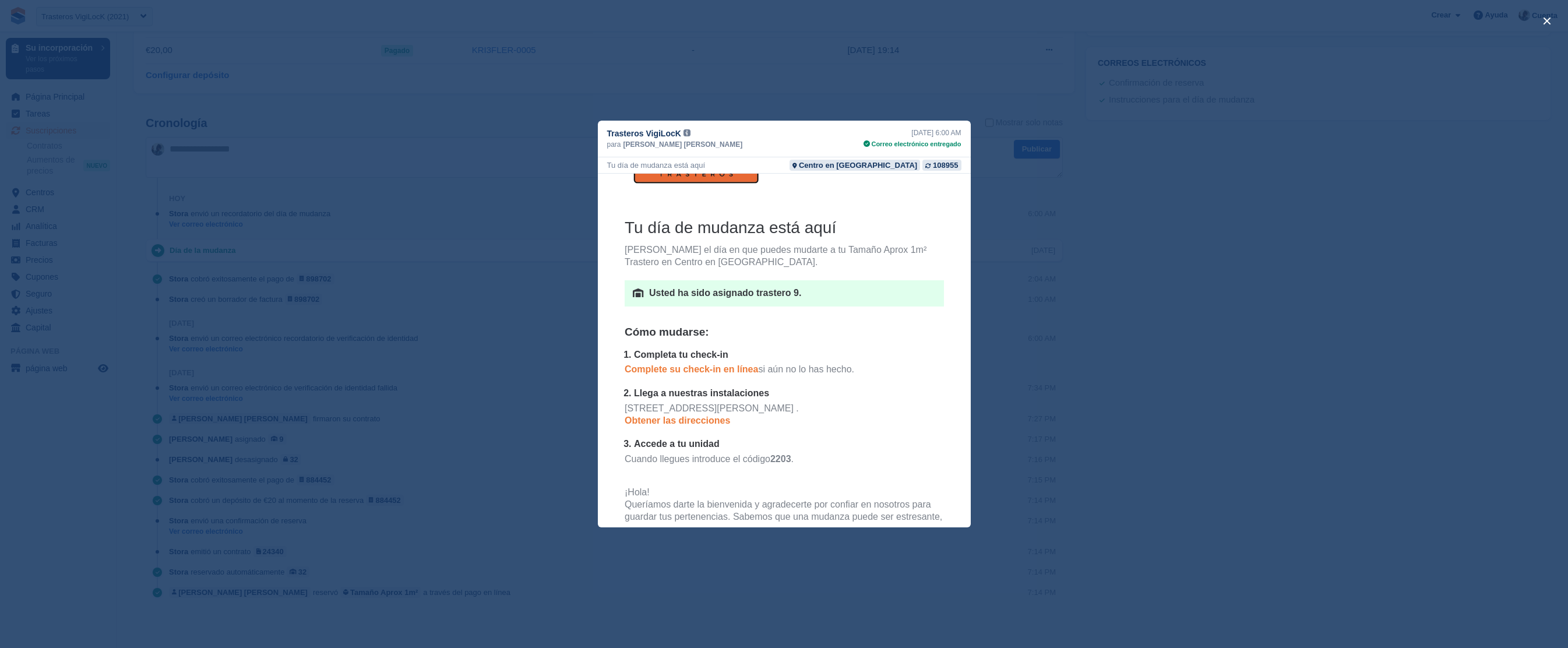
scroll to position [83, 0]
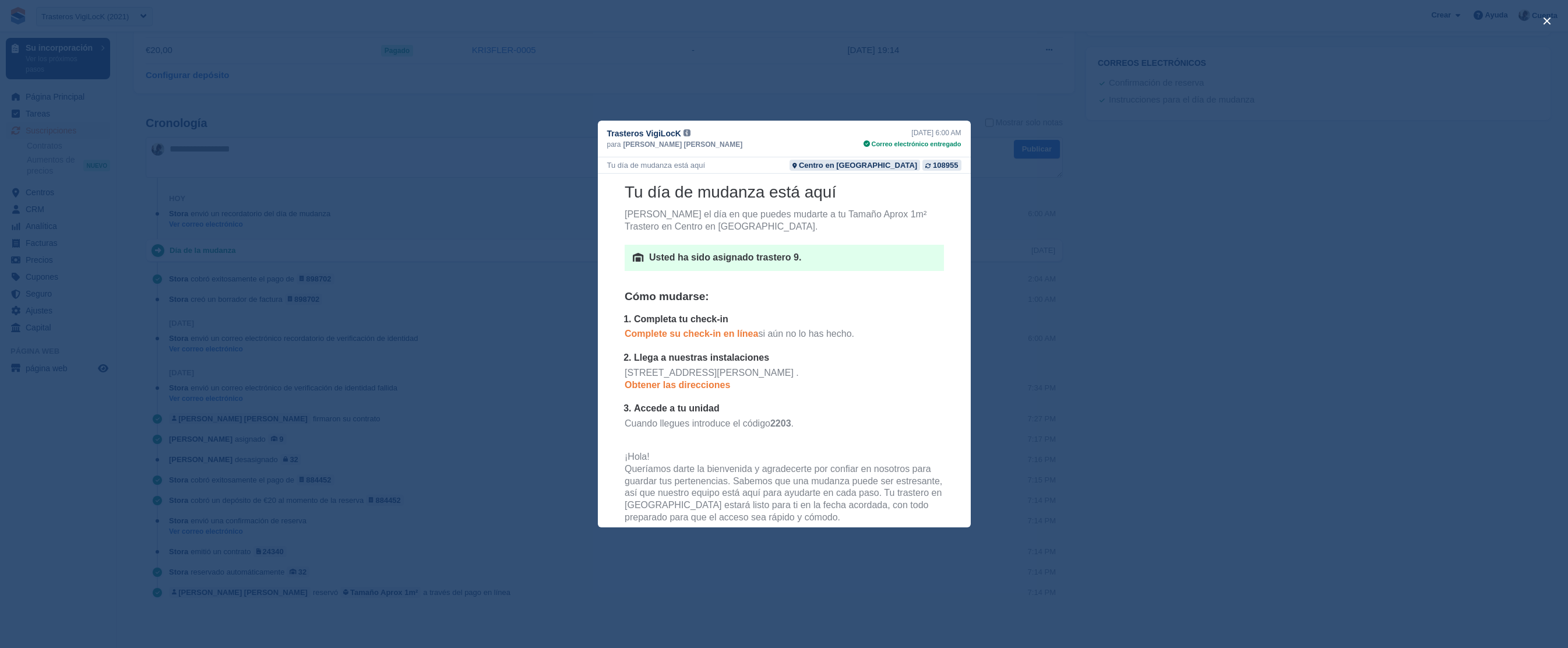
click at [1197, 430] on div "close" at bounding box center [784, 324] width 1568 height 648
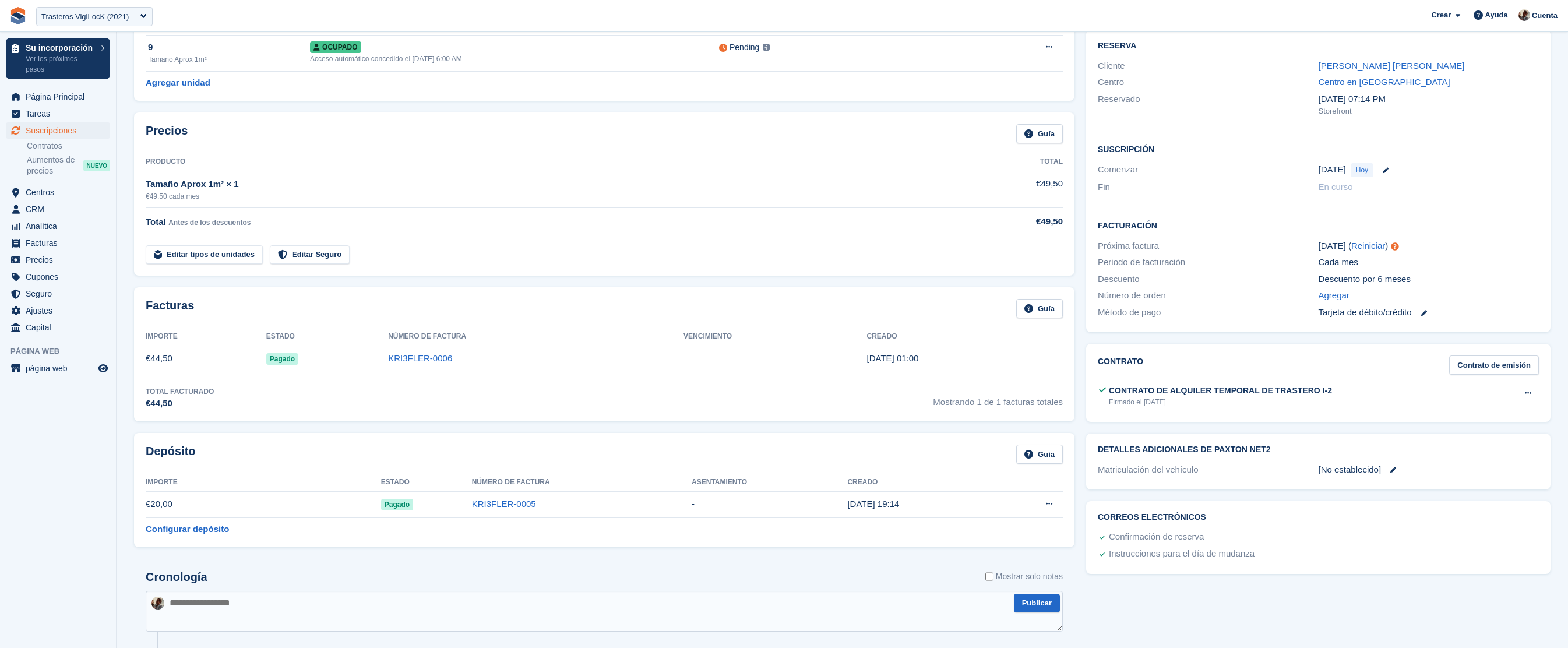
scroll to position [187, 0]
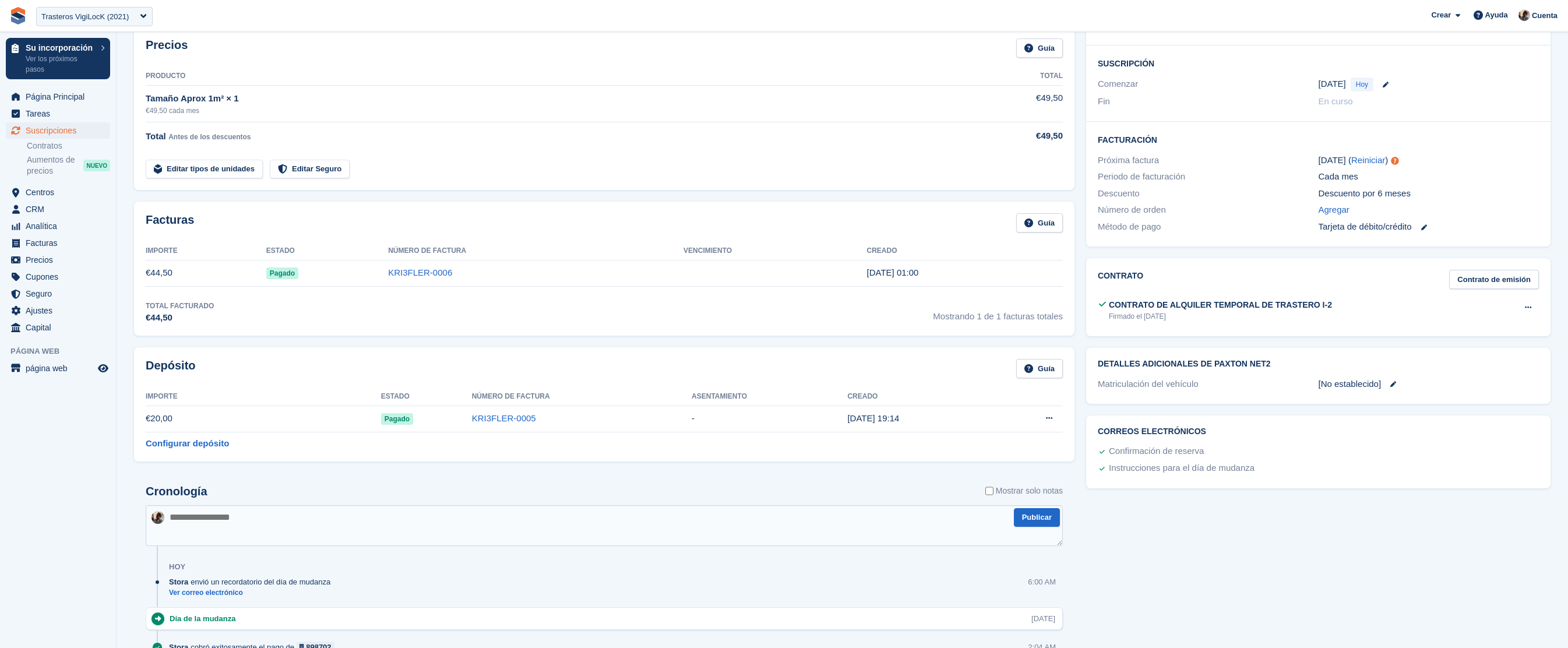
click at [1391, 386] on link at bounding box center [1389, 384] width 15 height 6
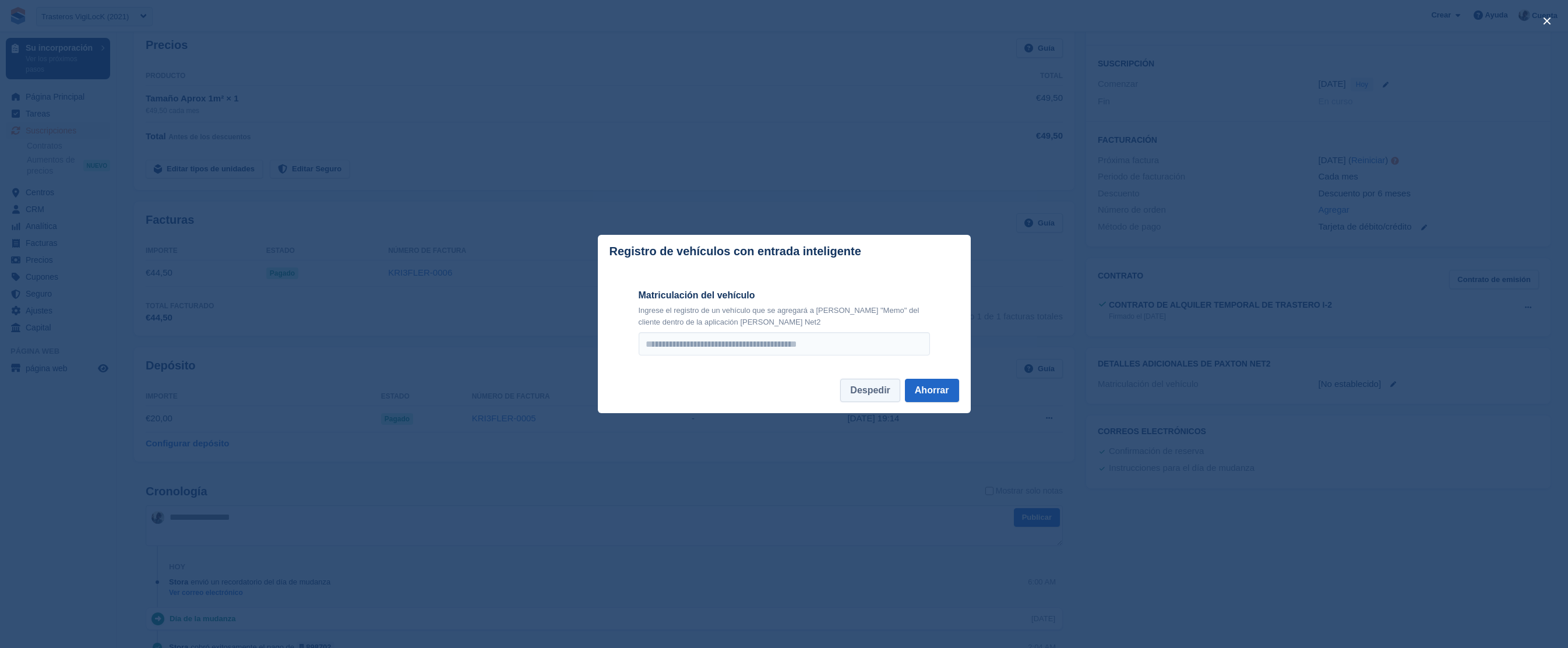
click at [868, 386] on button "Despedir" at bounding box center [870, 390] width 59 height 23
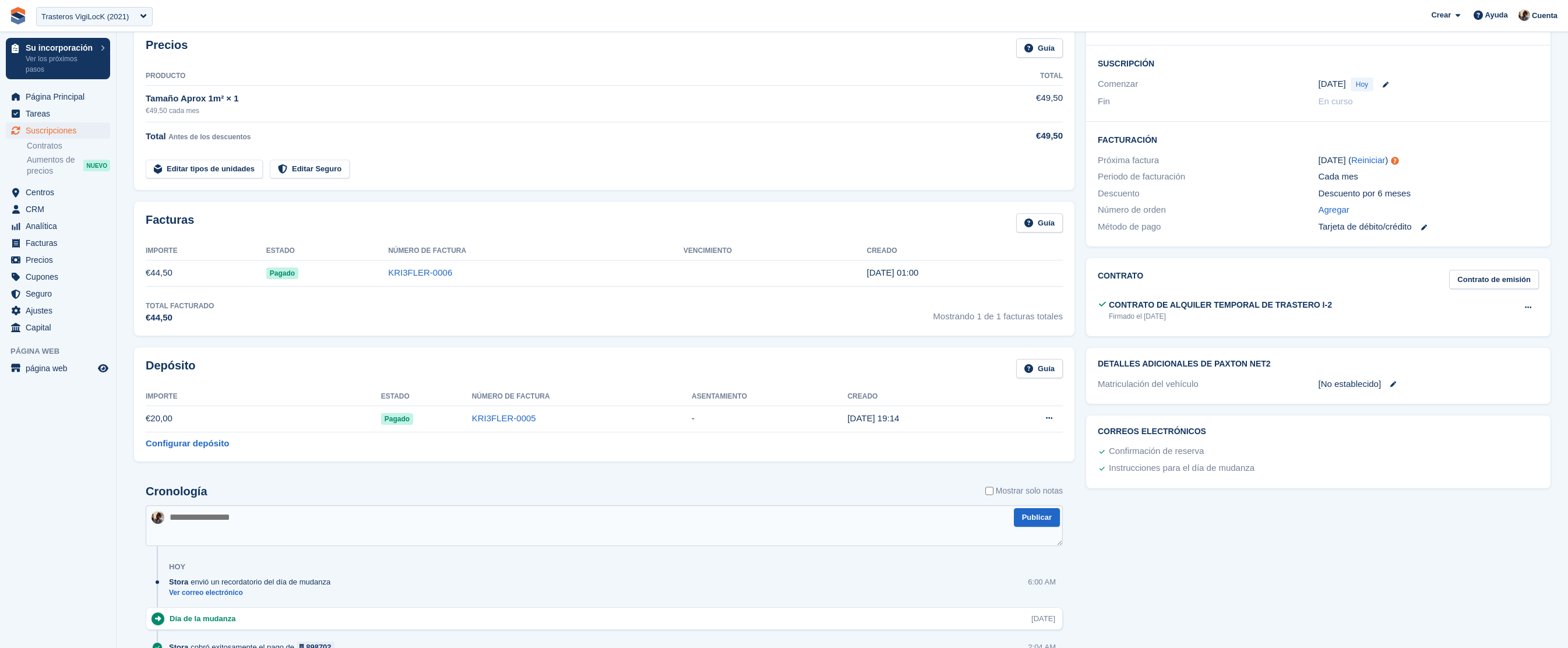
click at [1409, 386] on div "[No establecido]" at bounding box center [1429, 384] width 221 height 13
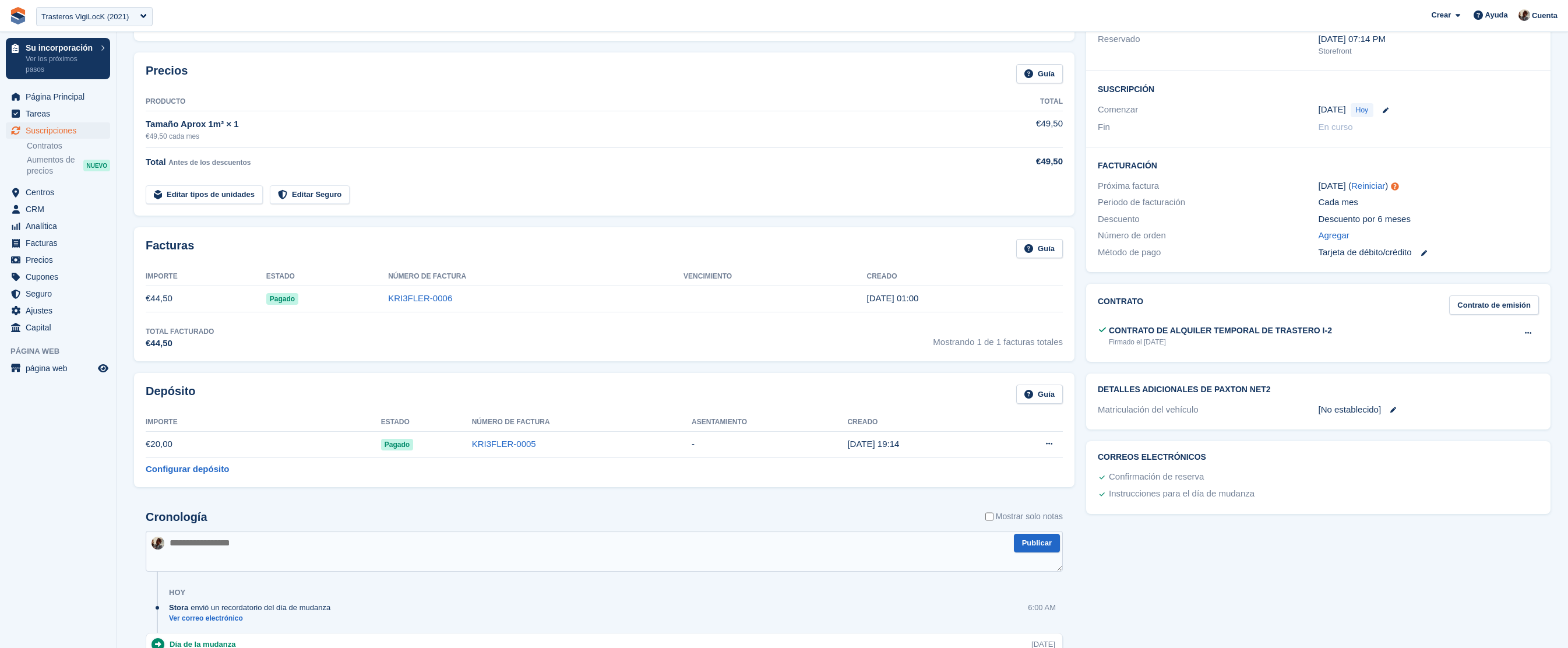
scroll to position [222, 0]
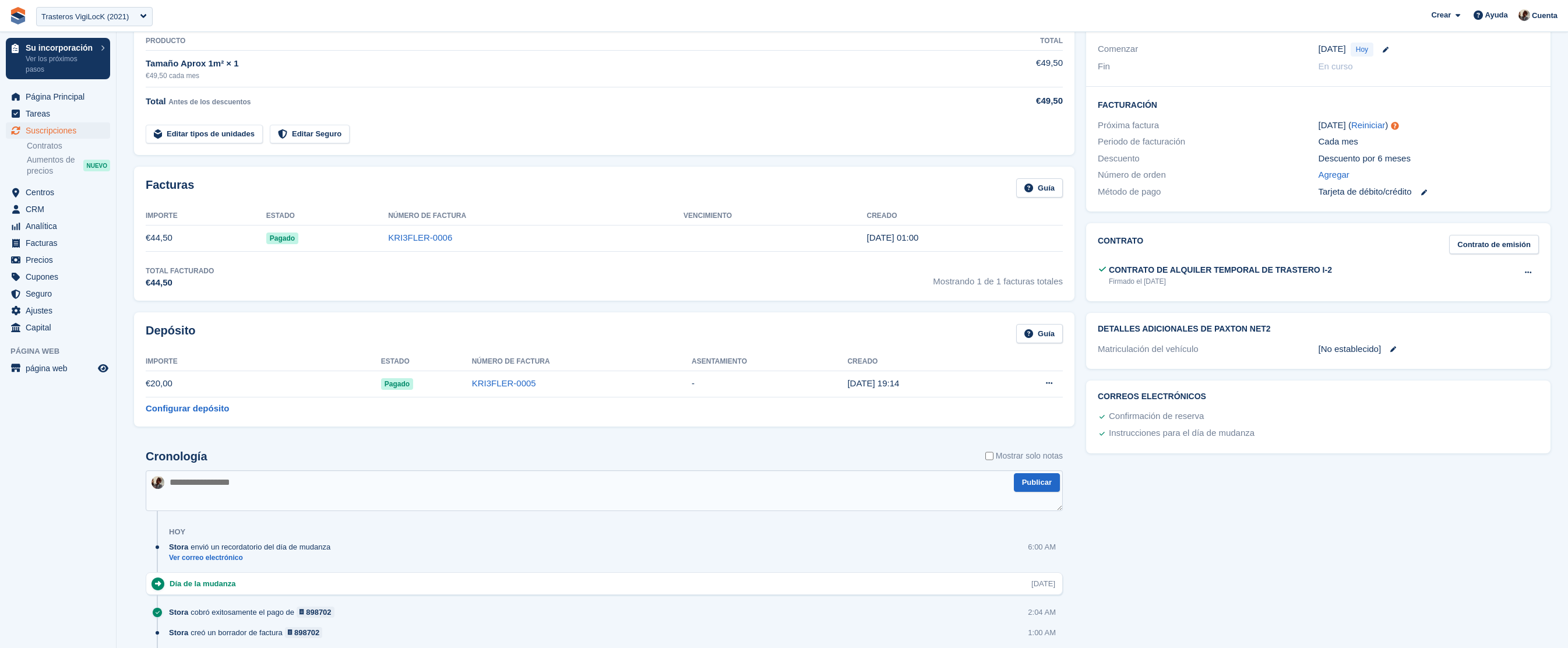
click at [1393, 349] on link at bounding box center [1389, 349] width 15 height 6
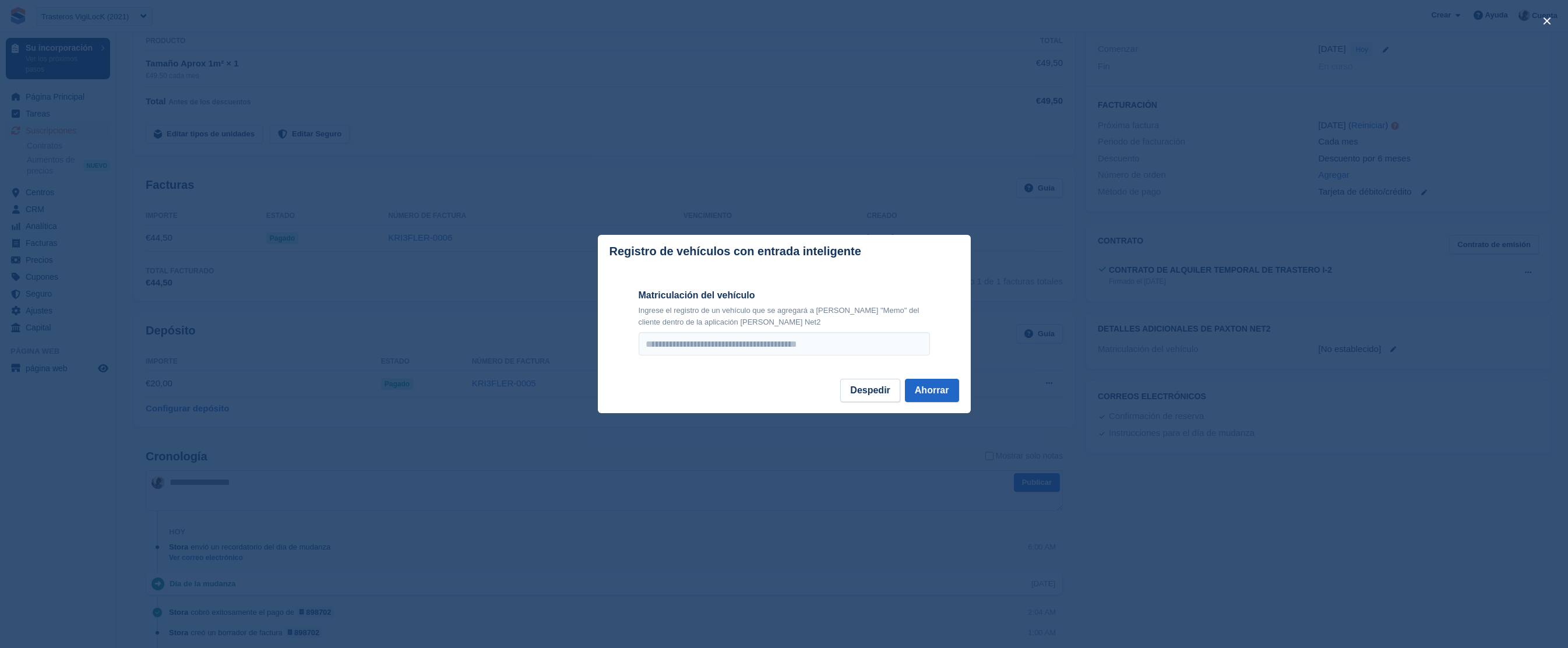
click at [858, 332] on div "Matriculación del vehículo Ingrese el registro de un vehículo que se agregará a…" at bounding box center [784, 322] width 292 height 67
click at [868, 388] on button "Despedir" at bounding box center [870, 390] width 59 height 23
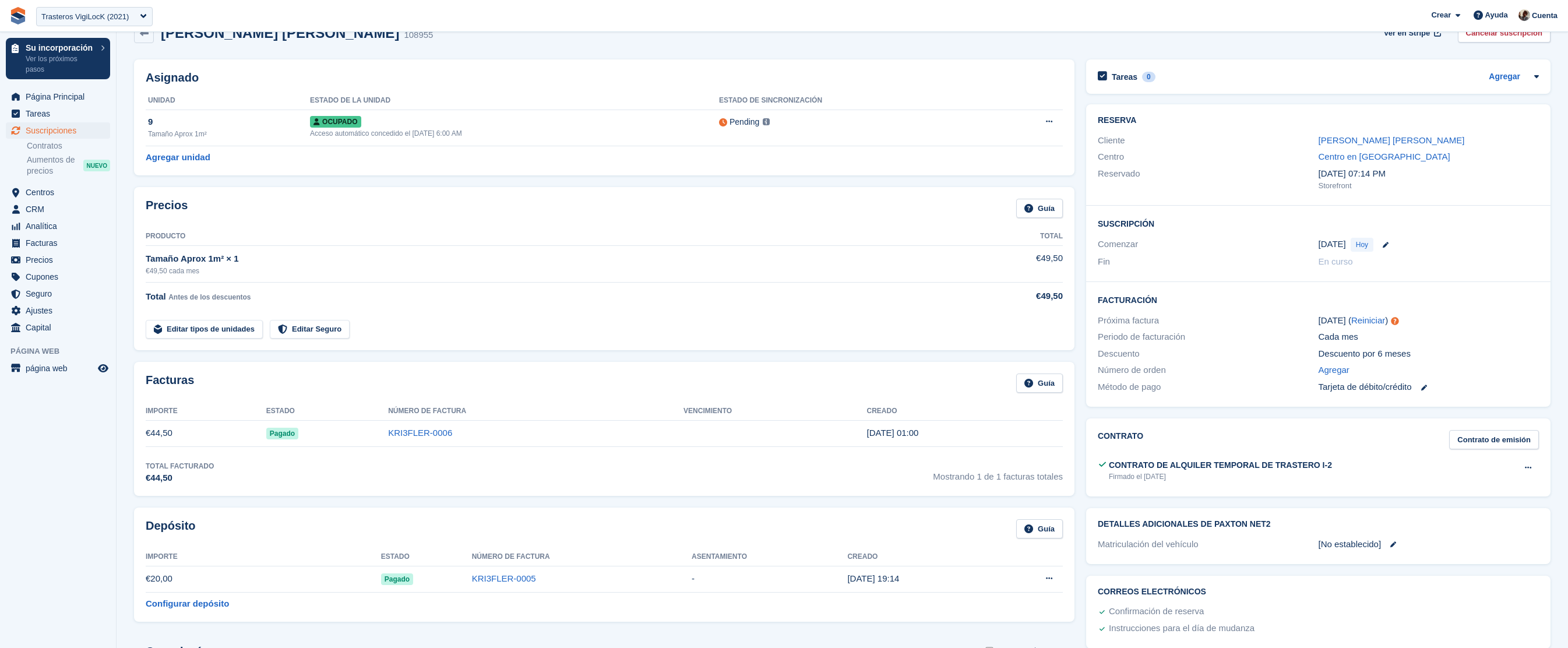
scroll to position [2, 0]
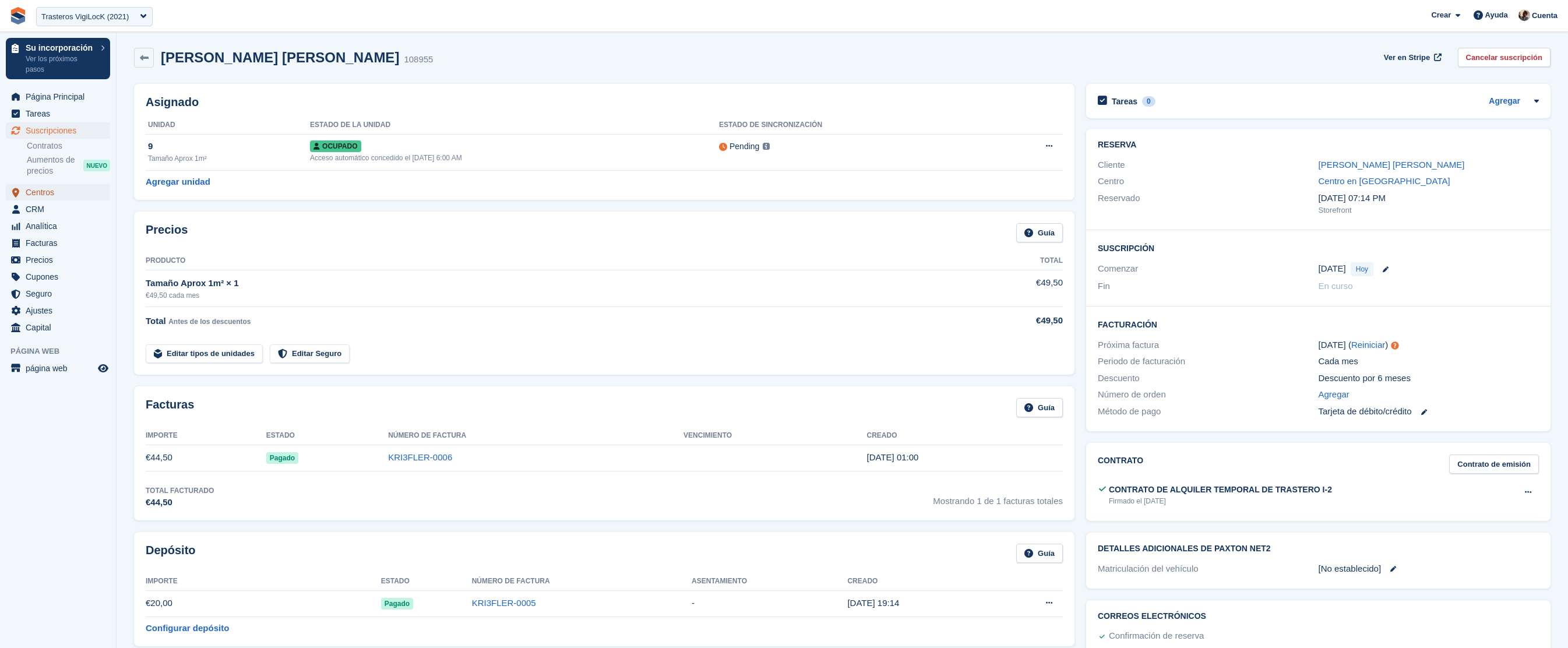
click at [66, 192] on span "Centros" at bounding box center [60, 192] width 70 height 16
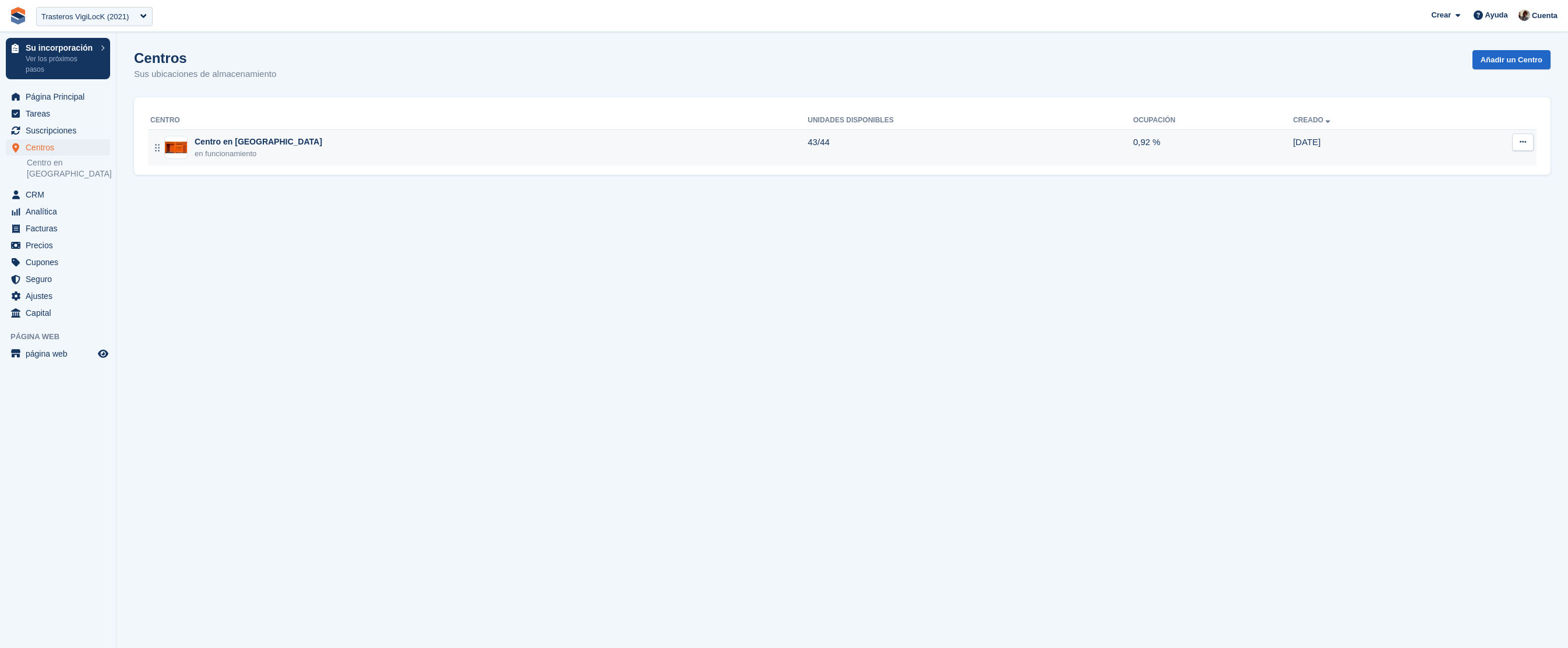
click at [1517, 150] on button at bounding box center [1523, 142] width 21 height 18
click at [1477, 165] on p "Editar centro" at bounding box center [1478, 165] width 101 height 15
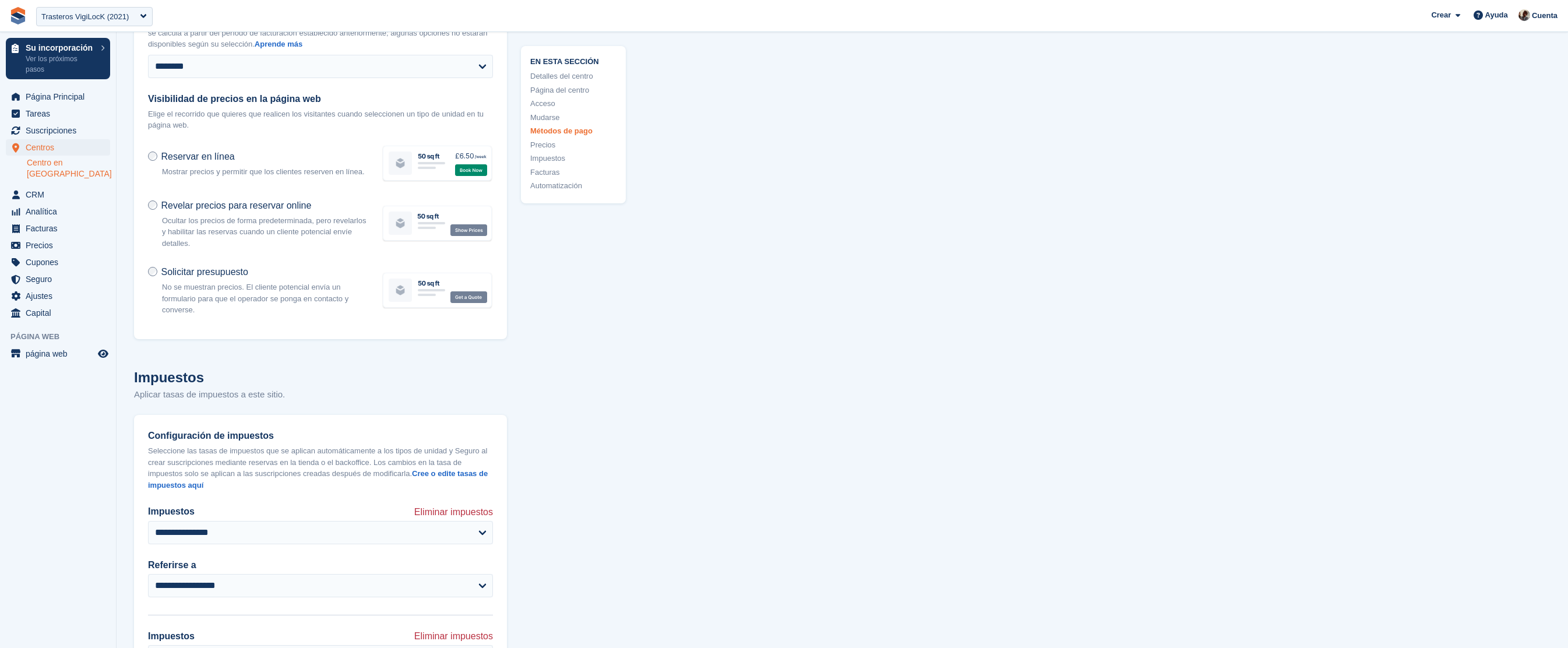
scroll to position [5204, 0]
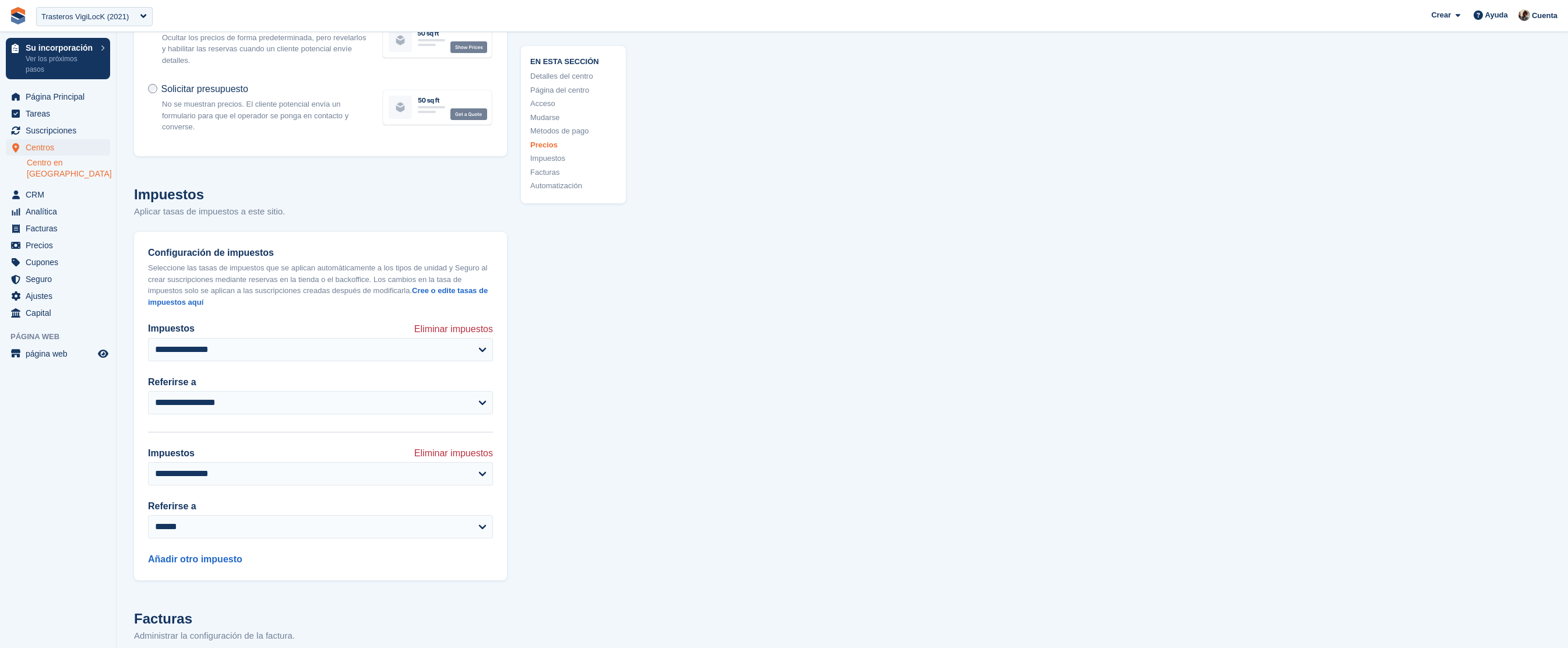
click at [62, 157] on link "Centro en [GEOGRAPHIC_DATA]" at bounding box center [68, 168] width 84 height 22
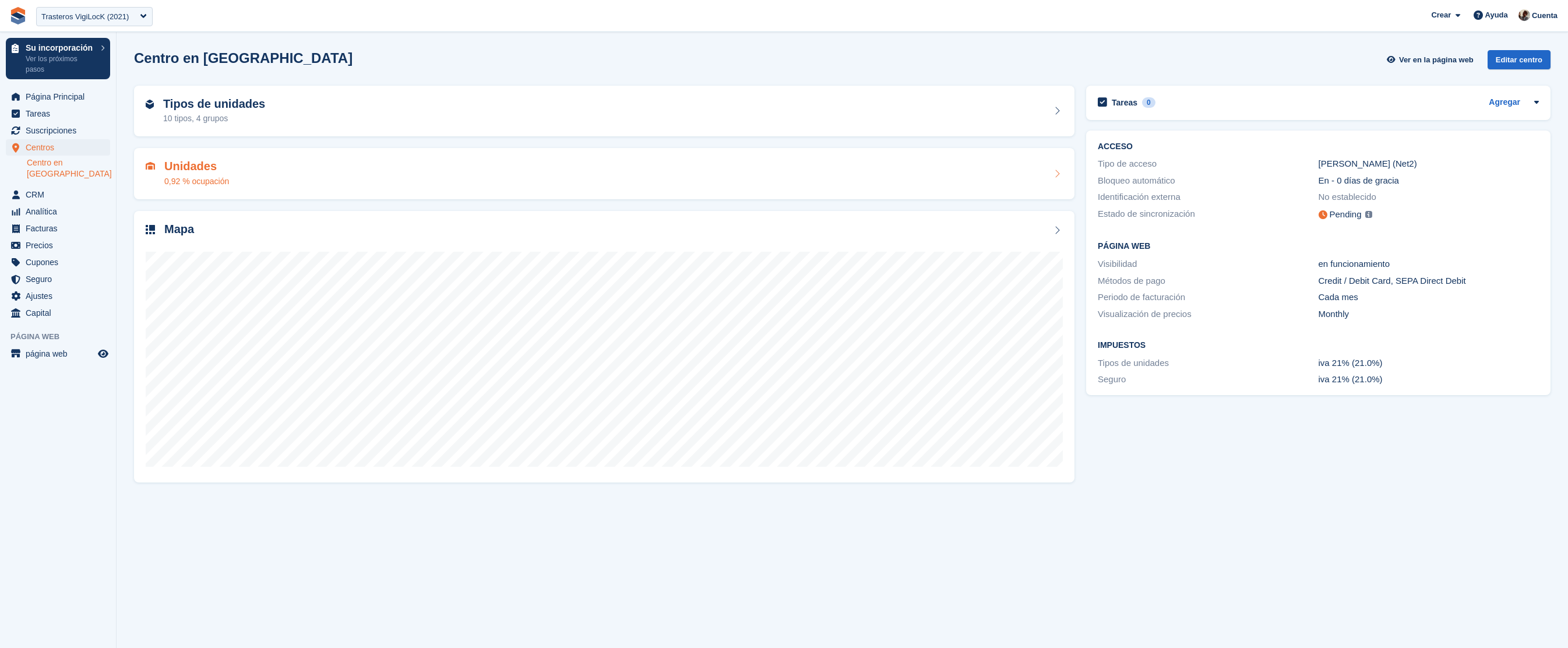
click at [343, 157] on div "Unidades 0,92 % ocupación" at bounding box center [604, 174] width 940 height 51
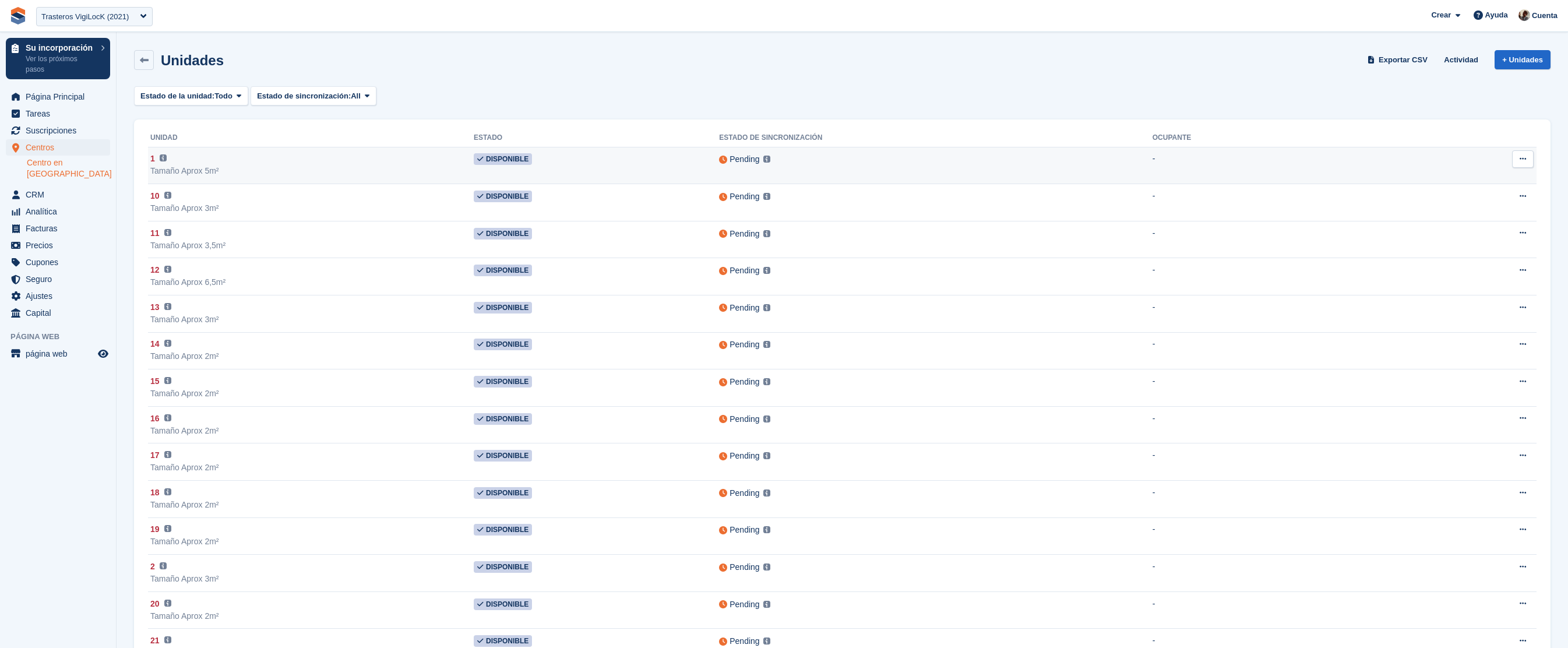
click at [1521, 157] on icon at bounding box center [1523, 158] width 7 height 7
click at [1467, 187] on p "Editar unidad" at bounding box center [1478, 182] width 101 height 15
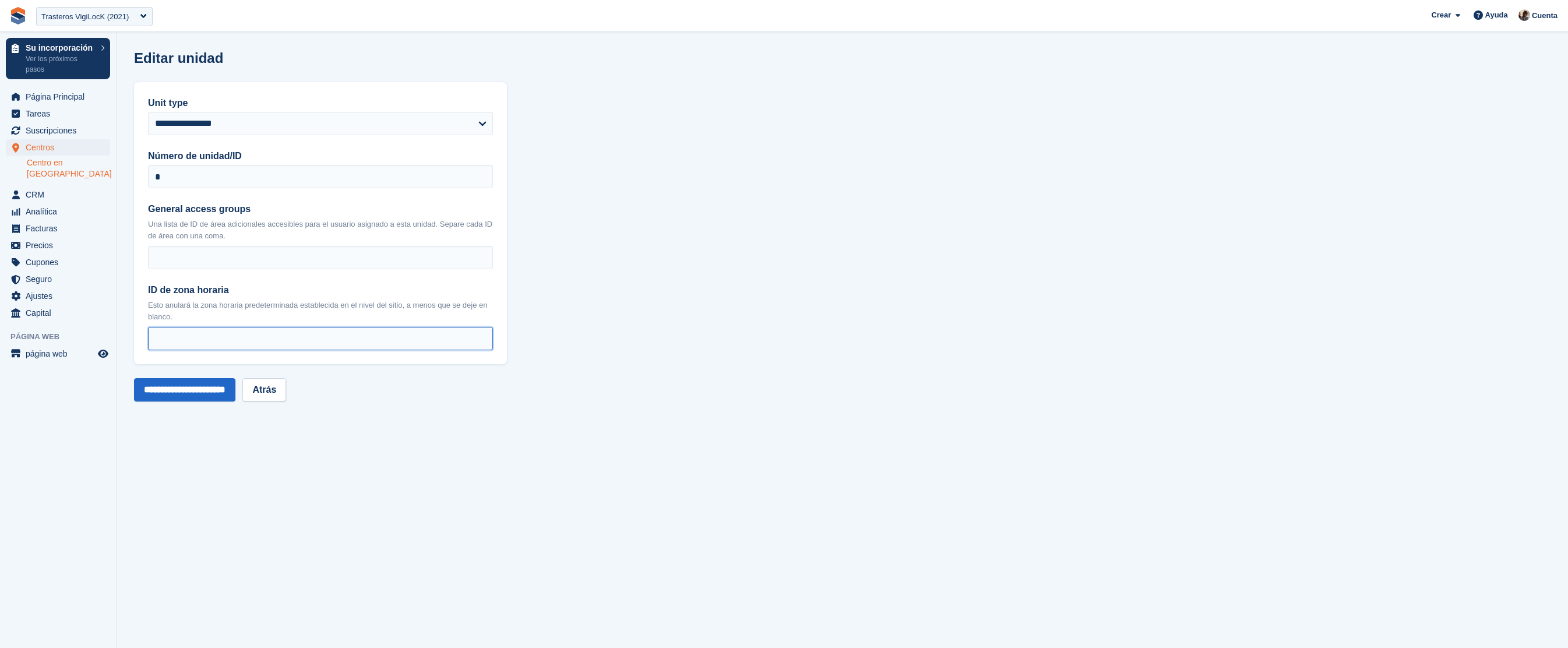
click at [486, 337] on input "ID de zona horaria" at bounding box center [321, 338] width 345 height 23
type input "**"
click at [479, 342] on input "**" at bounding box center [321, 338] width 345 height 23
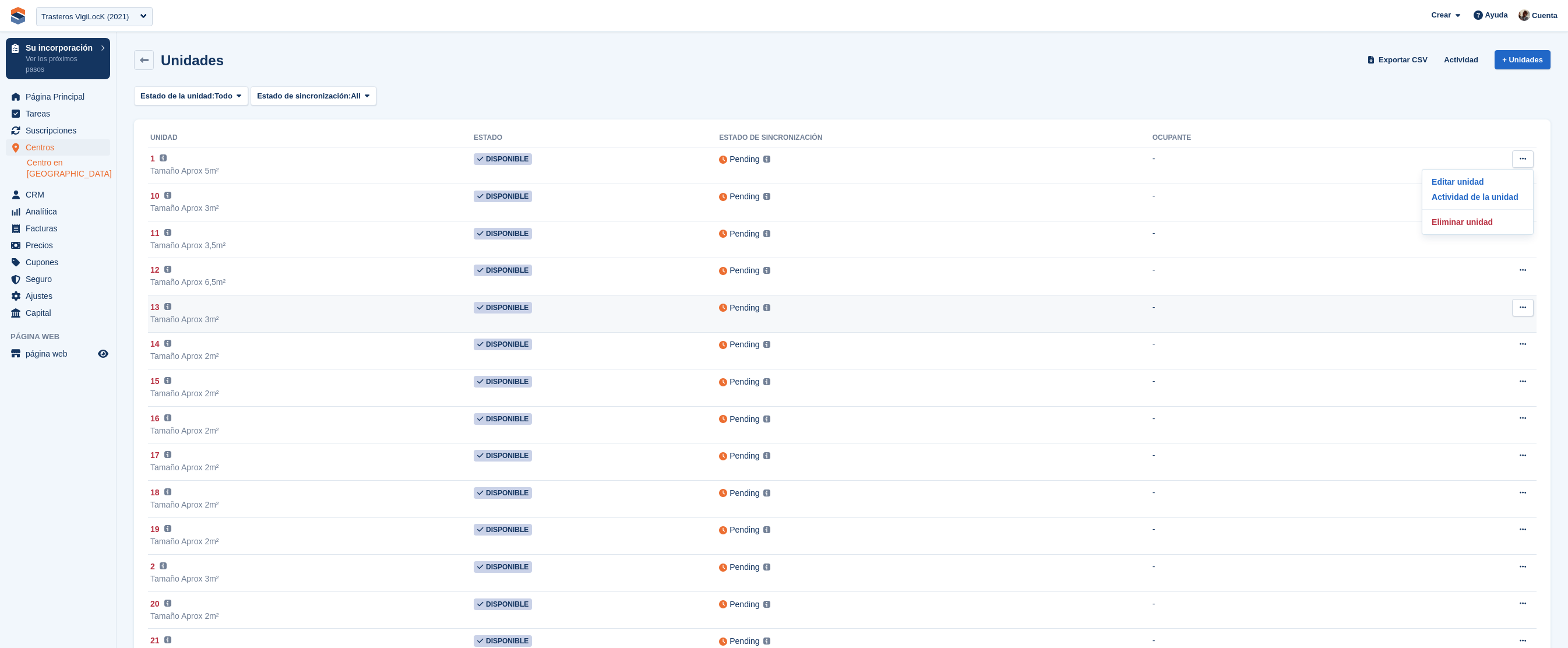
scroll to position [1169, 0]
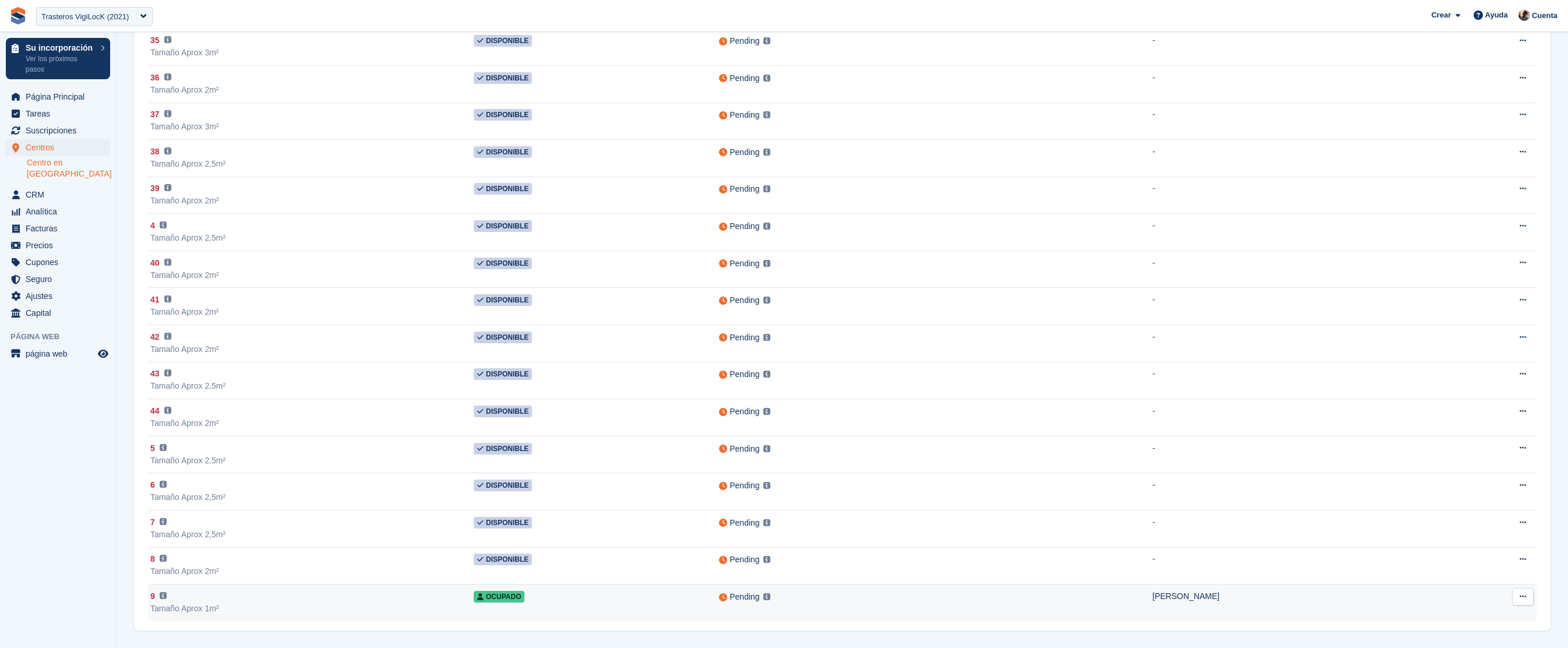
click at [1527, 596] on button at bounding box center [1523, 596] width 21 height 18
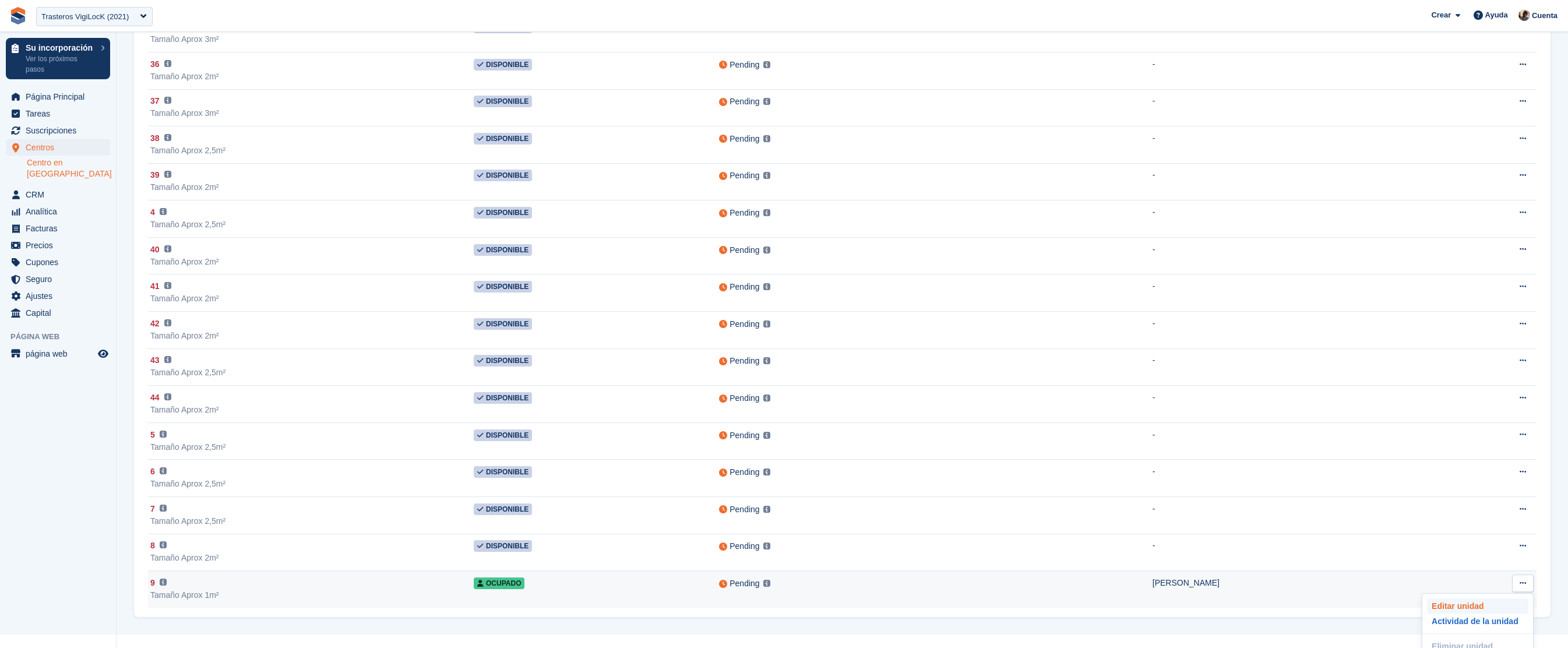
click at [1480, 613] on p "Editar unidad" at bounding box center [1478, 605] width 101 height 15
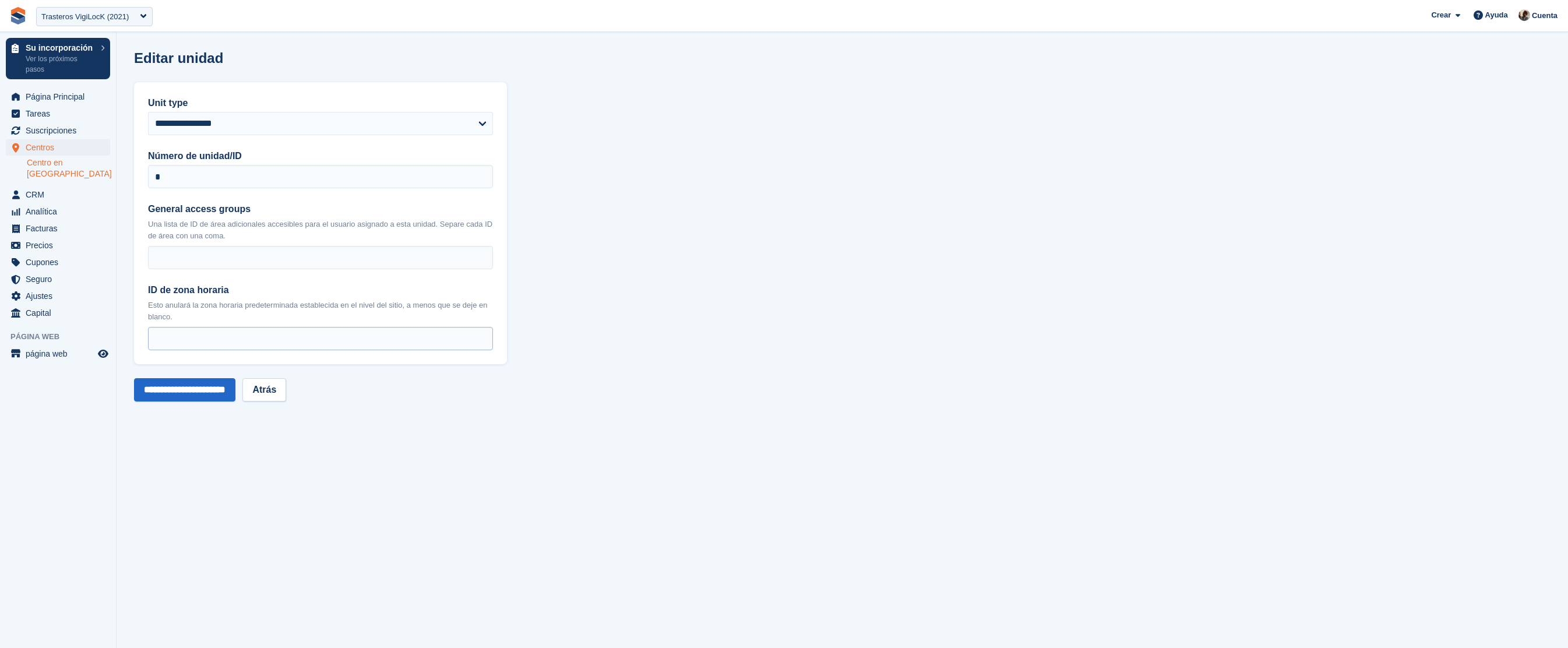
type input "**"
click at [481, 338] on input "**" at bounding box center [321, 338] width 345 height 23
click at [480, 346] on input "**" at bounding box center [321, 338] width 345 height 23
click at [484, 347] on input "**" at bounding box center [321, 338] width 345 height 23
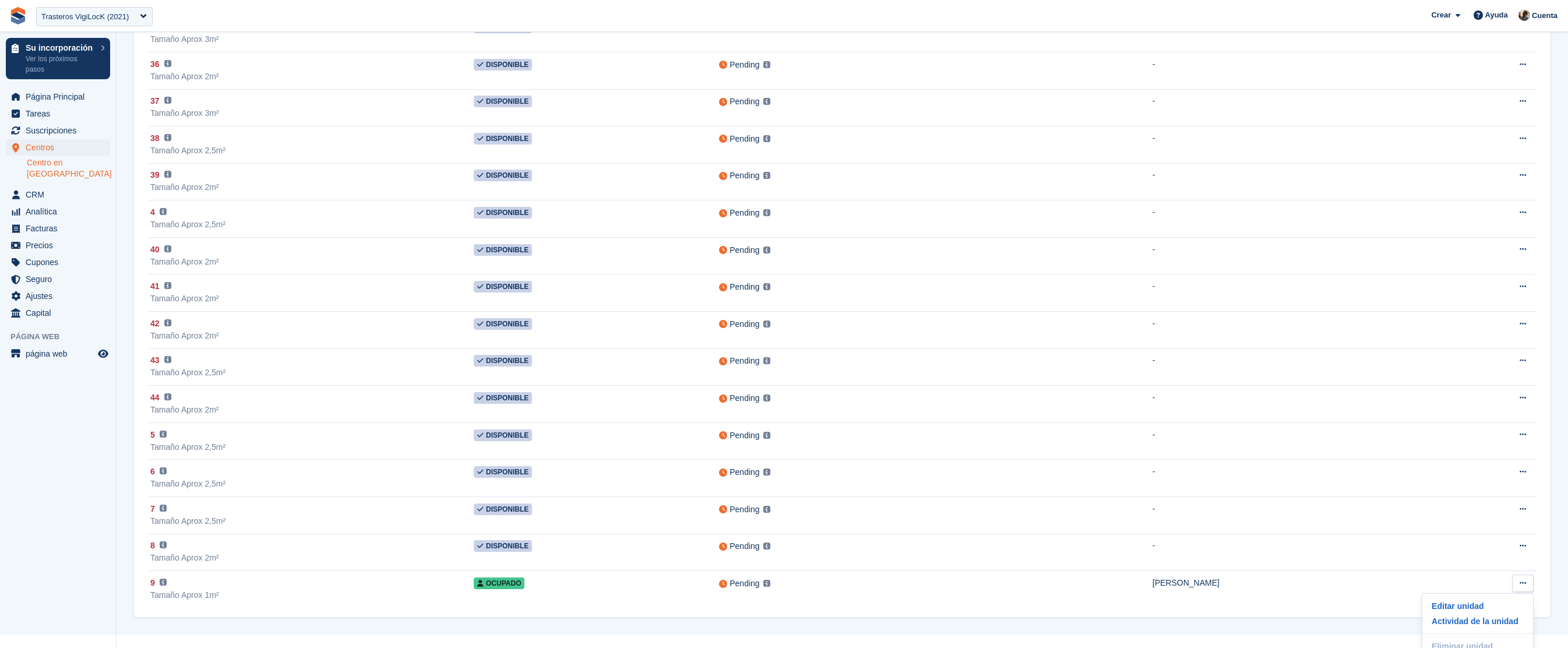
scroll to position [1194, 0]
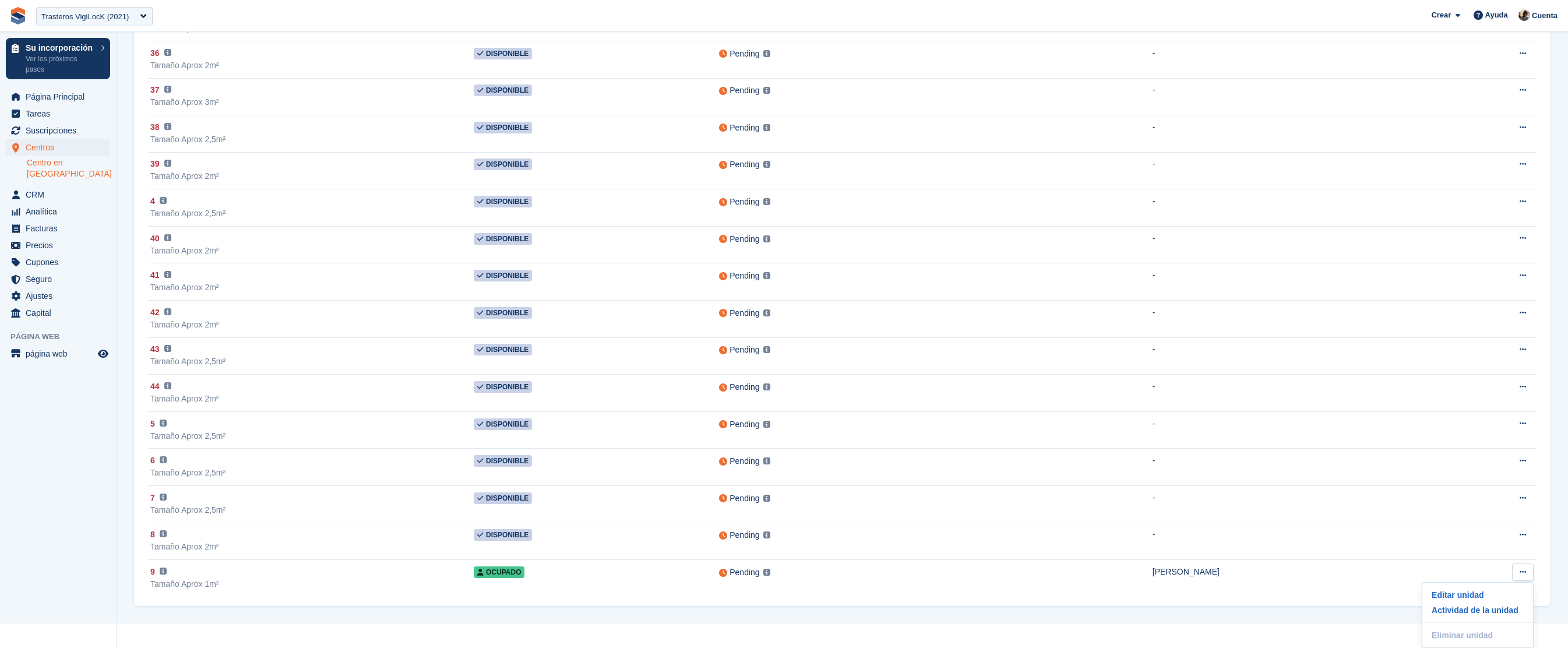
click at [64, 169] on li "Centro en [GEOGRAPHIC_DATA]" at bounding box center [71, 168] width 89 height 23
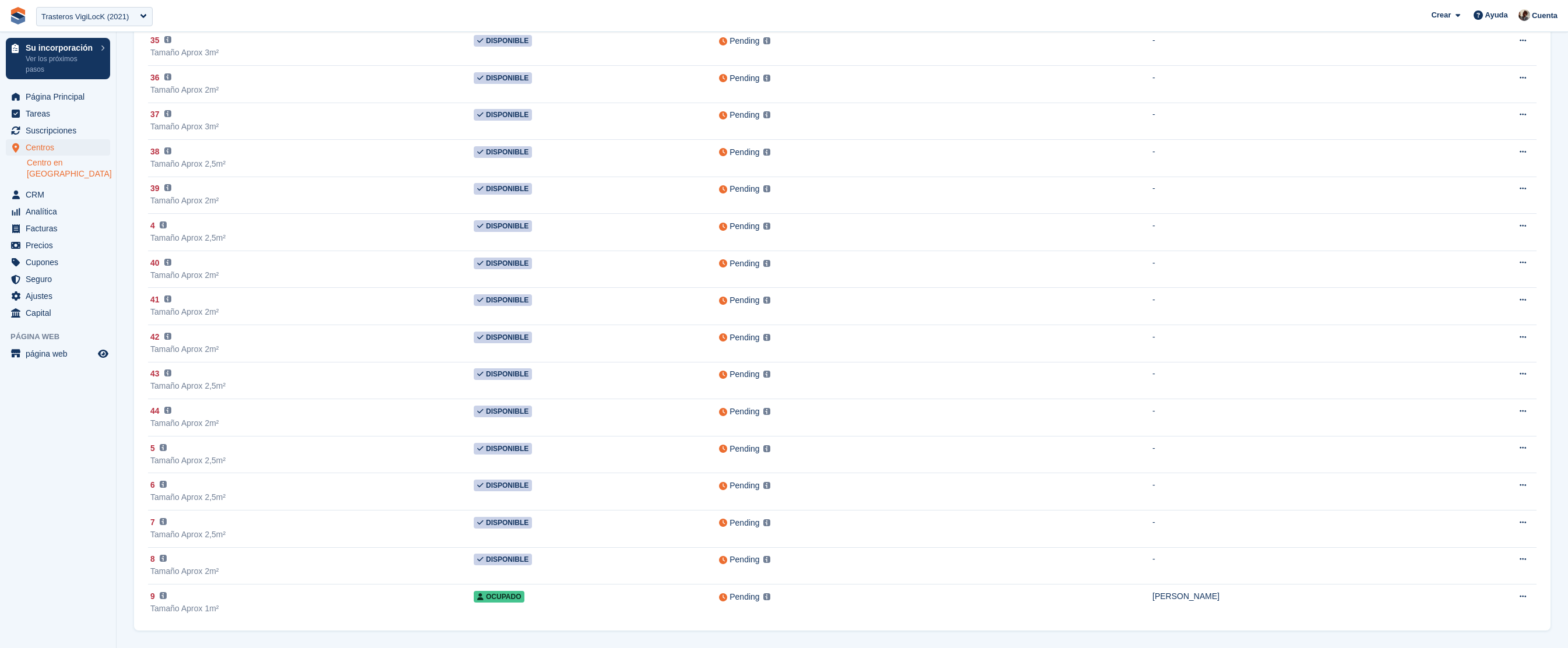
click at [74, 160] on link "Centro en [GEOGRAPHIC_DATA]" at bounding box center [68, 168] width 84 height 22
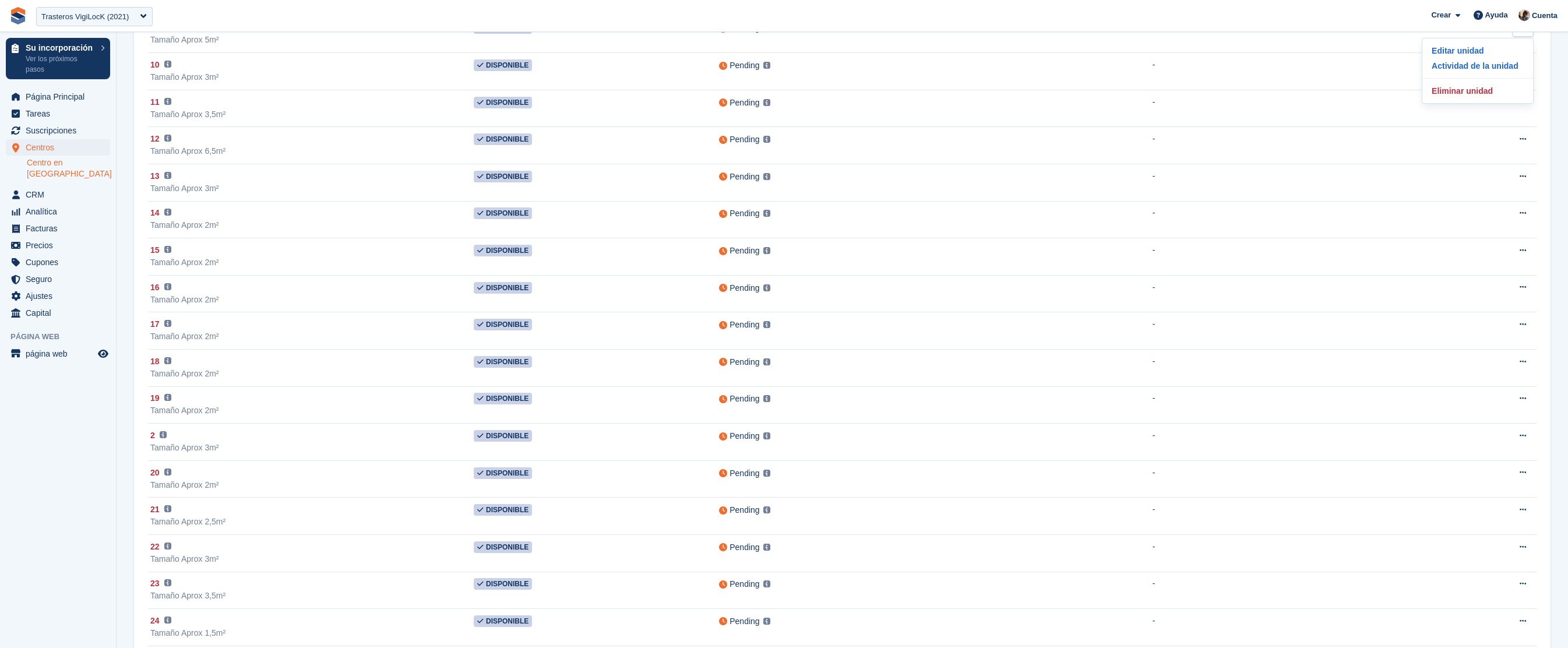
scroll to position [0, 0]
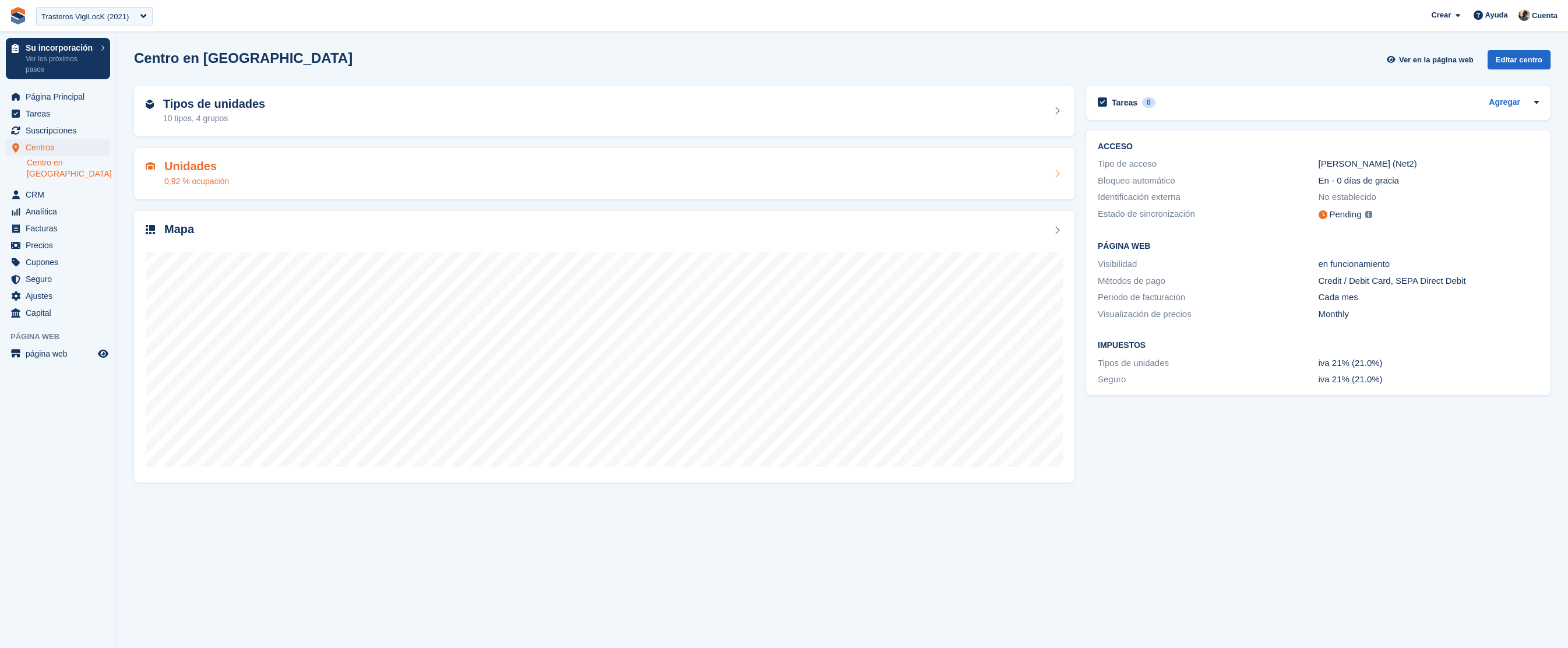
click at [241, 169] on div "Unidades 0,92 % ocupación" at bounding box center [604, 174] width 917 height 28
click at [73, 162] on link "Centro en [GEOGRAPHIC_DATA]" at bounding box center [68, 168] width 84 height 22
